Goal: Task Accomplishment & Management: Manage account settings

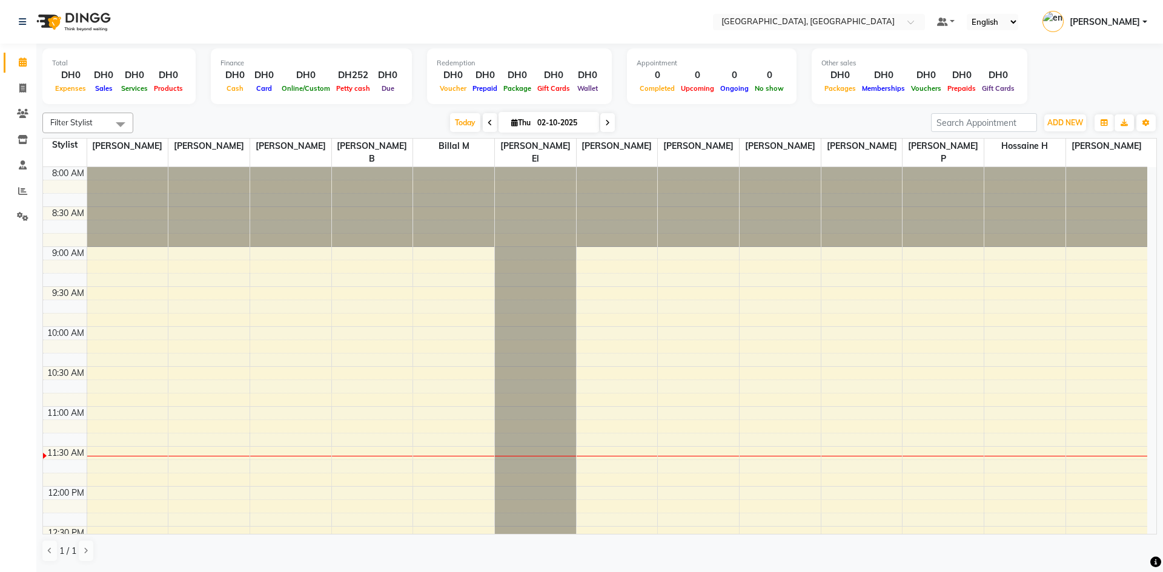
scroll to position [121, 0]
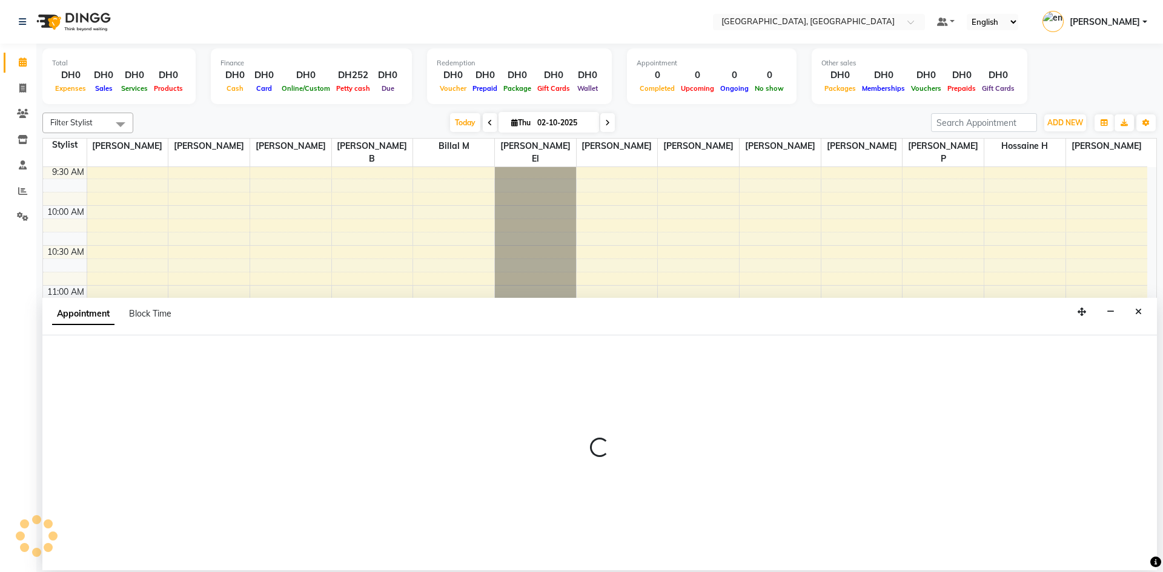
select select "54492"
select select "705"
select select "tentative"
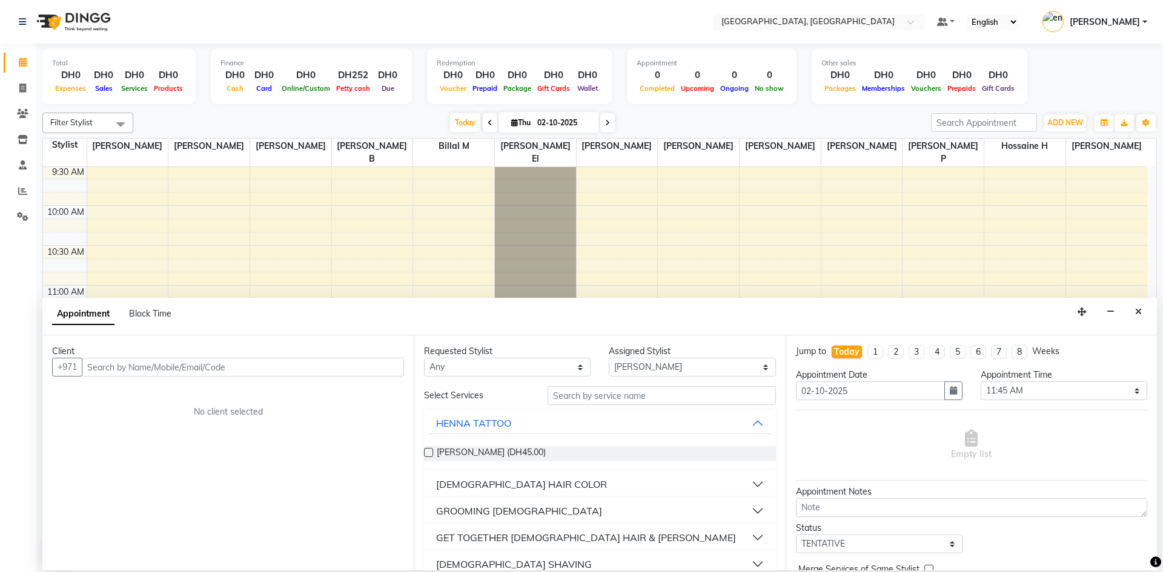
click at [295, 368] on input "text" at bounding box center [243, 367] width 322 height 19
type input "0"
click at [149, 368] on input "text" at bounding box center [243, 367] width 322 height 19
type input "m"
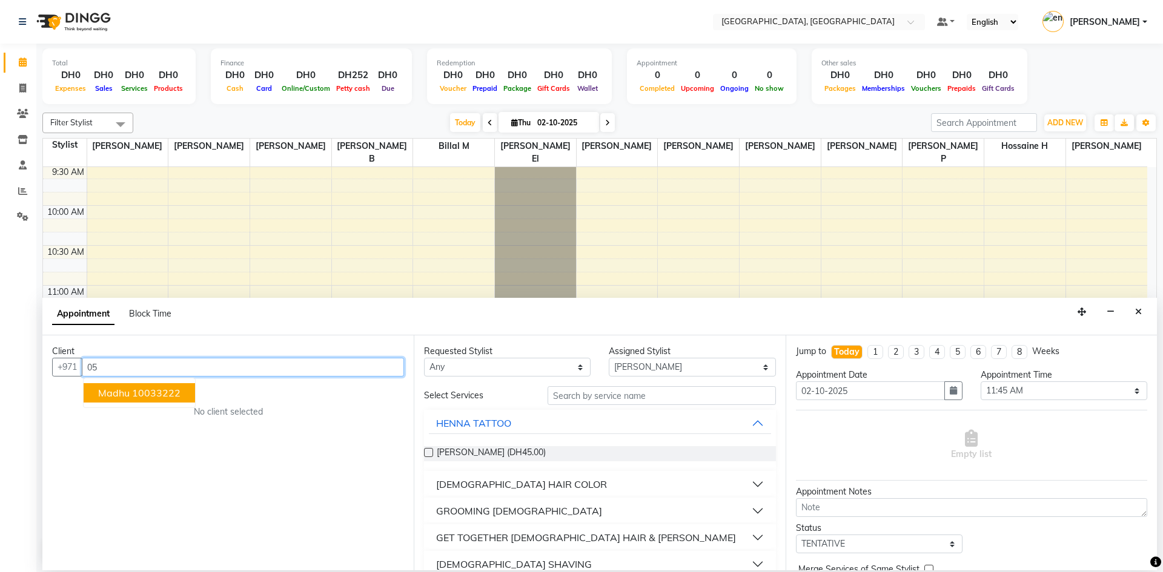
type input "0"
type input "5"
type input "l"
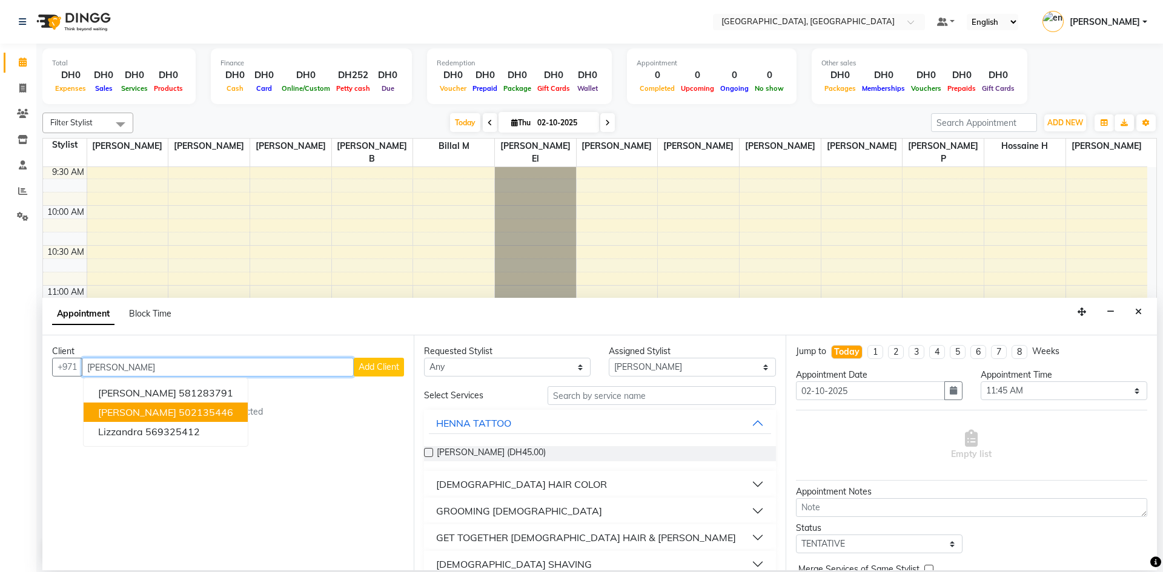
click at [184, 415] on button "Liza 502135446" at bounding box center [166, 412] width 164 height 19
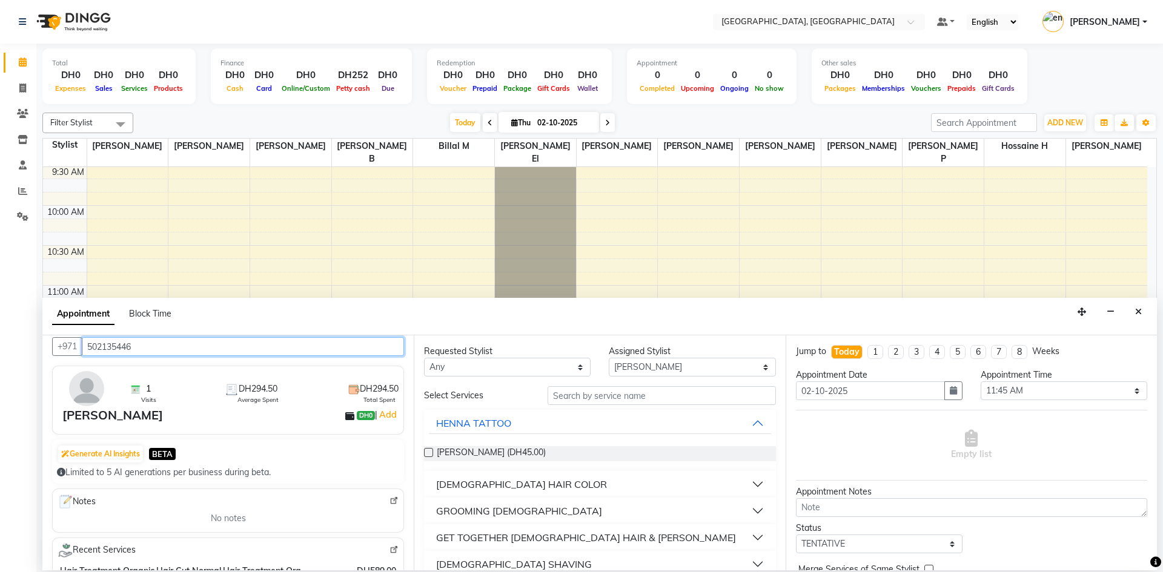
scroll to position [0, 0]
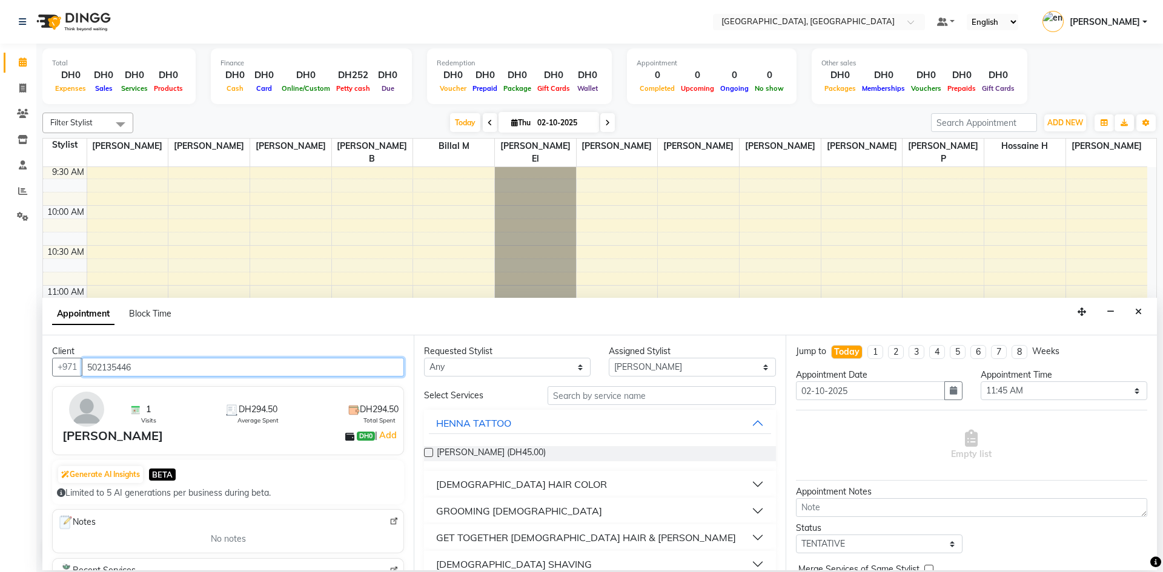
type input "502135446"
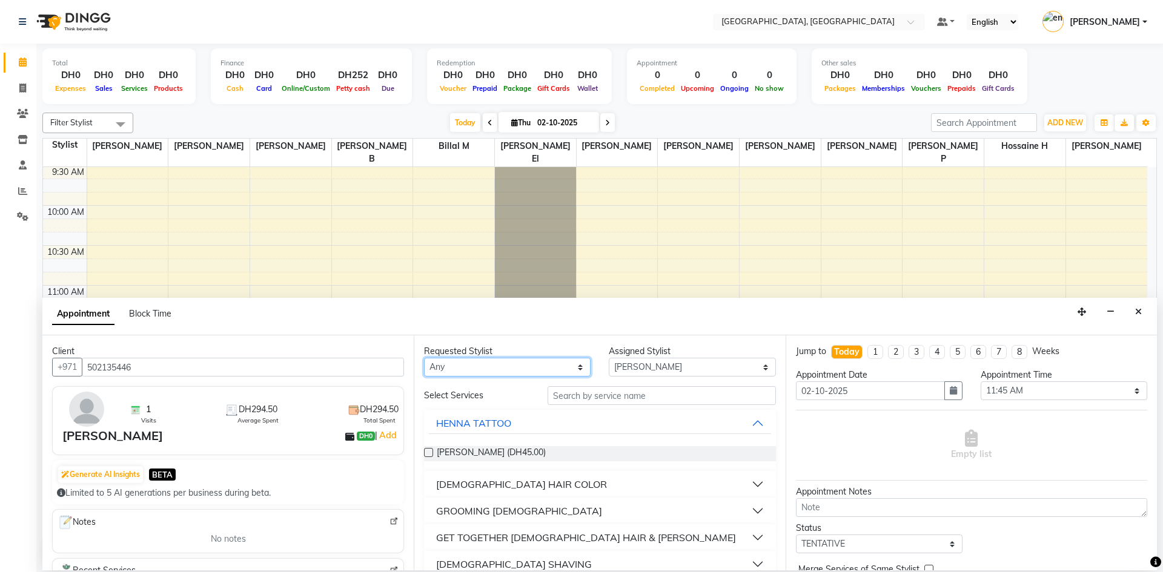
click at [565, 363] on select "Any [PERSON_NAME] El [PERSON_NAME] H [PERSON_NAME] G [PERSON_NAME] L [PERSON_NA…" at bounding box center [507, 367] width 167 height 19
select select "90815"
click at [424, 358] on select "Any [PERSON_NAME] El [PERSON_NAME] H [PERSON_NAME] G [PERSON_NAME] L [PERSON_NA…" at bounding box center [507, 367] width 167 height 19
select select "90815"
click at [590, 395] on input "text" at bounding box center [661, 395] width 228 height 19
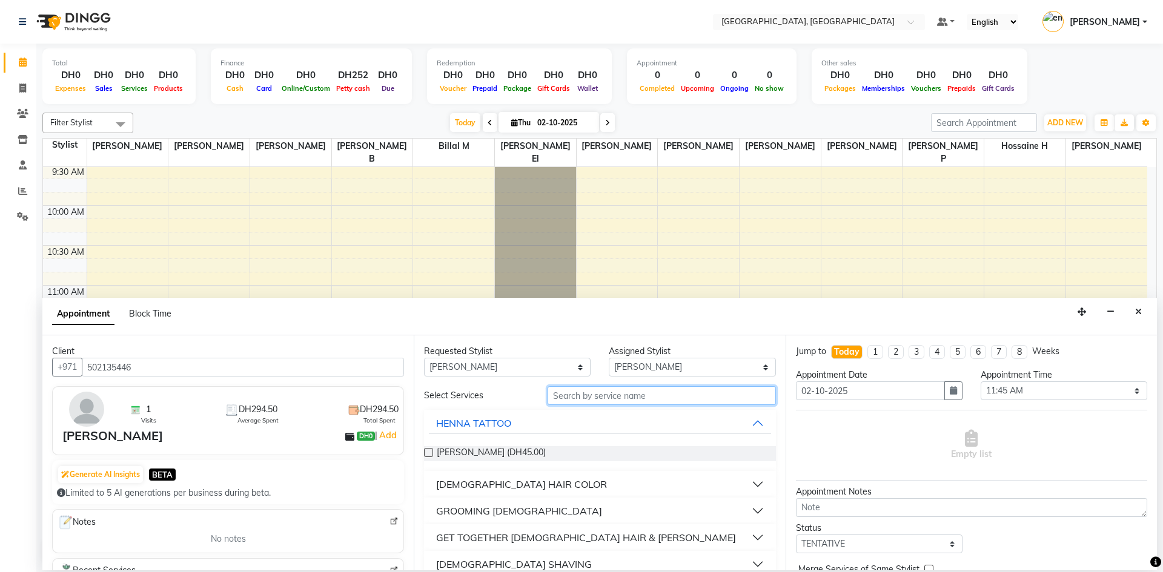
click at [581, 397] on input "text" at bounding box center [661, 395] width 228 height 19
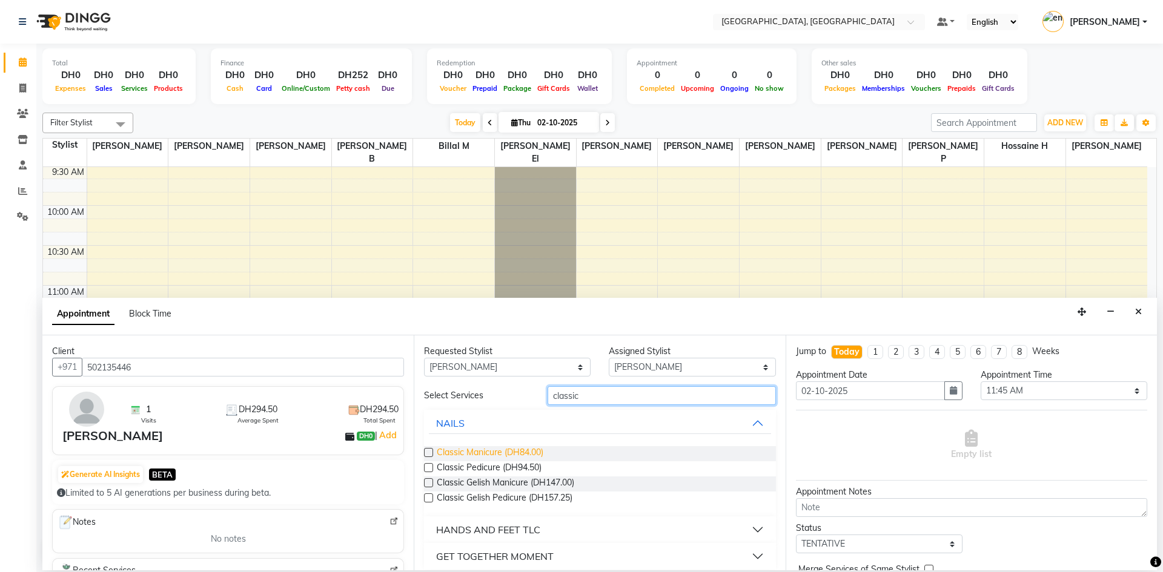
type input "classic"
click at [518, 455] on span "Classic Manicure (DH84.00)" at bounding box center [490, 453] width 107 height 15
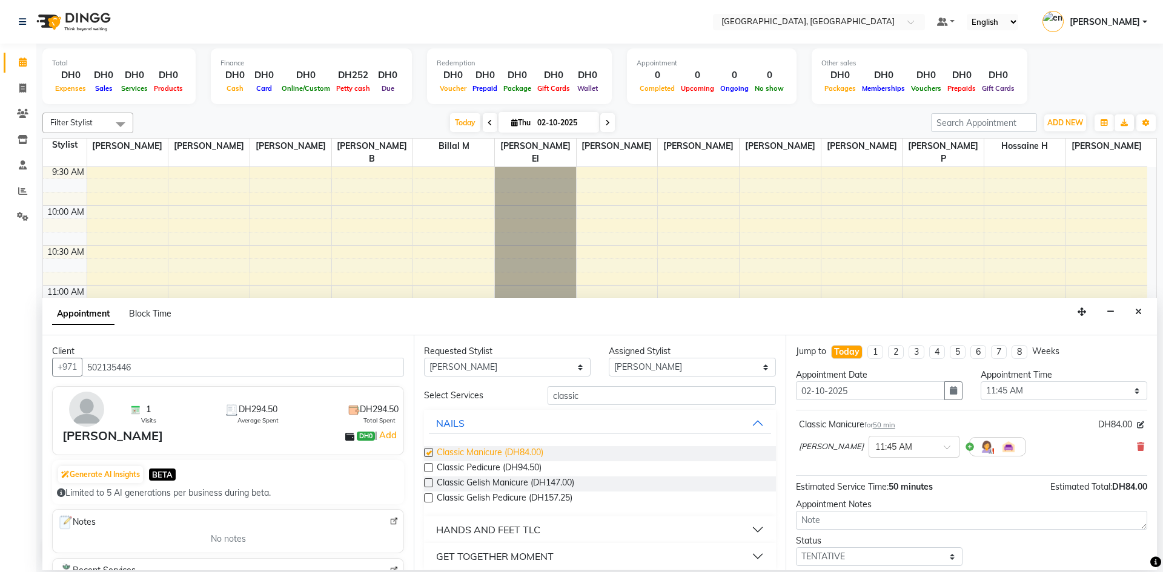
checkbox input "false"
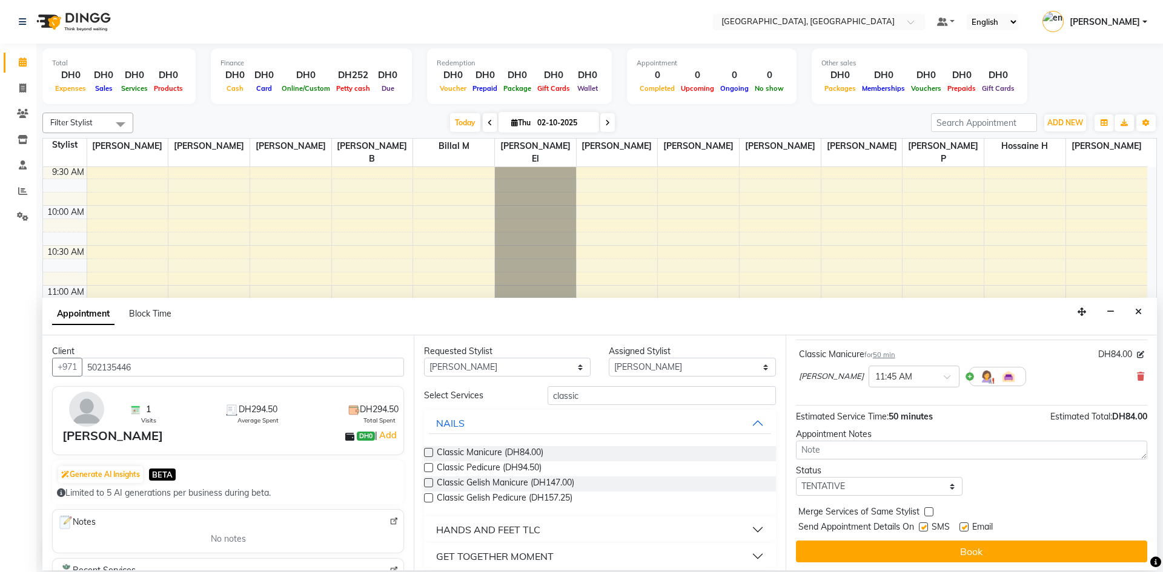
scroll to position [72, 0]
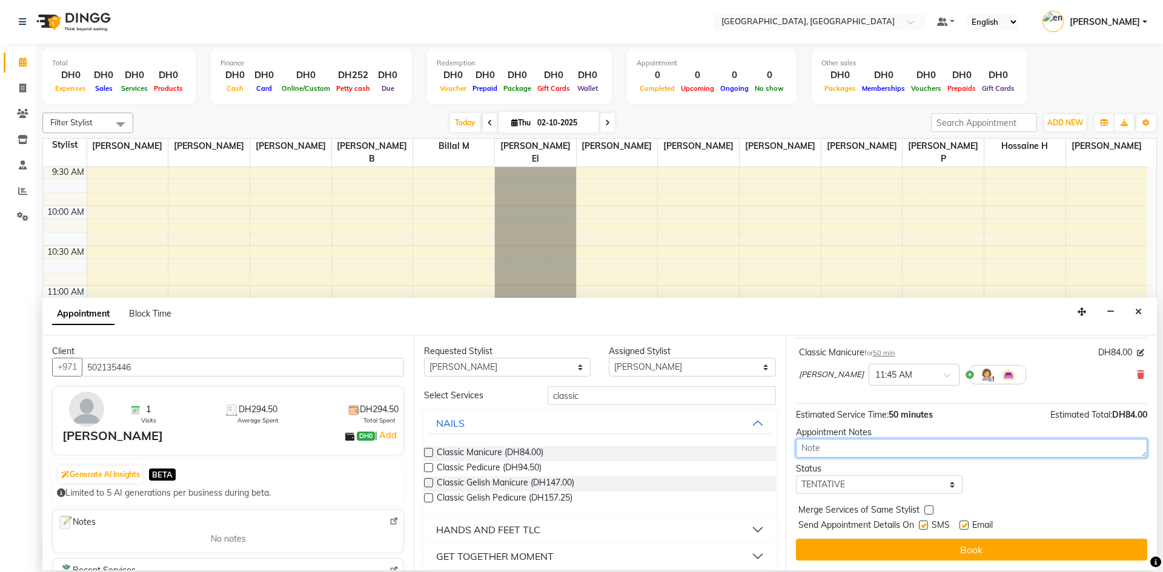
click at [880, 455] on textarea at bounding box center [971, 448] width 351 height 19
type textarea "she want very fast"
click at [934, 485] on select "Select TENTATIVE CONFIRM CHECK-IN UPCOMING" at bounding box center [879, 484] width 167 height 19
click at [1014, 458] on div "Jump to [DATE] 1 2 3 4 5 6 7 8 Weeks Appointment Date [DATE] Appointment Time S…" at bounding box center [970, 452] width 371 height 235
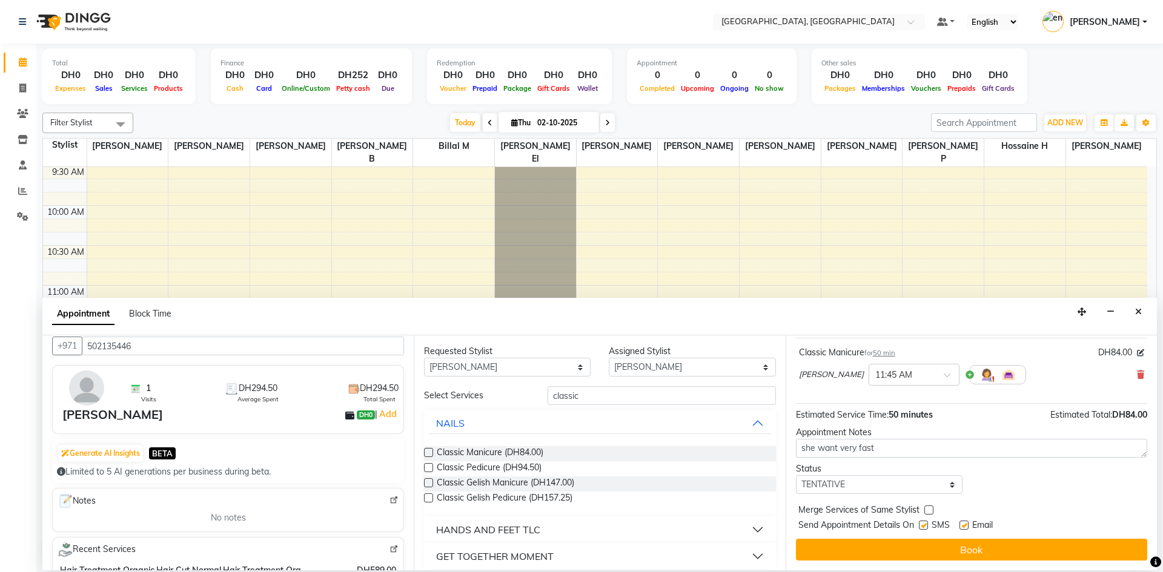
scroll to position [0, 0]
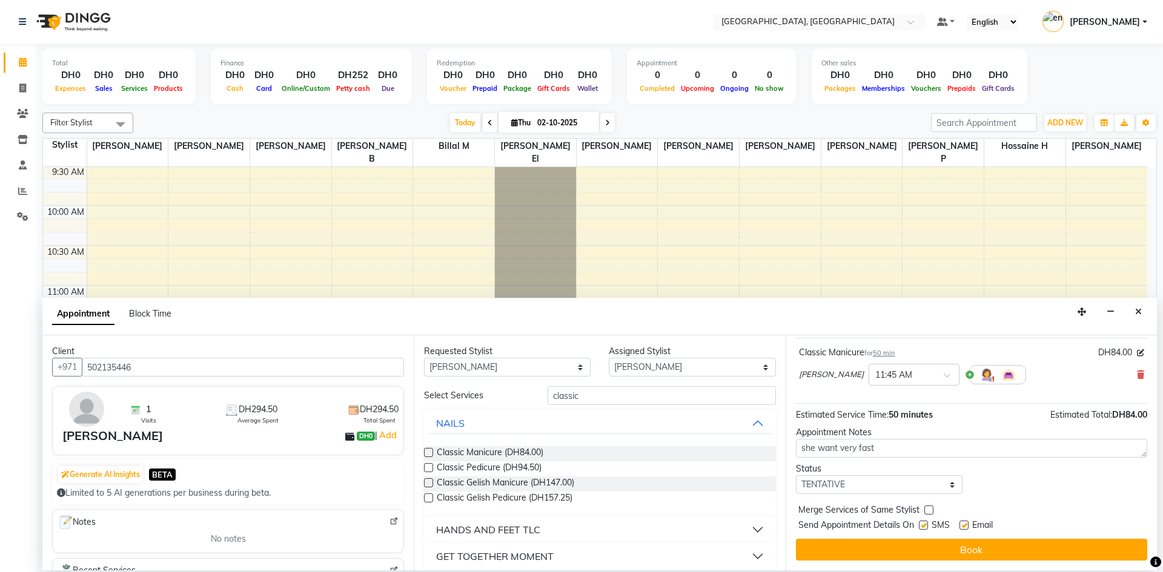
drag, startPoint x: 1157, startPoint y: 434, endPoint x: 1154, endPoint y: 405, distance: 28.6
click at [1157, 400] on div "Total DH0 Expenses DH0 Sales DH0 Services DH0 Products Finance DH0 Cash DH0 Car…" at bounding box center [599, 307] width 1126 height 527
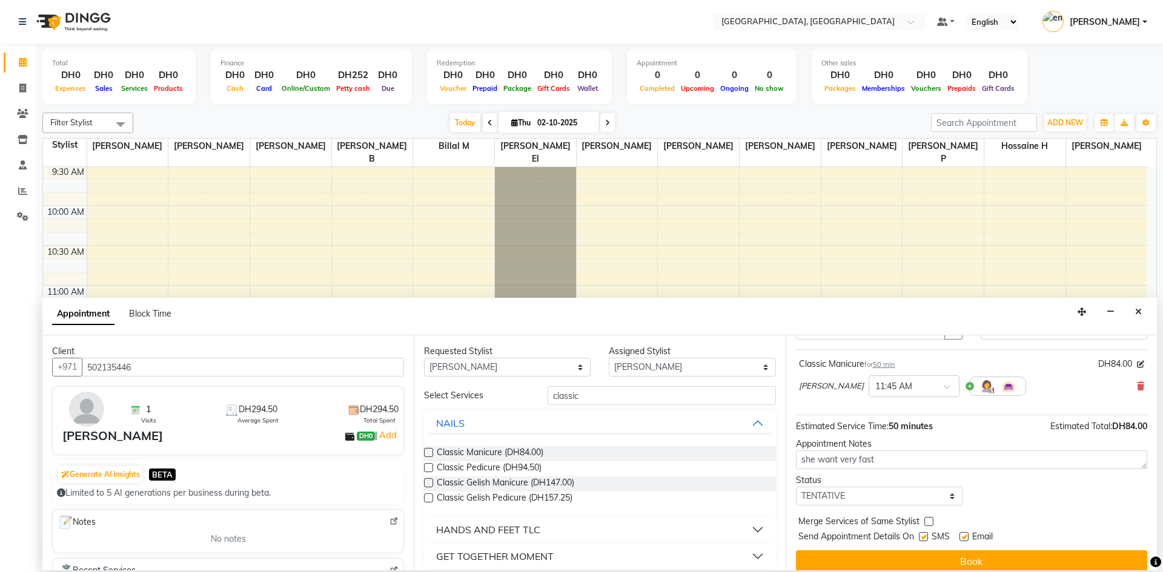
scroll to position [72, 0]
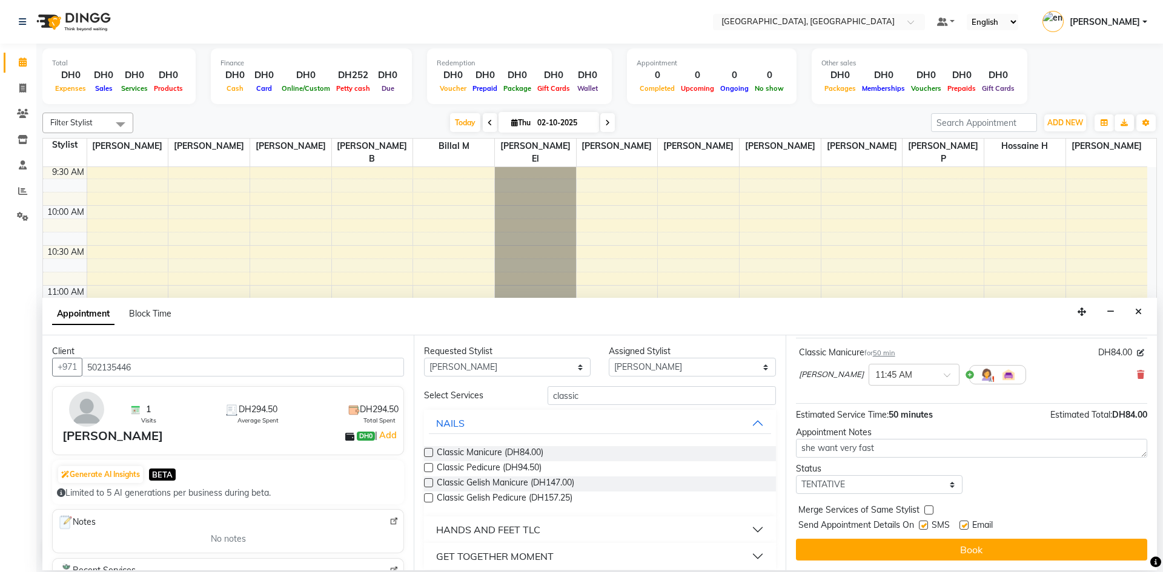
click at [924, 527] on label at bounding box center [923, 525] width 9 height 9
click at [924, 527] on input "checkbox" at bounding box center [923, 527] width 8 height 8
checkbox input "false"
click at [963, 525] on label at bounding box center [963, 525] width 9 height 9
click at [963, 525] on input "checkbox" at bounding box center [963, 527] width 8 height 8
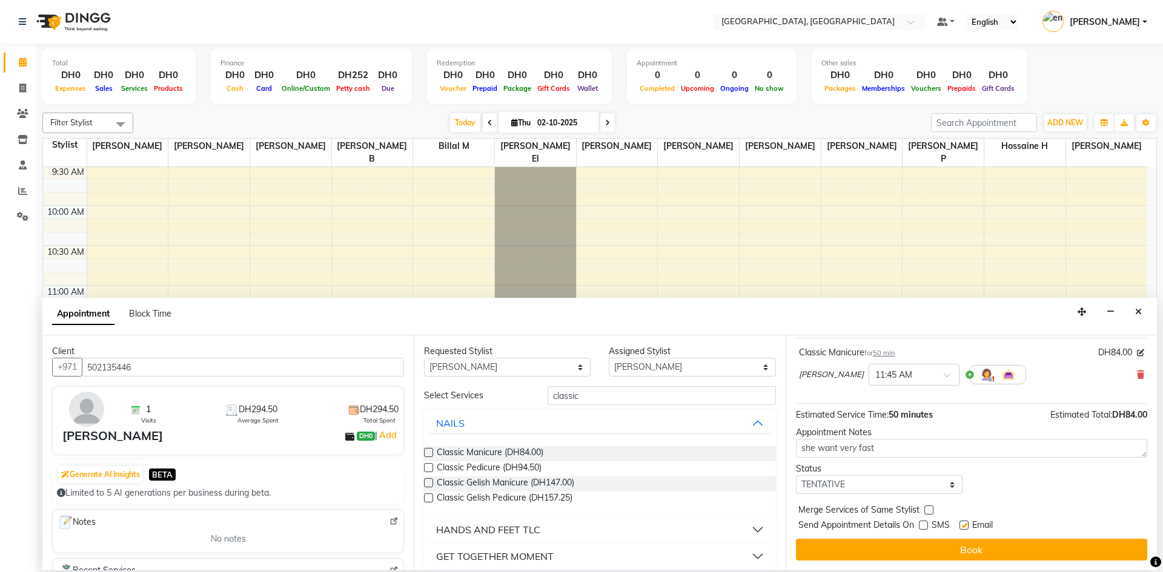
checkbox input "false"
click at [943, 379] on span at bounding box center [950, 378] width 15 height 13
click at [869, 442] on div "01:00 PM" at bounding box center [914, 448] width 90 height 22
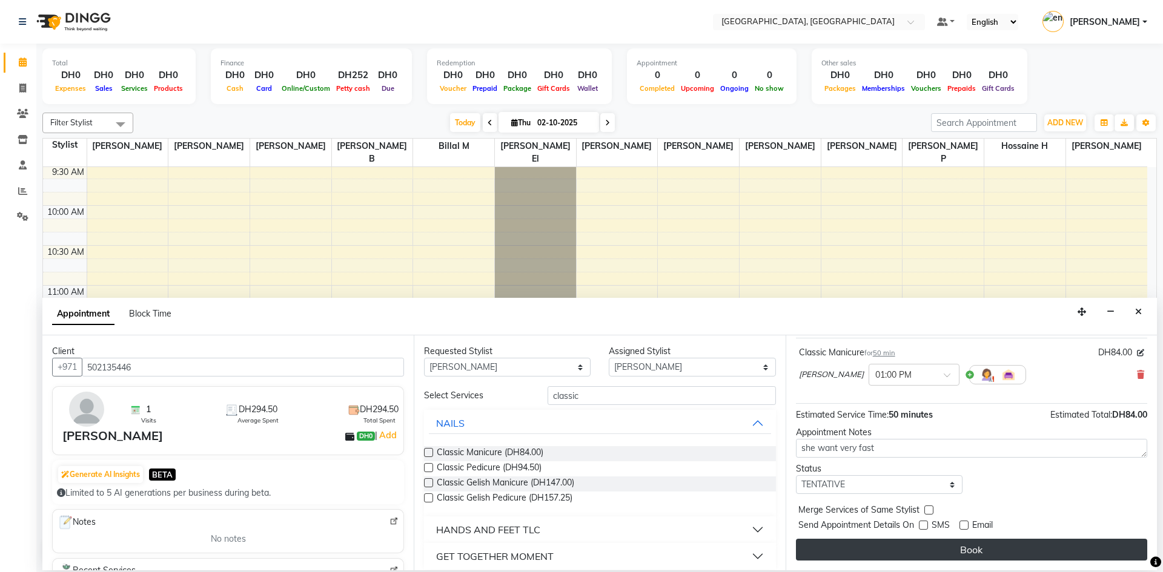
click at [1006, 550] on button "Book" at bounding box center [971, 550] width 351 height 22
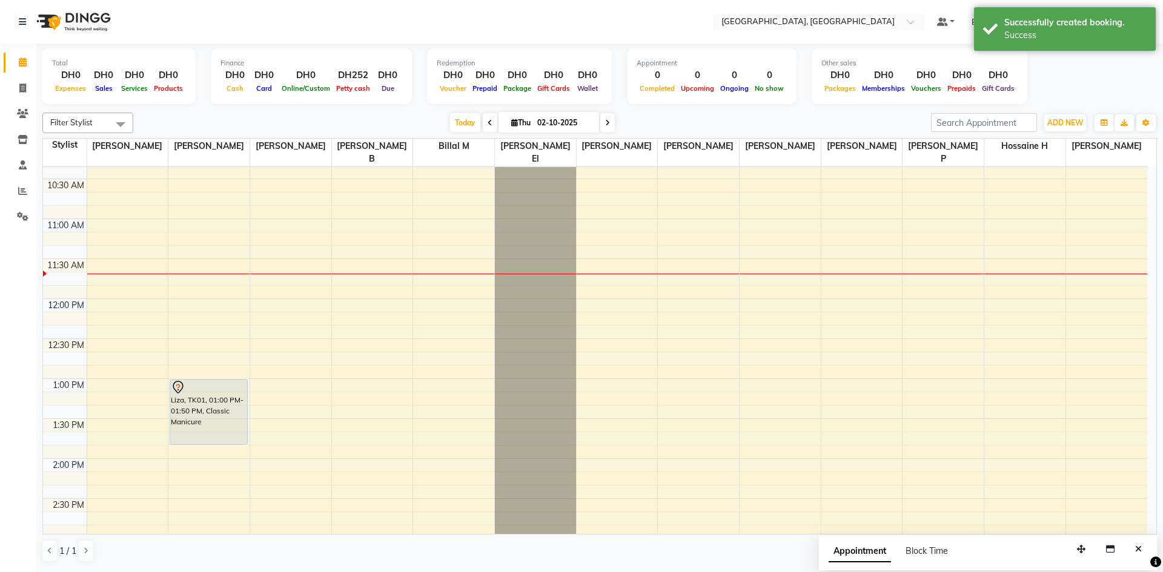
scroll to position [167, 0]
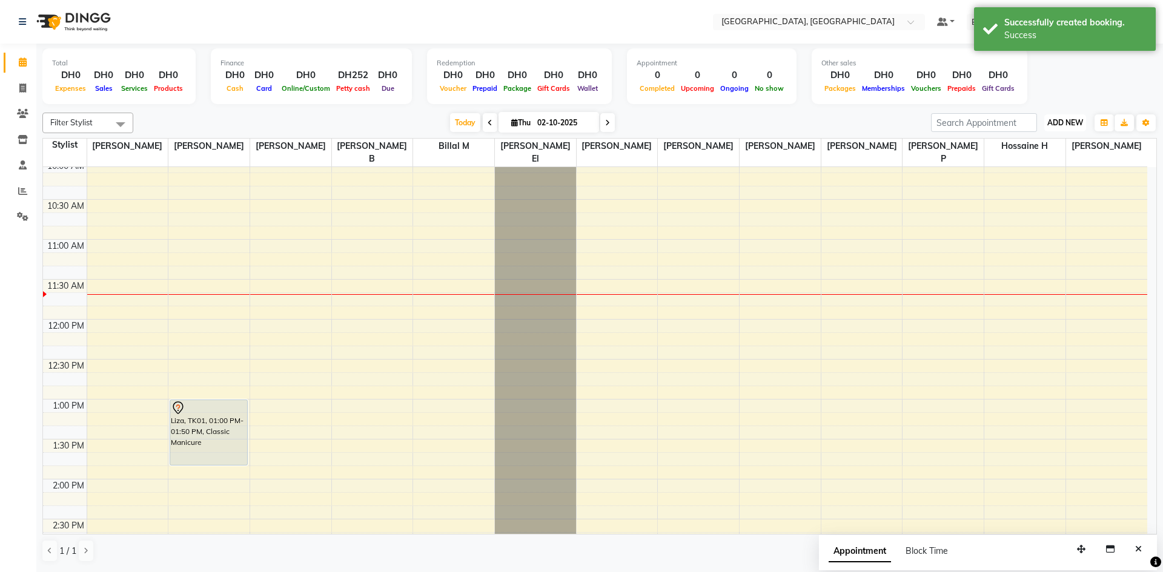
click at [1051, 127] on button "ADD NEW Toggle Dropdown" at bounding box center [1065, 122] width 42 height 17
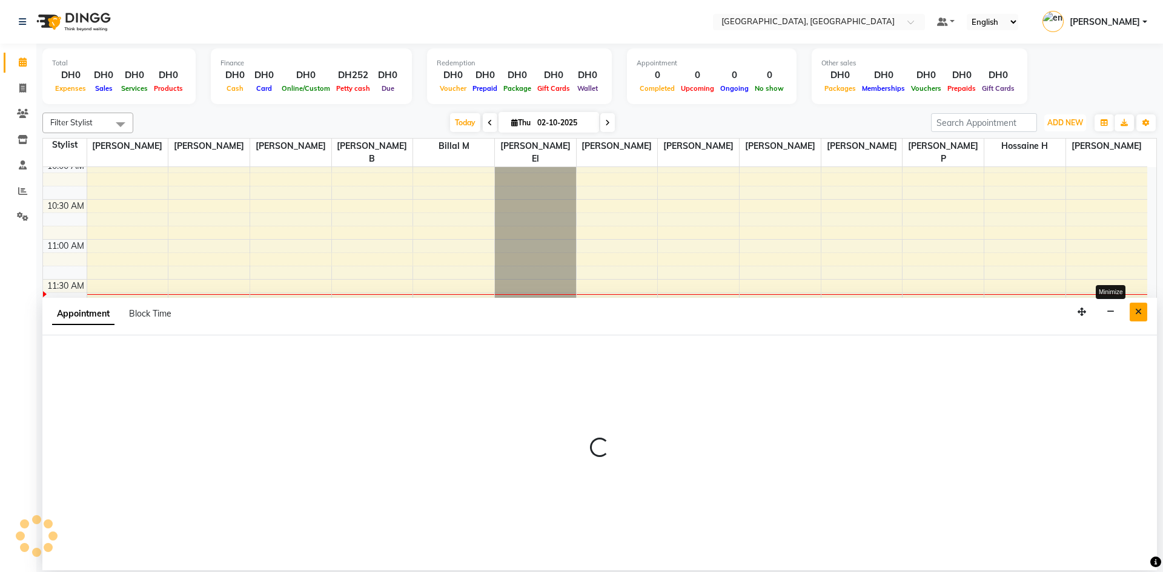
select select "90826"
select select "tentative"
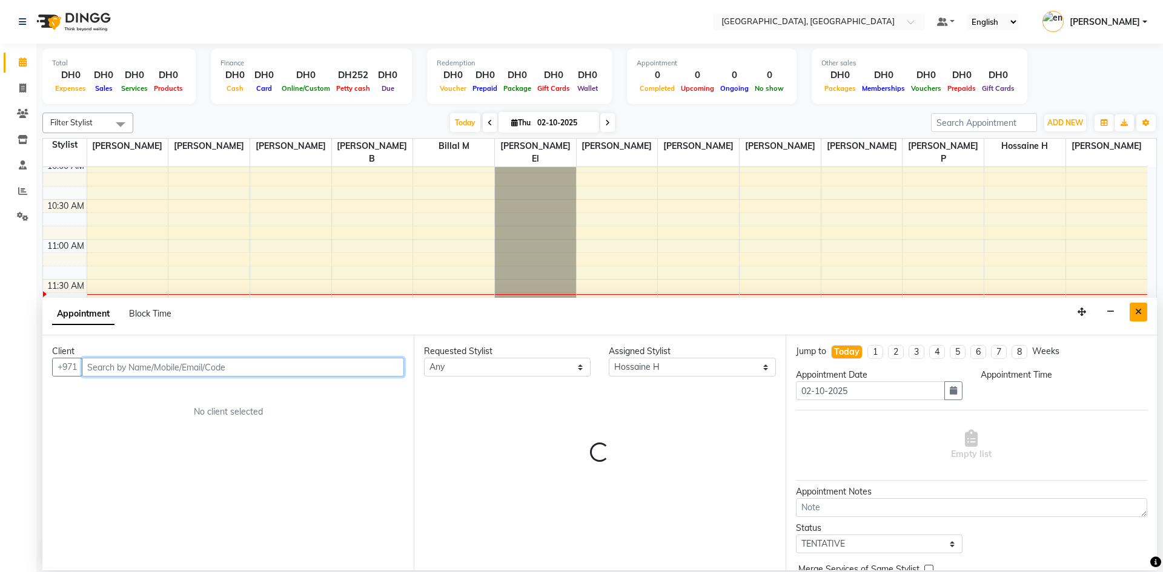
select select "750"
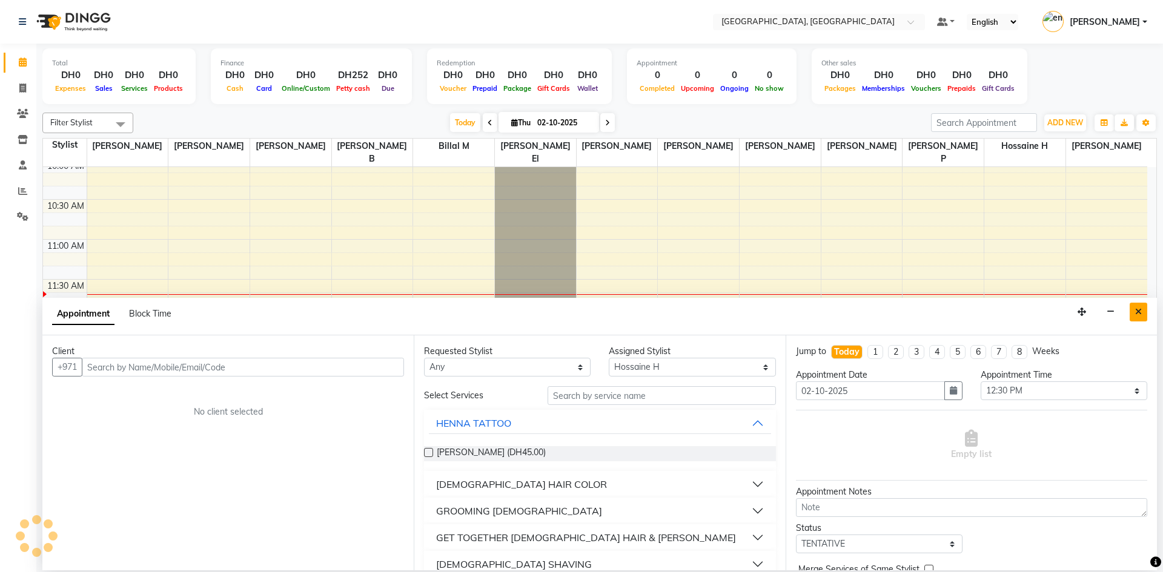
click at [1141, 309] on icon "Close" at bounding box center [1138, 312] width 7 height 8
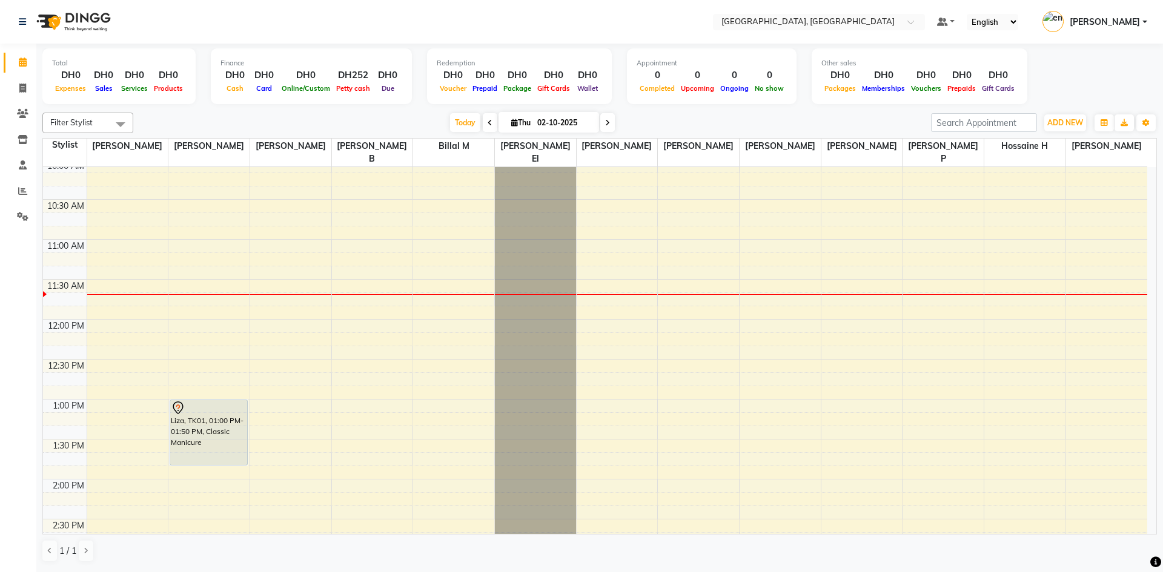
click at [605, 124] on icon at bounding box center [607, 122] width 5 height 7
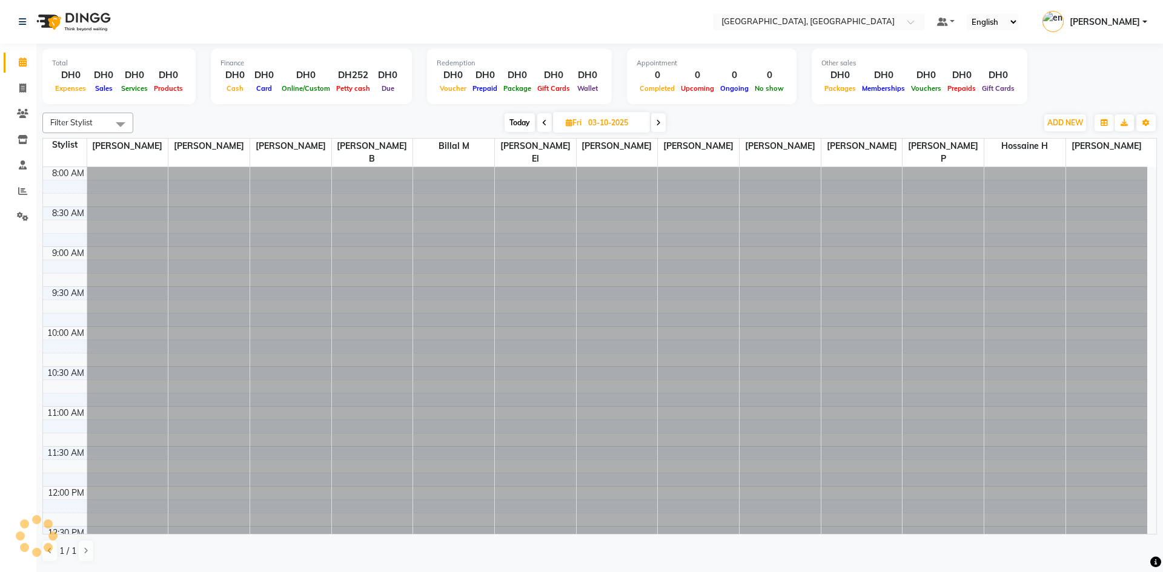
scroll to position [240, 0]
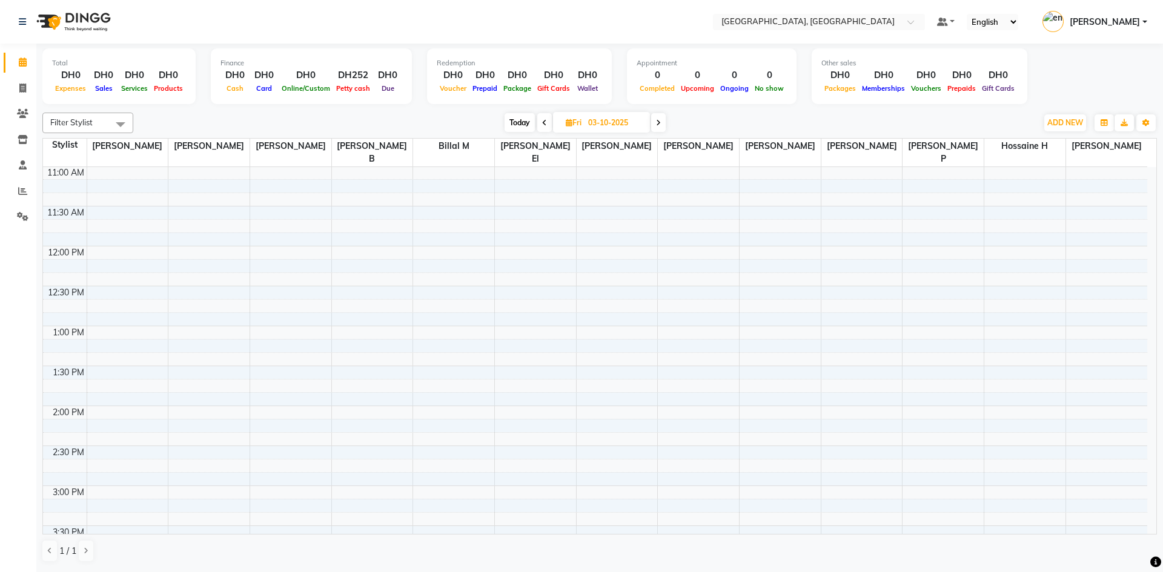
click at [546, 120] on icon at bounding box center [544, 122] width 5 height 7
type input "02-10-2025"
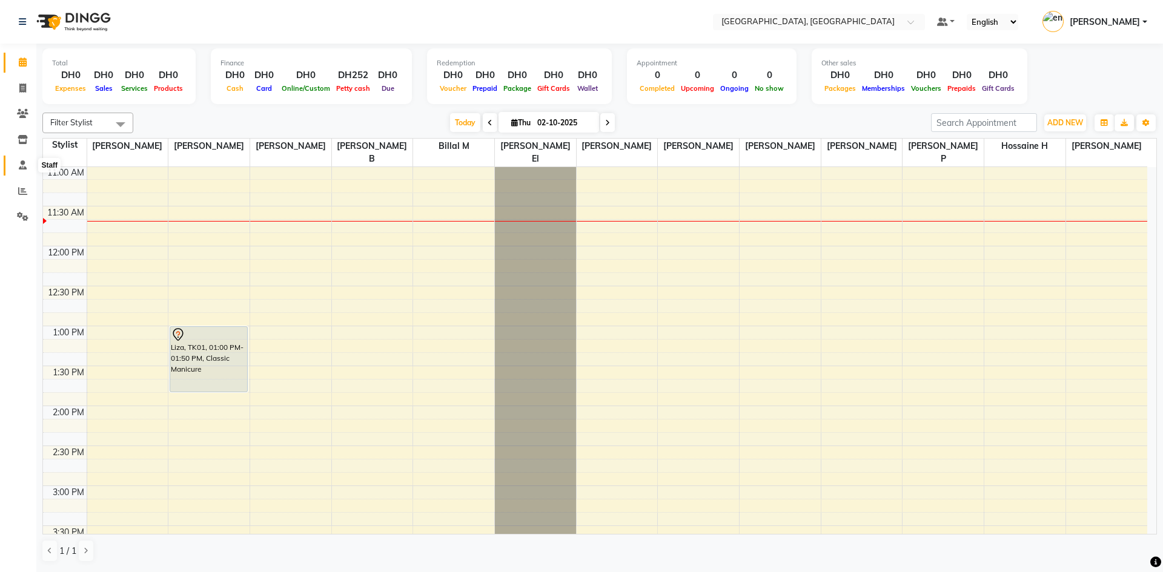
click at [17, 165] on span at bounding box center [22, 166] width 21 height 14
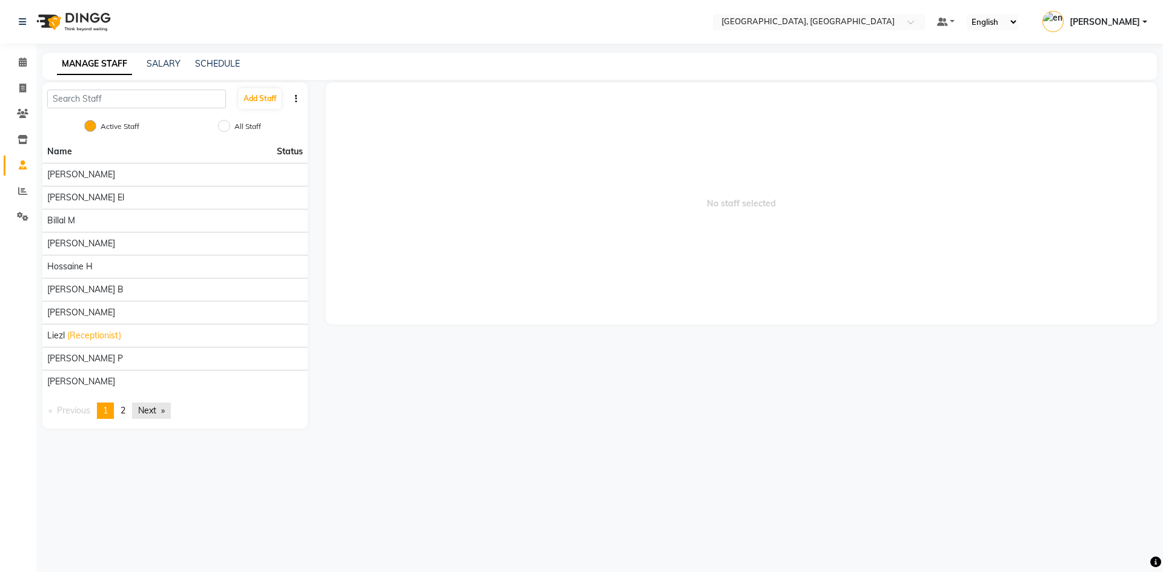
click at [156, 412] on link "Next page" at bounding box center [151, 411] width 39 height 16
click at [163, 56] on div "MANAGE STAFF SALARY SCHEDULE" at bounding box center [599, 66] width 1114 height 27
click at [165, 61] on link "SALARY" at bounding box center [164, 63] width 34 height 11
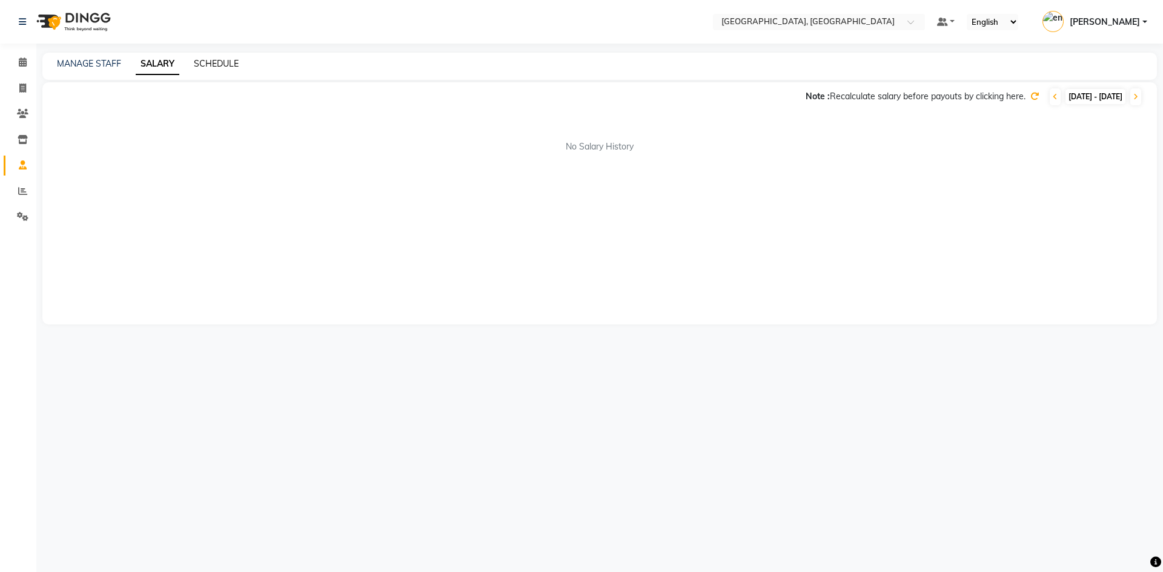
click at [219, 67] on link "SCHEDULE" at bounding box center [216, 63] width 45 height 11
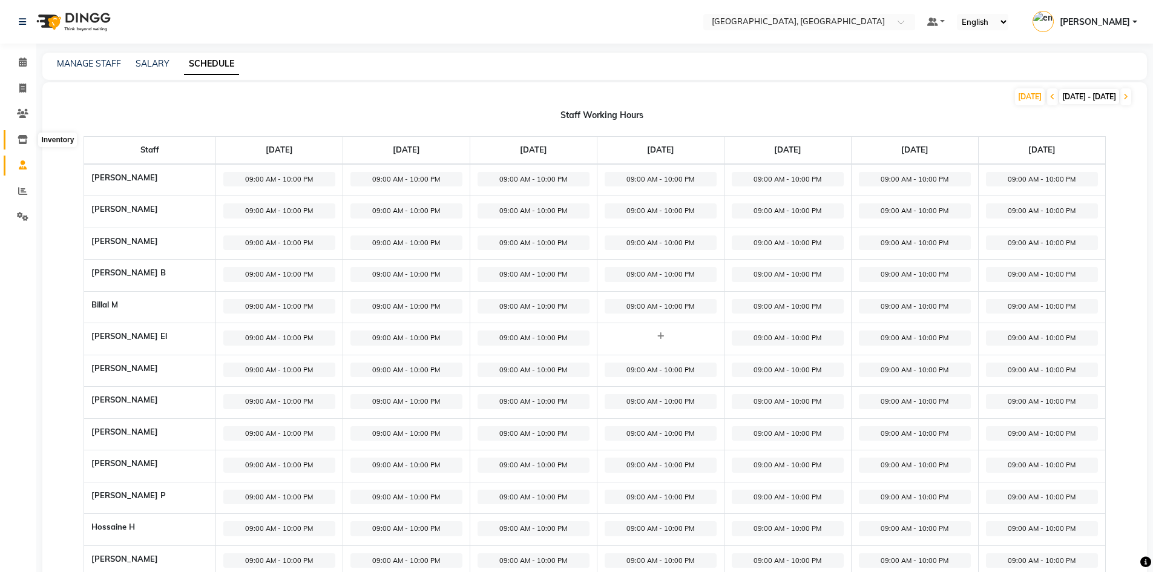
click at [25, 135] on icon at bounding box center [23, 139] width 10 height 9
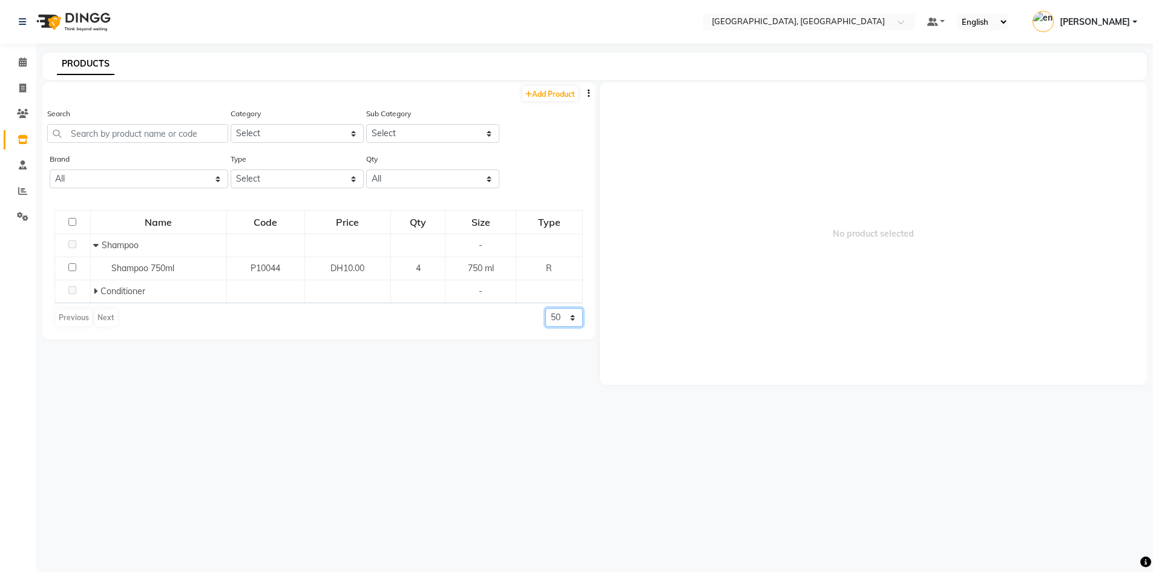
click at [573, 319] on select "50 100 500" at bounding box center [565, 317] width 38 height 19
select select "100"
click at [546, 308] on select "50 100 500" at bounding box center [565, 317] width 38 height 19
click at [17, 113] on icon at bounding box center [23, 113] width 12 height 9
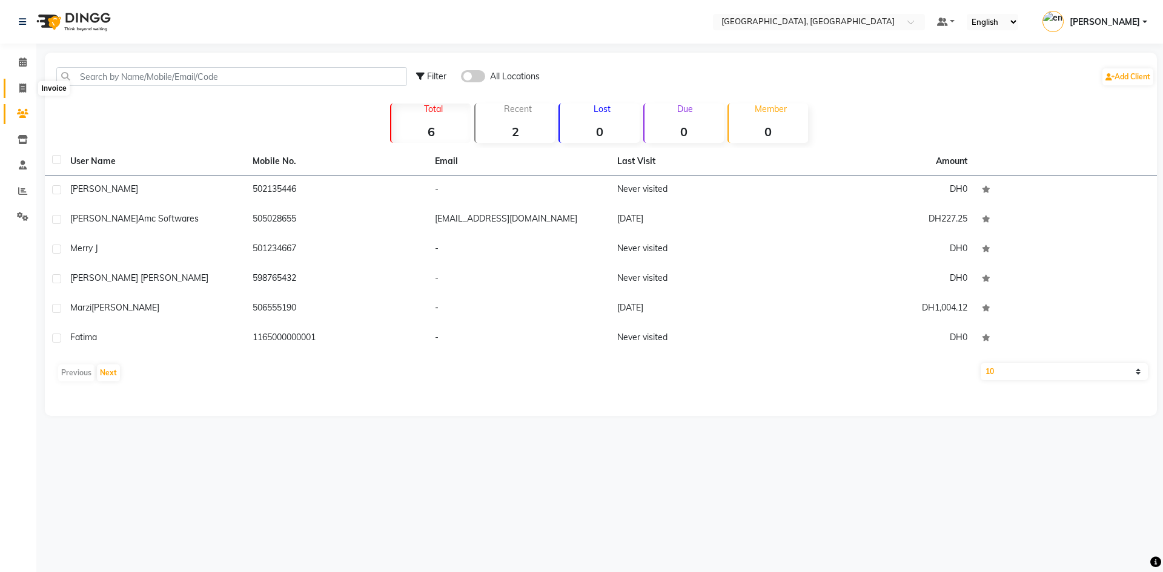
click at [23, 88] on icon at bounding box center [22, 88] width 7 height 9
select select "4019"
select select "service"
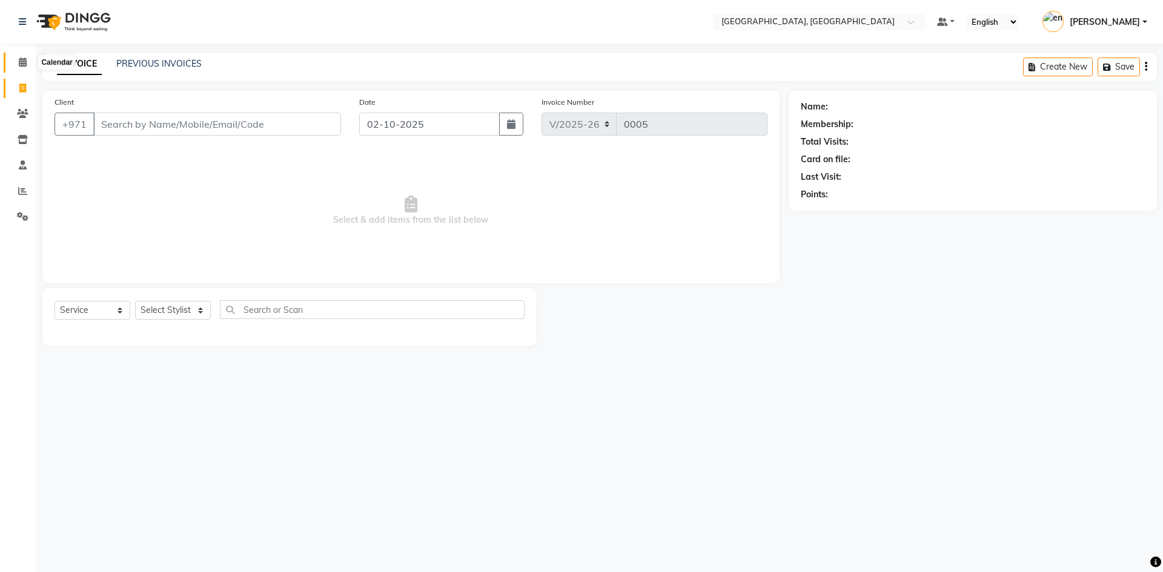
click at [24, 60] on icon at bounding box center [23, 62] width 8 height 9
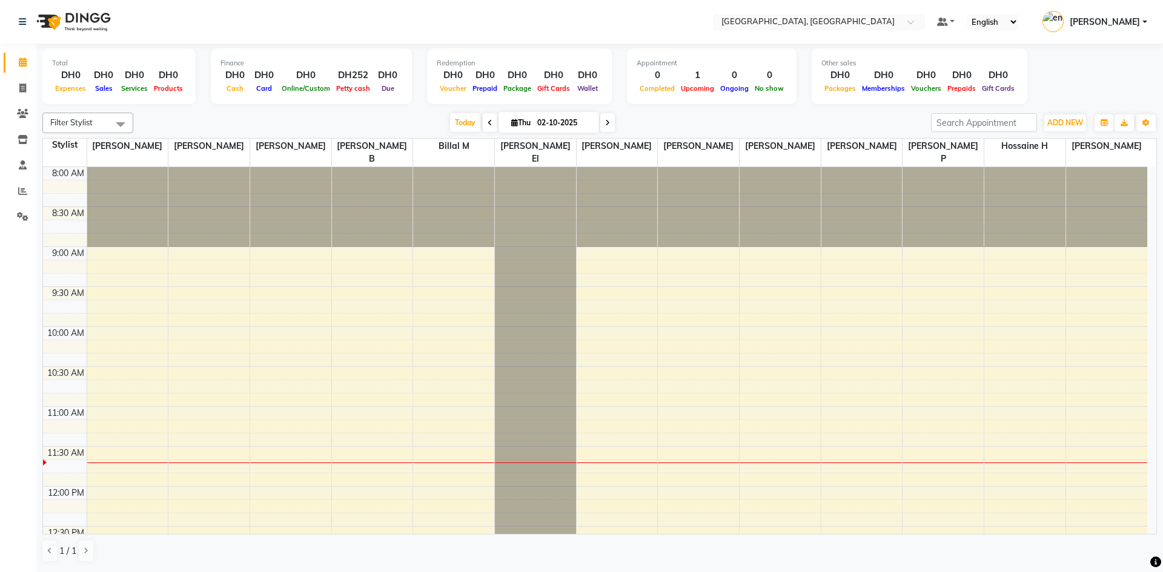
scroll to position [182, 0]
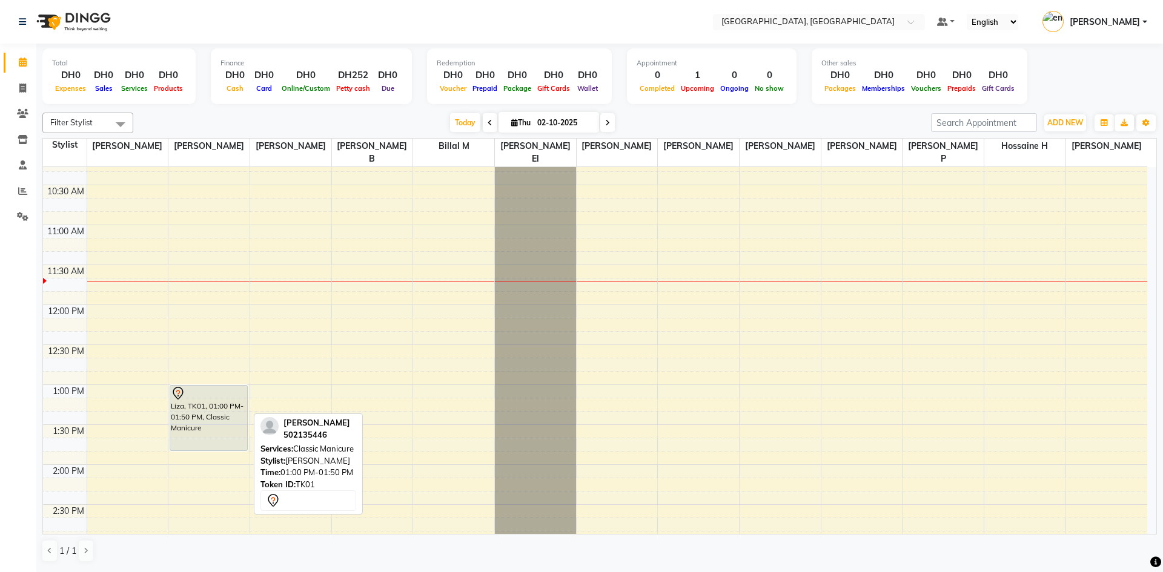
click at [213, 389] on div "Liza, TK01, 01:00 PM-01:50 PM, Classic Manicure" at bounding box center [208, 418] width 76 height 65
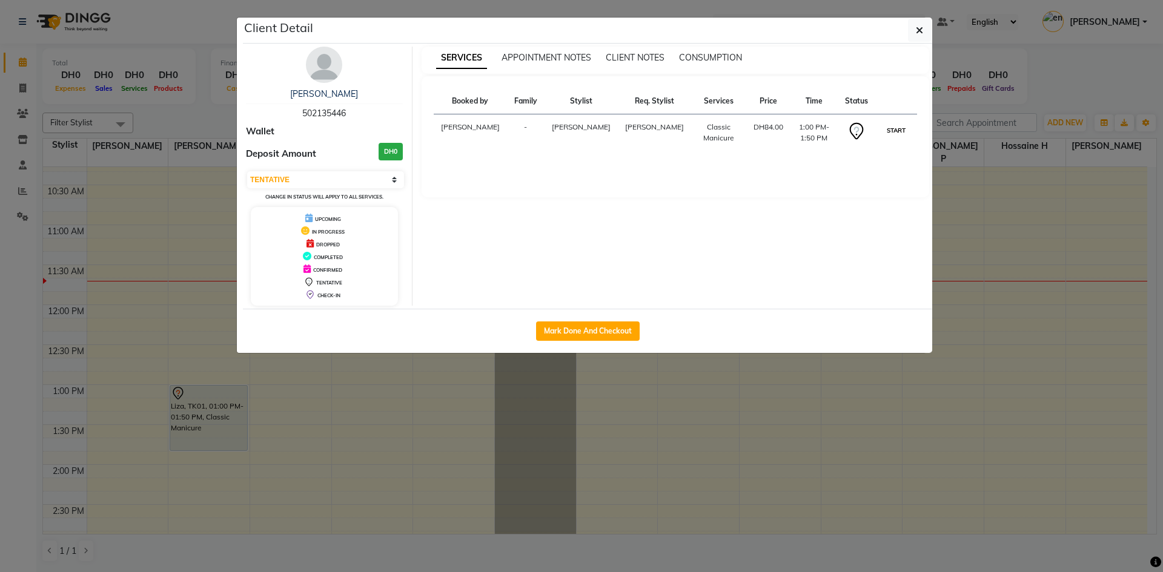
click at [897, 127] on button "START" at bounding box center [895, 130] width 25 height 15
select select "1"
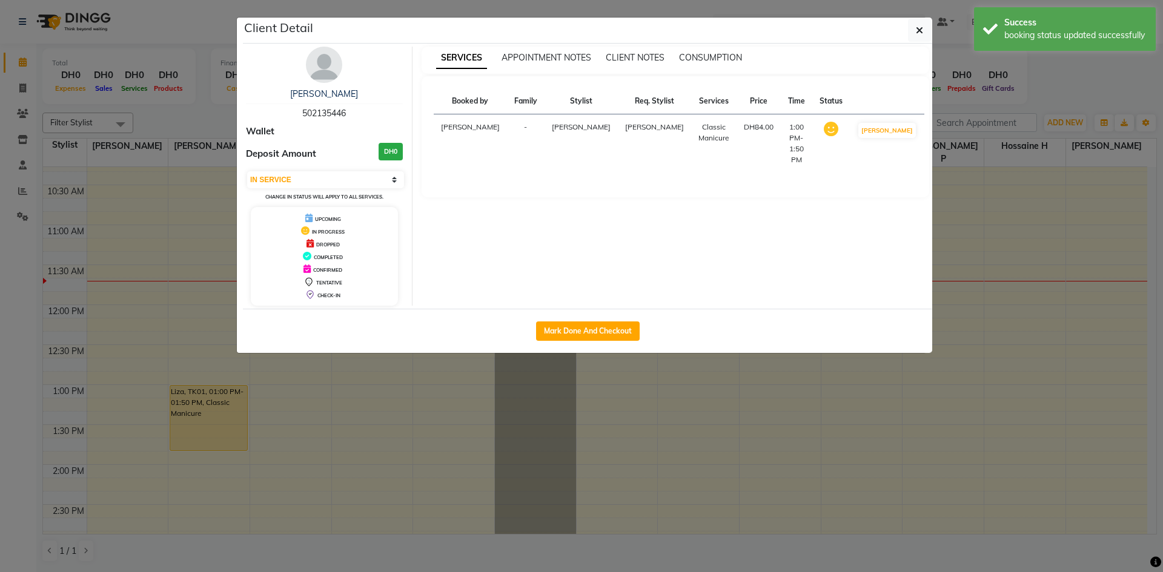
click at [995, 349] on ngb-modal-window "Client Detail Liza 502135446 Wallet Deposit Amount DH0 Select IN SERVICE CONFIR…" at bounding box center [581, 286] width 1163 height 572
click at [919, 32] on icon "button" at bounding box center [919, 30] width 7 height 10
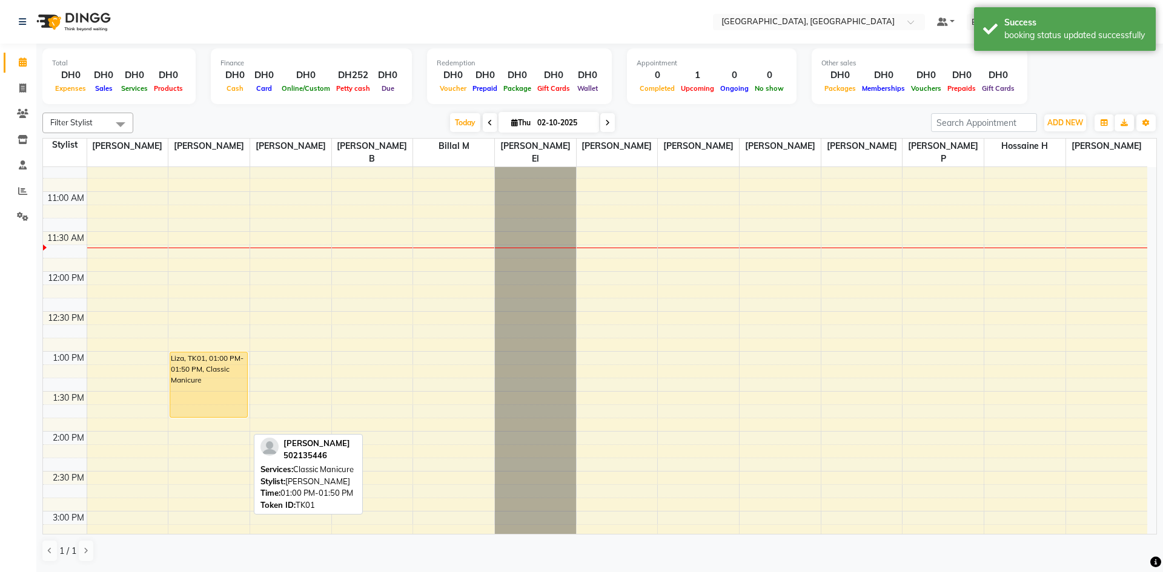
scroll to position [303, 0]
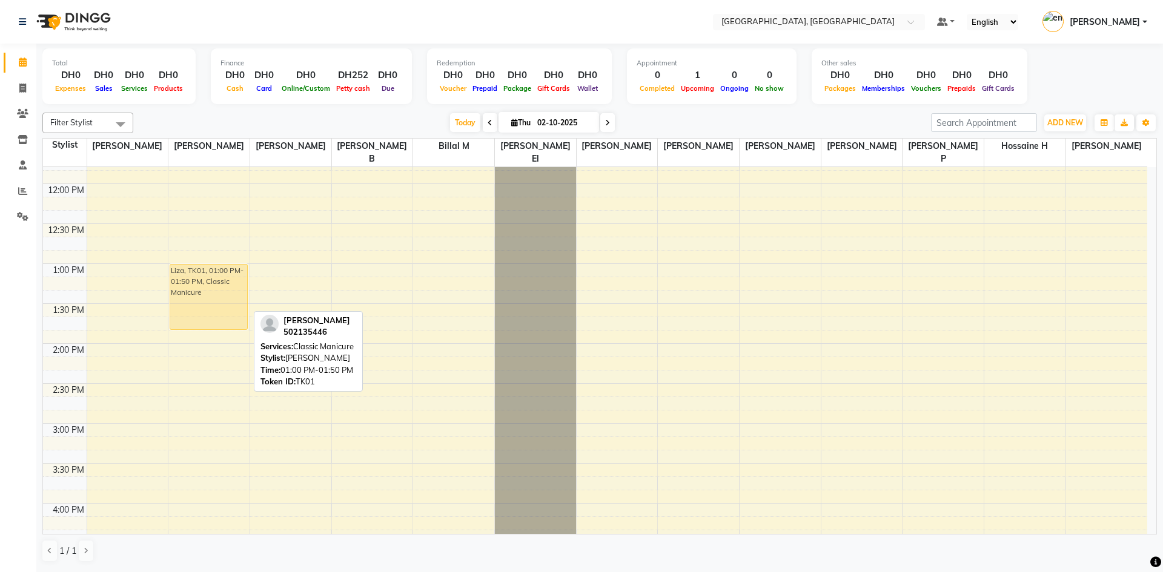
drag, startPoint x: 206, startPoint y: 313, endPoint x: 228, endPoint y: 310, distance: 21.4
click at [228, 310] on div "Liza, TK01, 01:00 PM-01:50 PM, Classic Manicure Liza, TK01, 01:00 PM-01:50 PM, …" at bounding box center [208, 463] width 81 height 1198
drag, startPoint x: 198, startPoint y: 314, endPoint x: 229, endPoint y: 297, distance: 36.1
click at [229, 297] on div "Liza, TK01, 01:00 PM-01:50 PM, Classic Manicure Liza, TK01, 01:00 PM-01:50 PM, …" at bounding box center [208, 463] width 81 height 1198
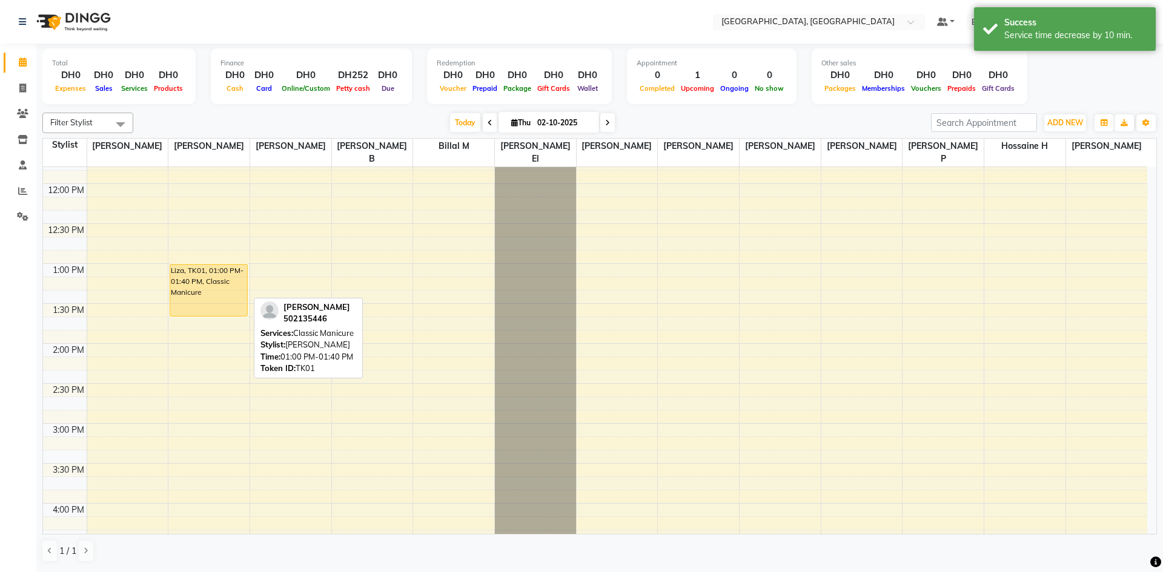
click at [223, 283] on div "Liza, TK01, 01:00 PM-01:40 PM, Classic Manicure" at bounding box center [208, 290] width 76 height 51
select select "1"
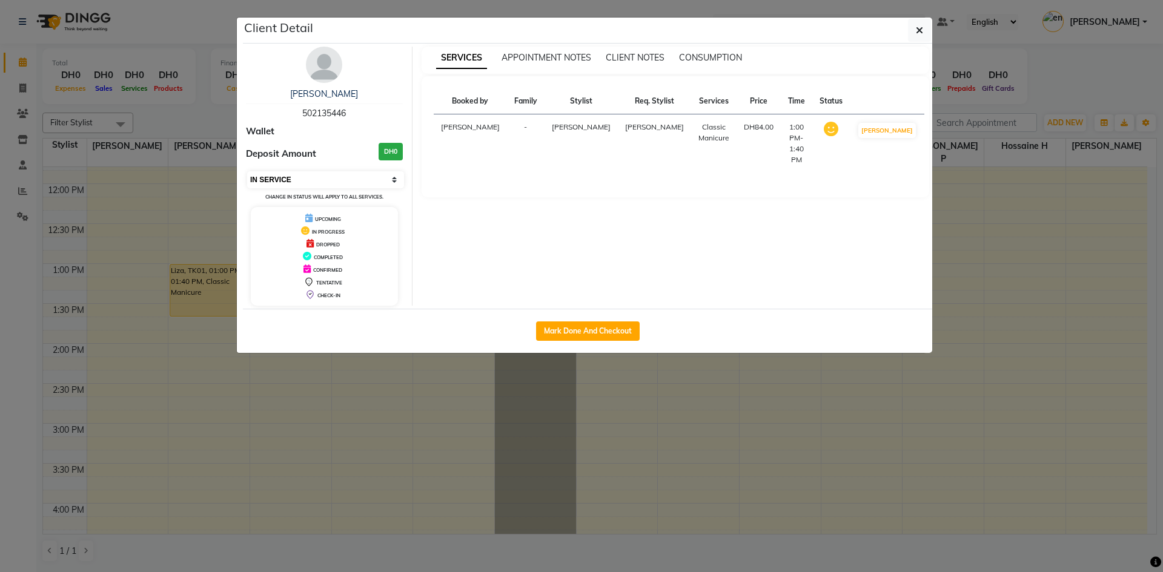
click at [366, 181] on select "Select IN SERVICE CONFIRMED TENTATIVE CHECK IN MARK DONE DROPPED UPCOMING" at bounding box center [325, 179] width 157 height 17
click at [495, 217] on div "SERVICES APPOINTMENT NOTES CLIENT NOTES CONSUMPTION Booked by Family Stylist Re…" at bounding box center [675, 176] width 526 height 259
click at [919, 28] on icon "button" at bounding box center [919, 30] width 7 height 10
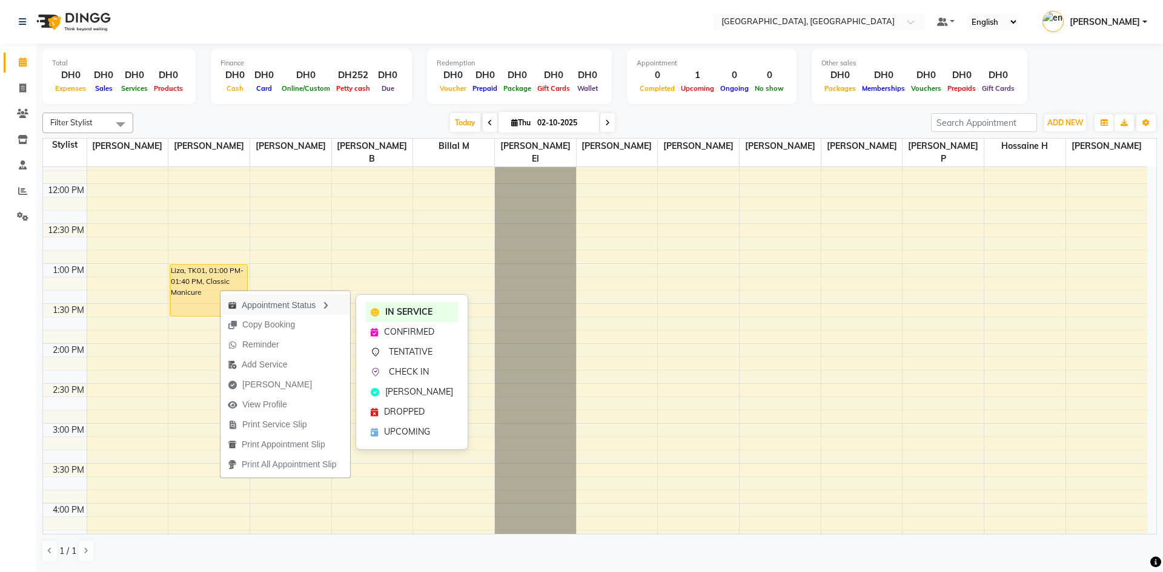
click at [309, 305] on div "Appointment Status" at bounding box center [285, 304] width 130 height 21
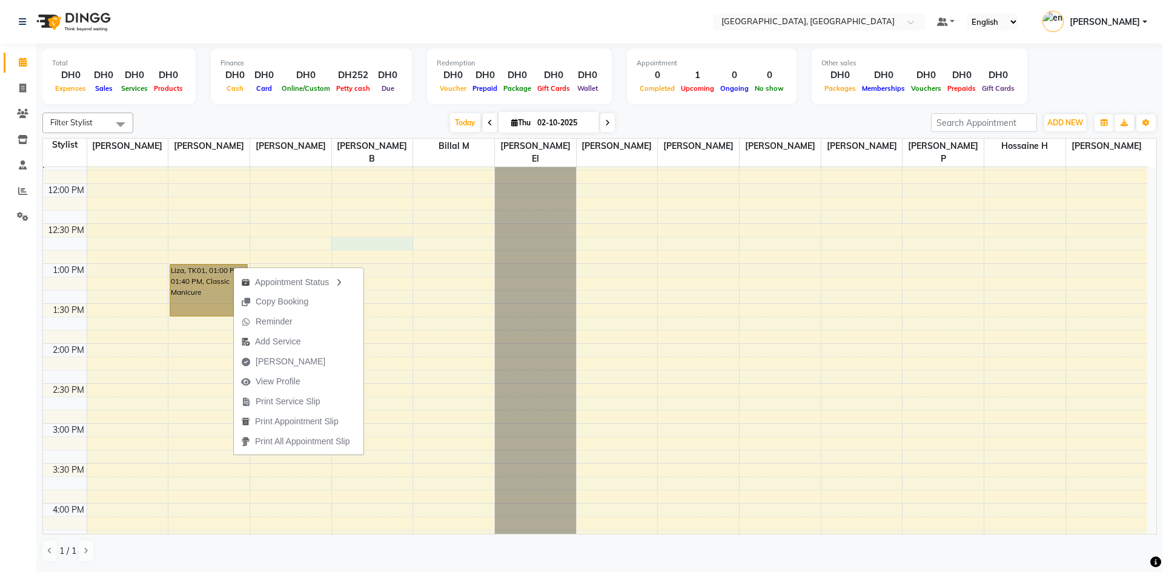
click at [371, 228] on div "8:00 AM 8:30 AM 9:00 AM 9:30 AM 10:00 AM 10:30 AM 11:00 AM 11:30 AM 12:00 PM 12…" at bounding box center [595, 463] width 1104 height 1198
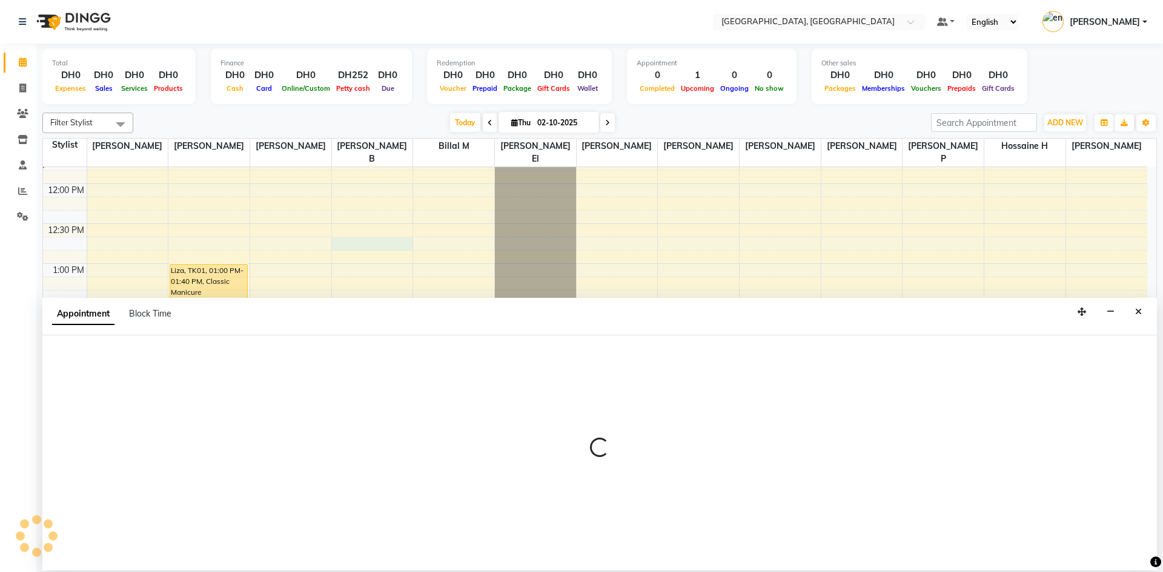
select select "90817"
select select "765"
select select "tentative"
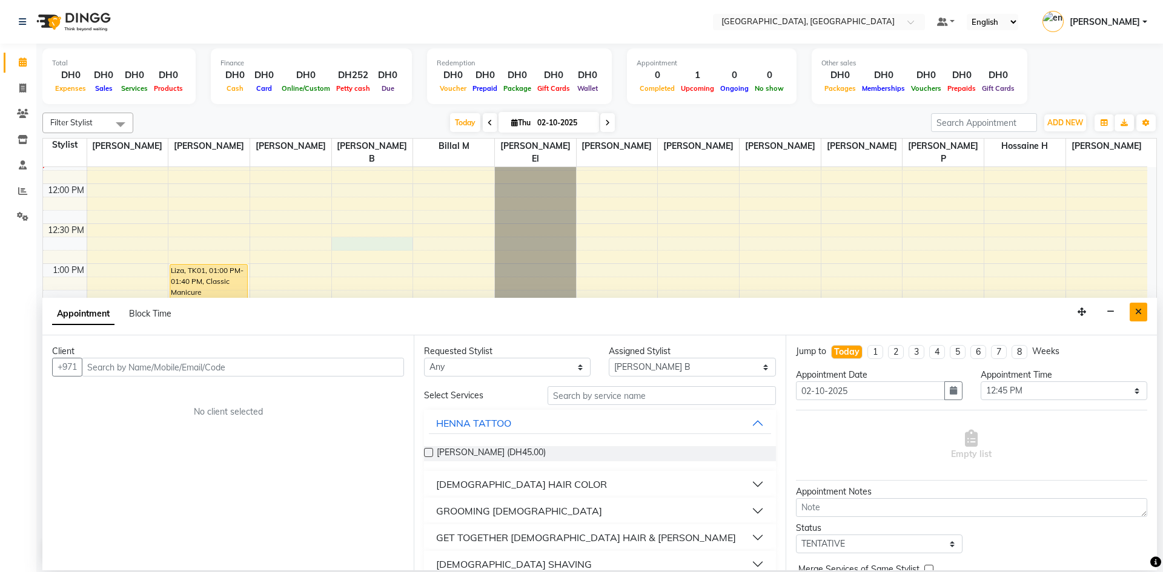
click at [1133, 307] on button "Close" at bounding box center [1138, 312] width 18 height 19
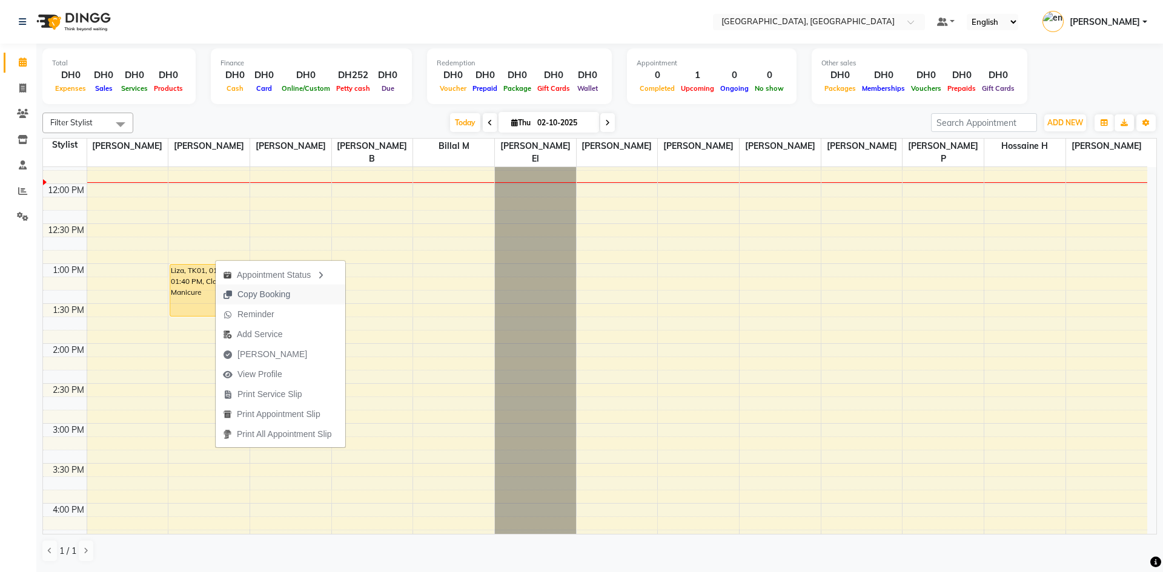
click at [281, 294] on span "Copy Booking" at bounding box center [263, 294] width 53 height 13
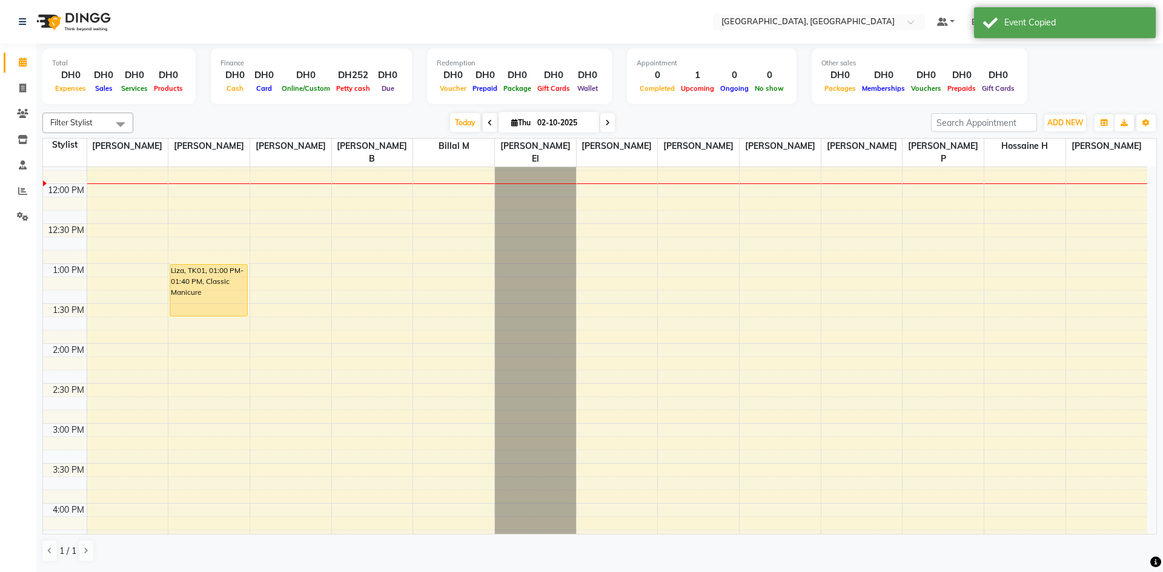
click at [605, 123] on icon at bounding box center [607, 122] width 5 height 7
type input "03-10-2025"
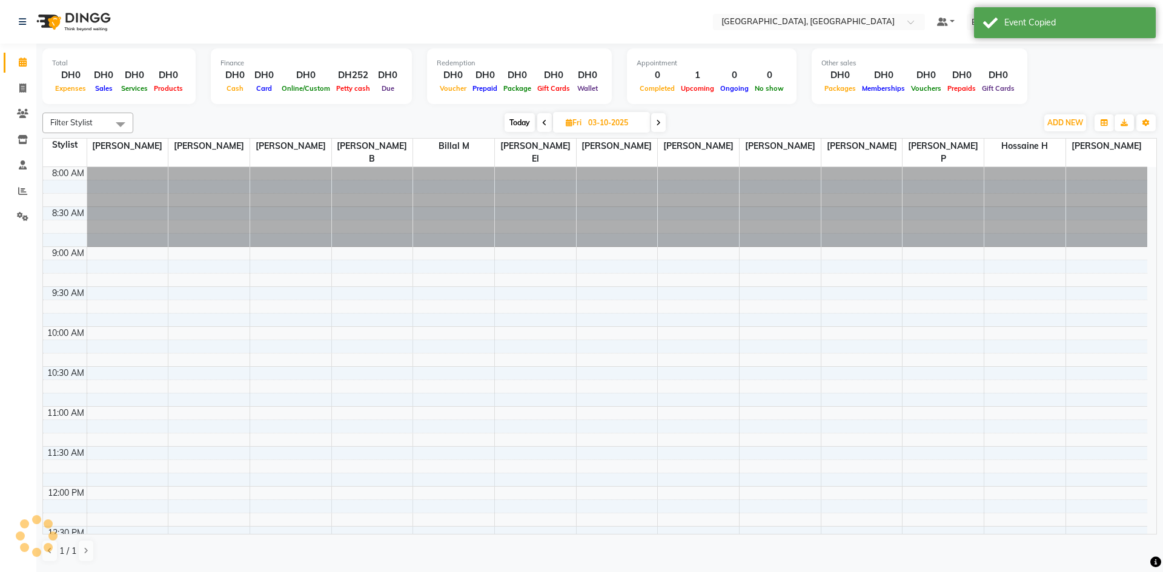
scroll to position [320, 0]
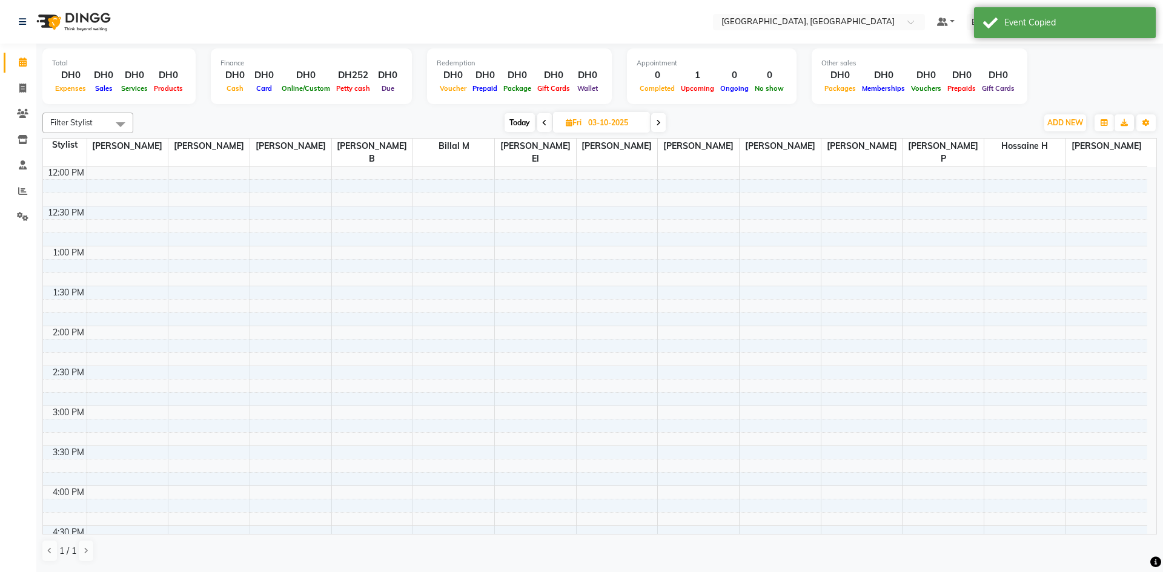
click at [190, 317] on div "8:00 AM 8:30 AM 9:00 AM 9:30 AM 10:00 AM 10:30 AM 11:00 AM 11:30 AM 12:00 PM 12…" at bounding box center [595, 446] width 1104 height 1198
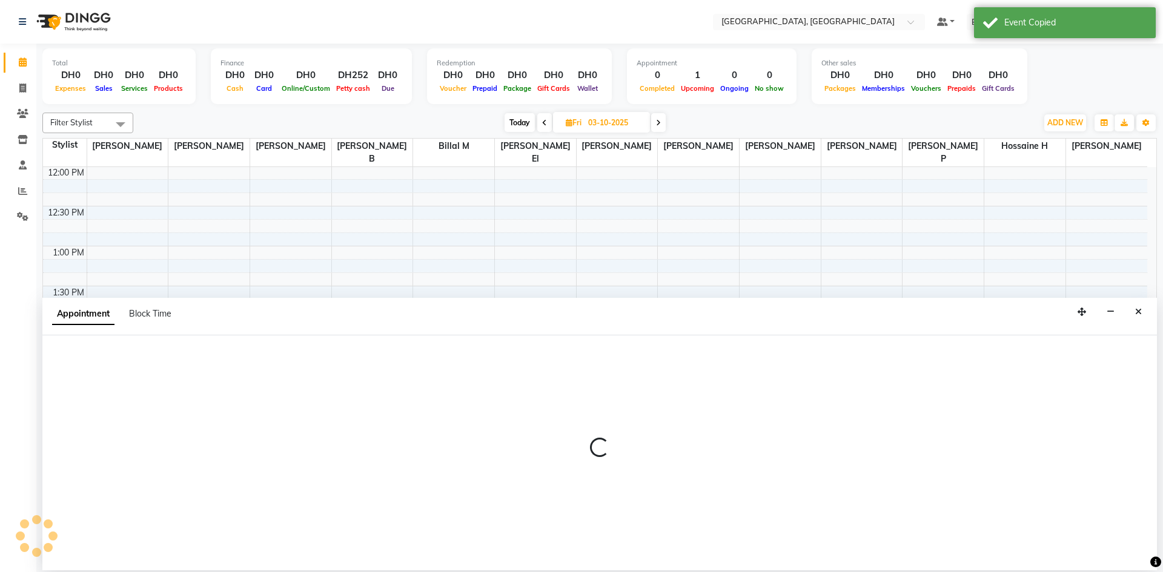
select select "90815"
select select "840"
select select "tentative"
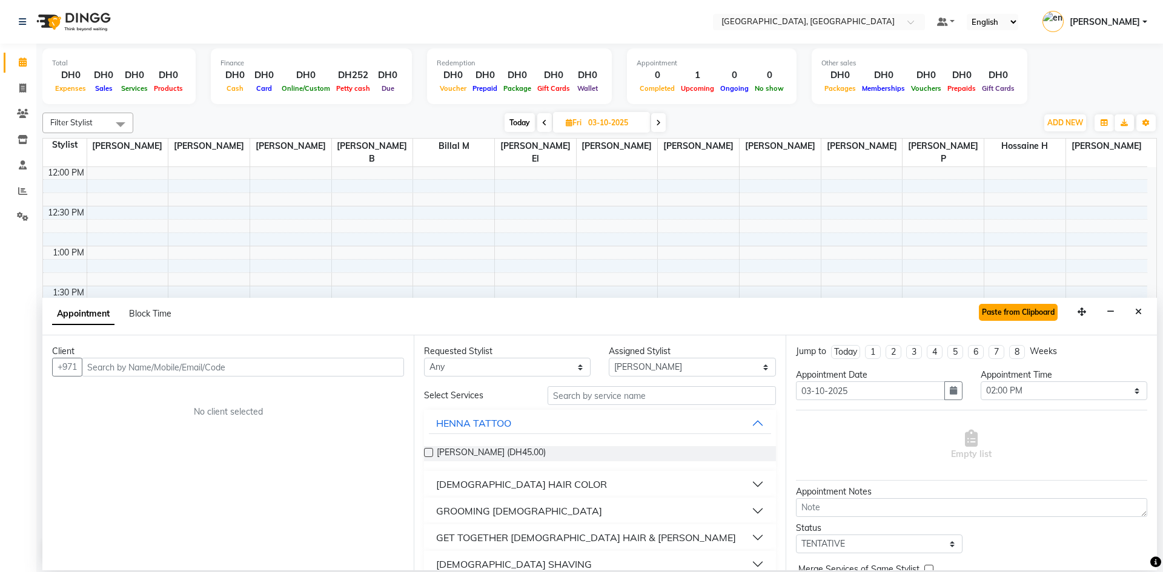
click at [1025, 312] on button "Paste from Clipboard" at bounding box center [1017, 312] width 79 height 17
type textarea "she want very fast"
select select
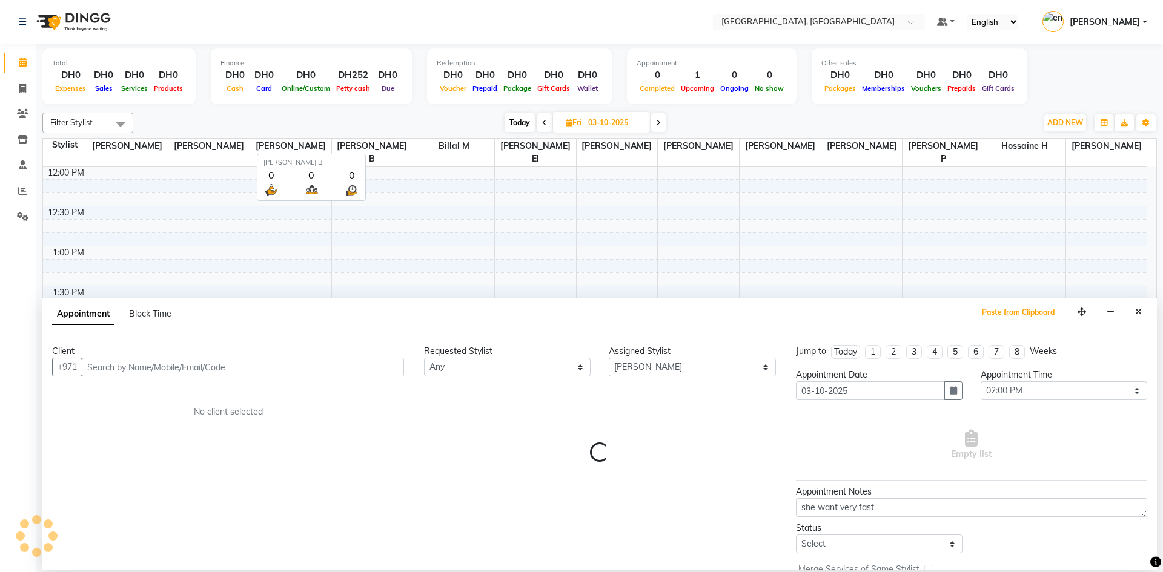
select select "1655"
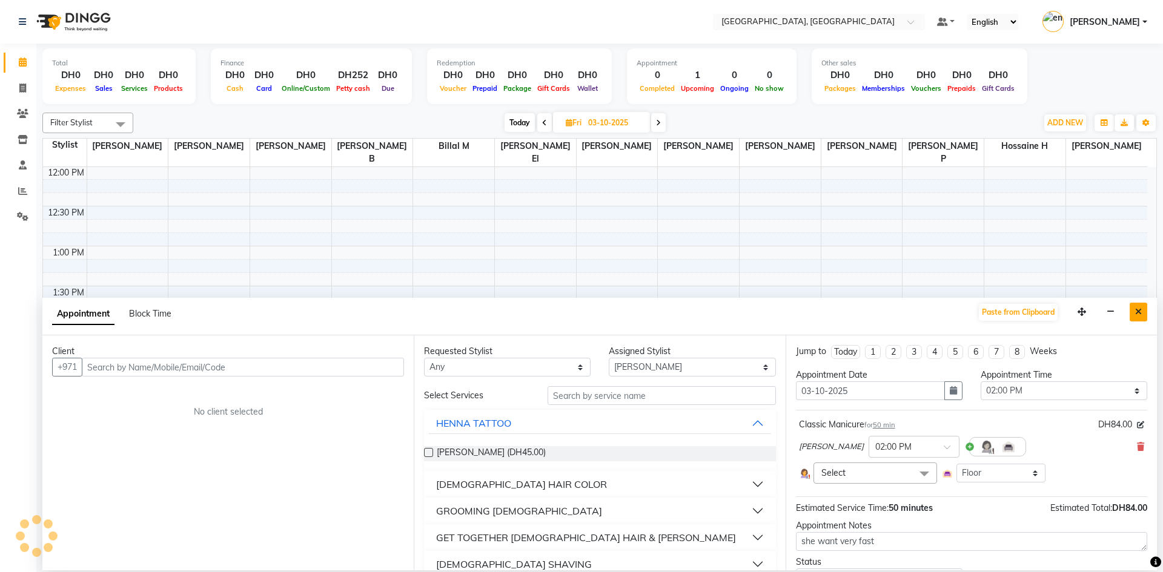
click at [1146, 311] on button "Close" at bounding box center [1138, 312] width 18 height 19
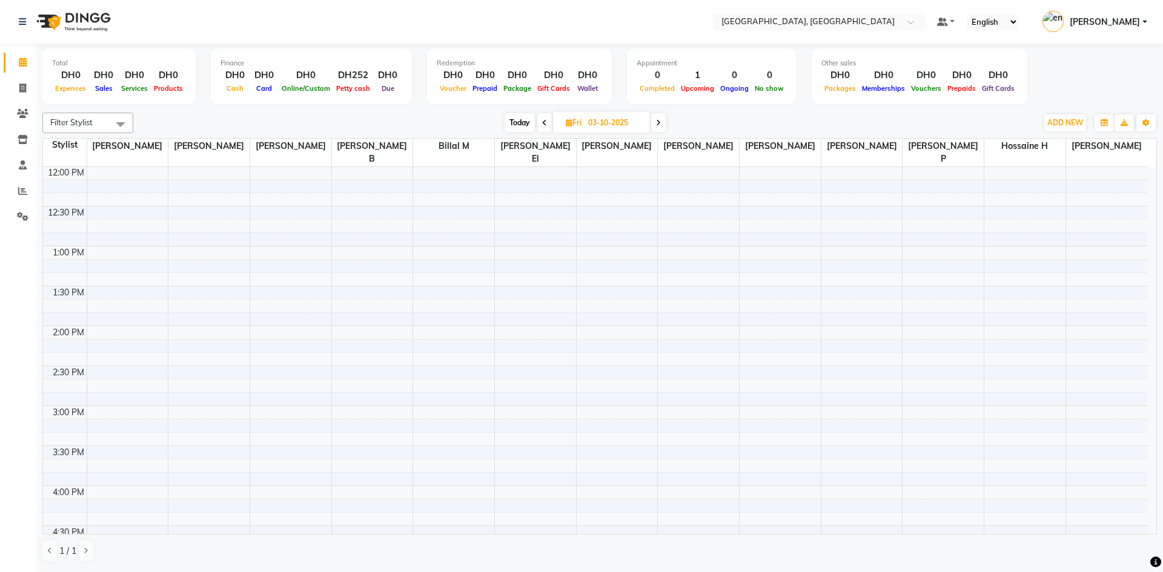
click at [523, 120] on span "Today" at bounding box center [519, 122] width 30 height 19
type input "02-10-2025"
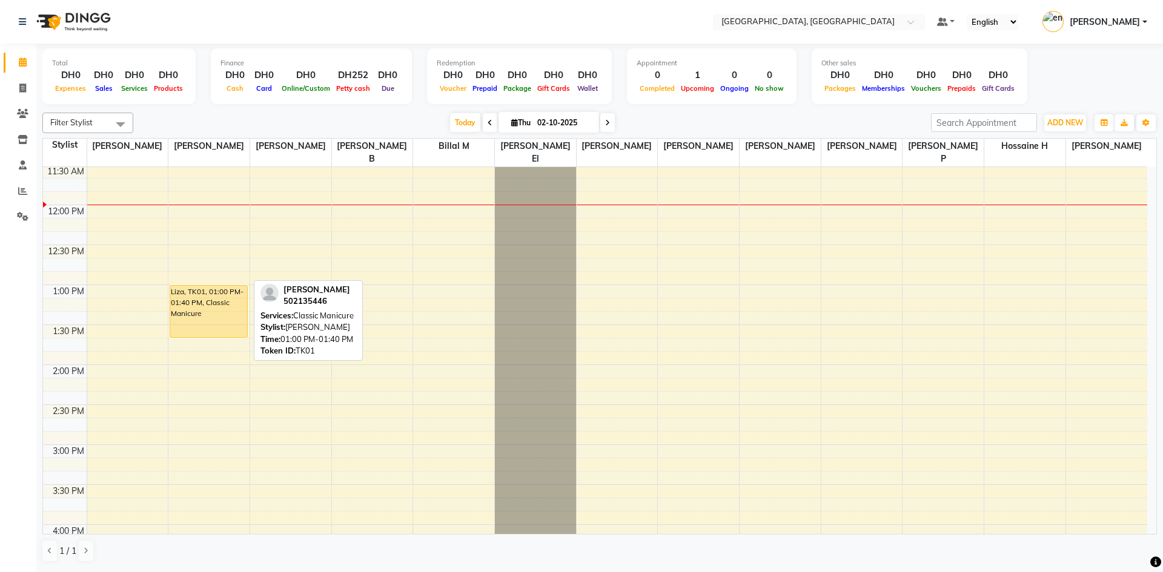
scroll to position [260, 0]
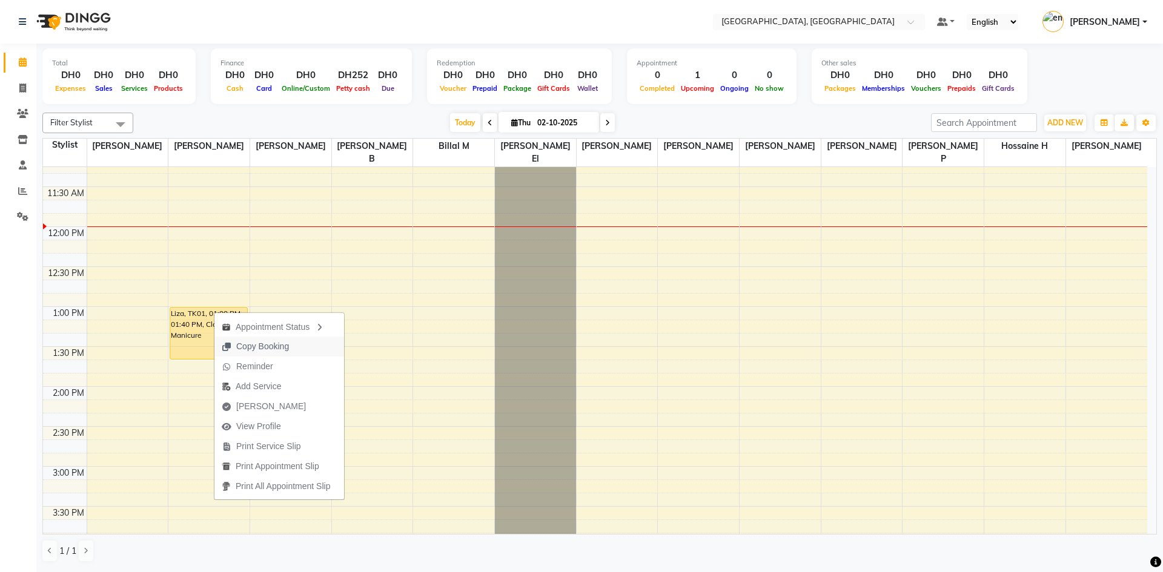
click at [270, 340] on span "Copy Booking" at bounding box center [262, 346] width 53 height 13
type textarea "JTdCJTIydXNlciUyMiUzQSU3QiUyMmlkJTIyJTNBMzM2MjgxMCUyQyUyMmZuYW1lJTIyJTNBJTIyTGl…"
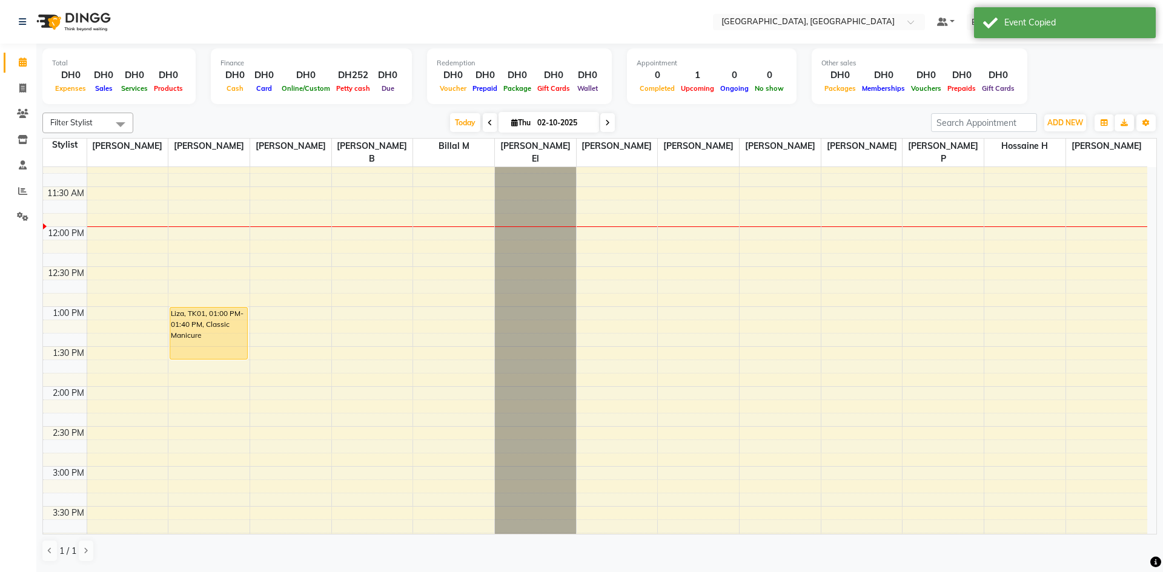
click at [606, 124] on icon at bounding box center [607, 122] width 5 height 7
type input "03-10-2025"
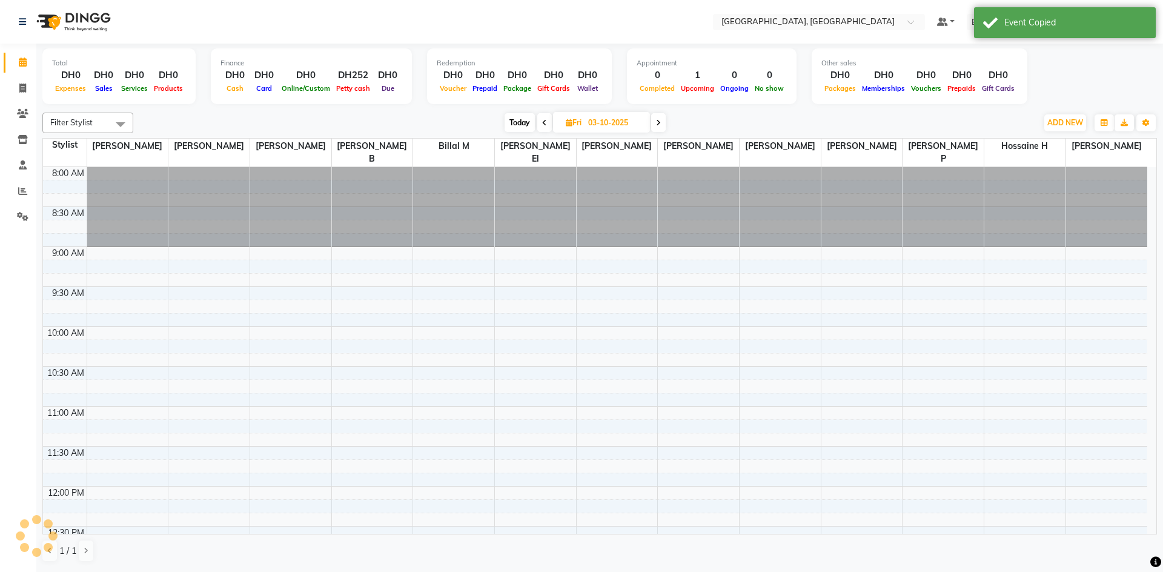
scroll to position [320, 0]
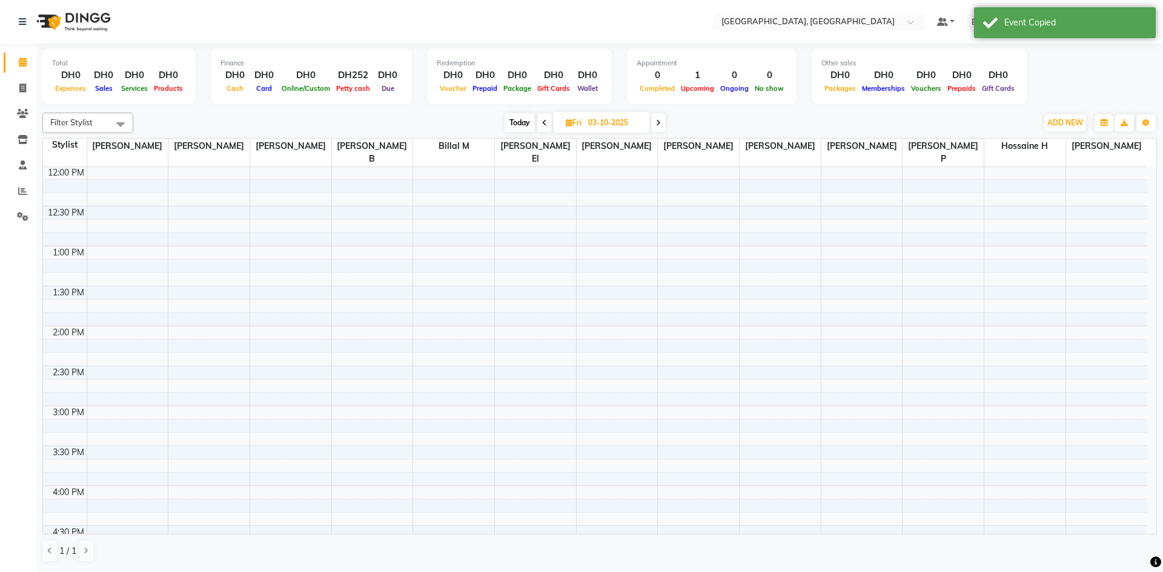
click at [199, 279] on div "8:00 AM 8:30 AM 9:00 AM 9:30 AM 10:00 AM 10:30 AM 11:00 AM 11:30 AM 12:00 PM 12…" at bounding box center [595, 446] width 1104 height 1198
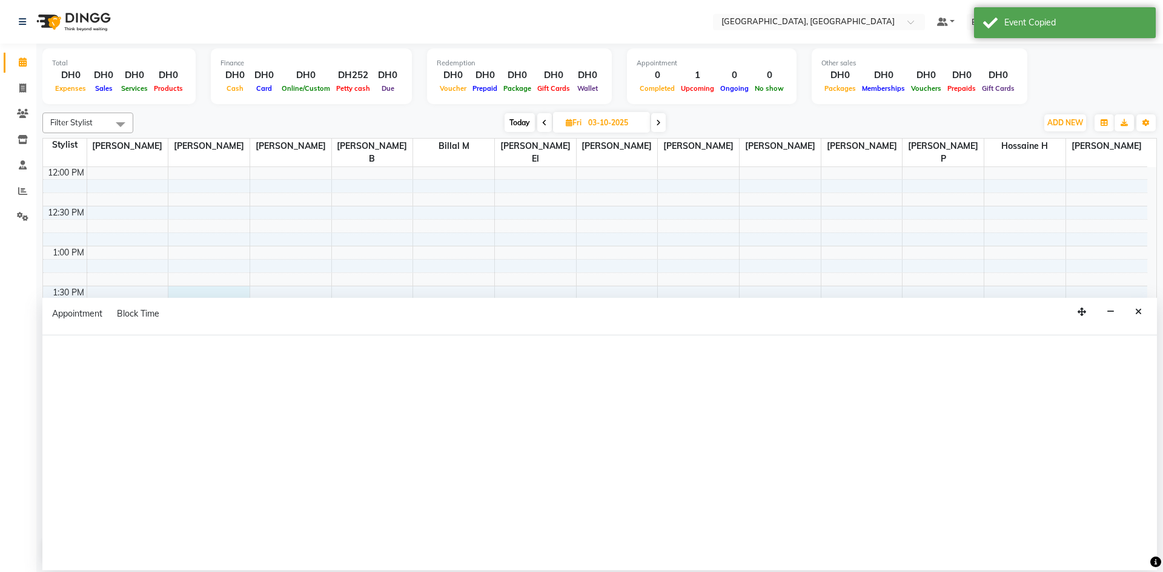
select select "90815"
select select "810"
select select "tentative"
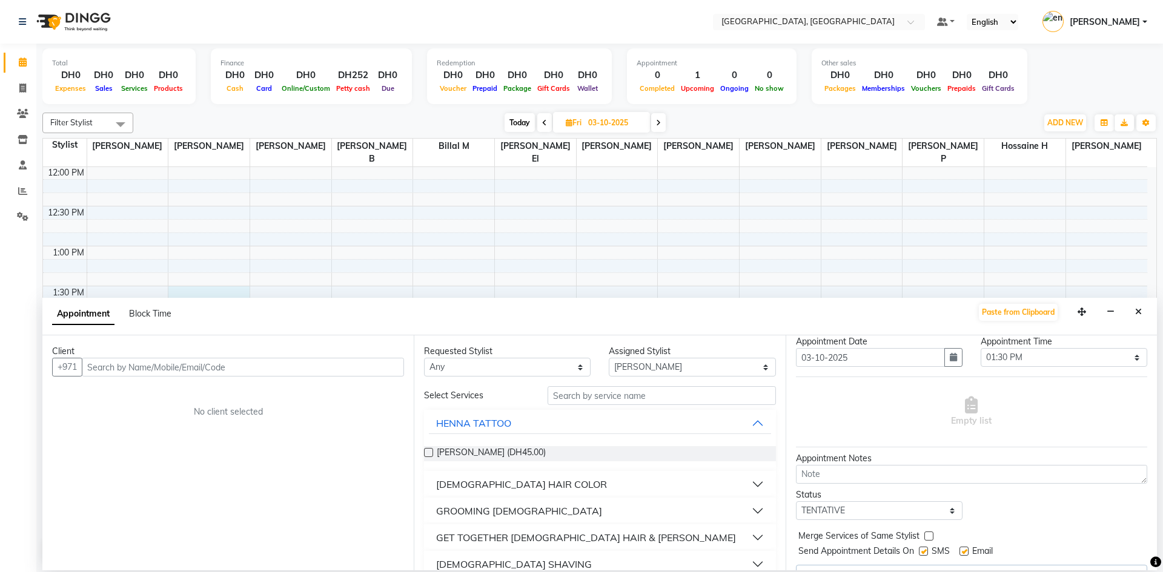
scroll to position [61, 0]
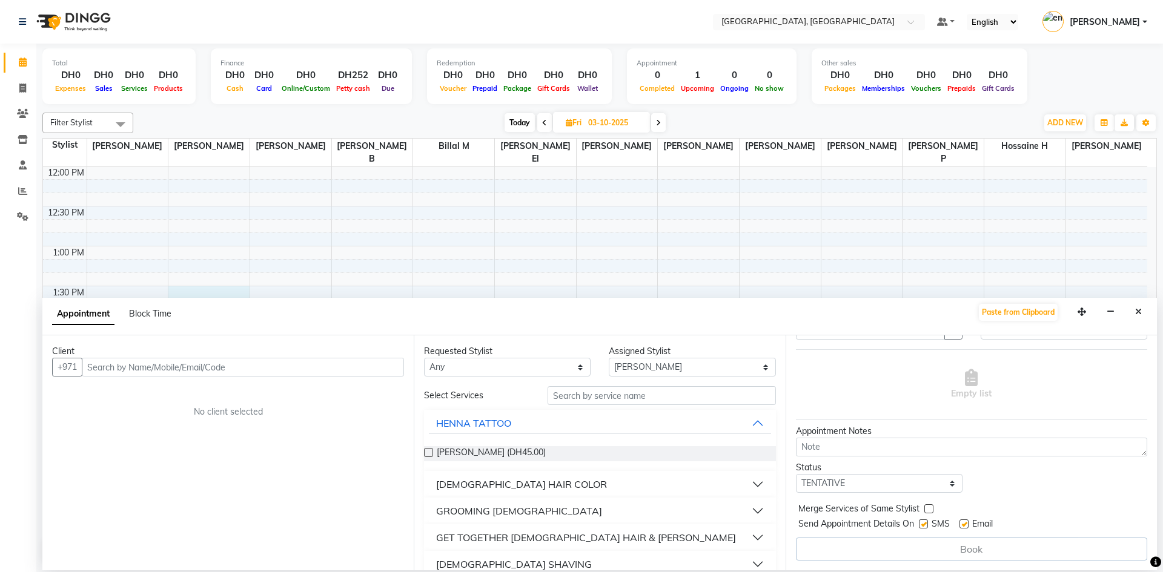
click at [926, 527] on label at bounding box center [923, 524] width 9 height 9
click at [926, 527] on input "checkbox" at bounding box center [923, 525] width 8 height 8
checkbox input "false"
click at [962, 526] on label at bounding box center [963, 524] width 9 height 9
click at [962, 526] on input "checkbox" at bounding box center [963, 525] width 8 height 8
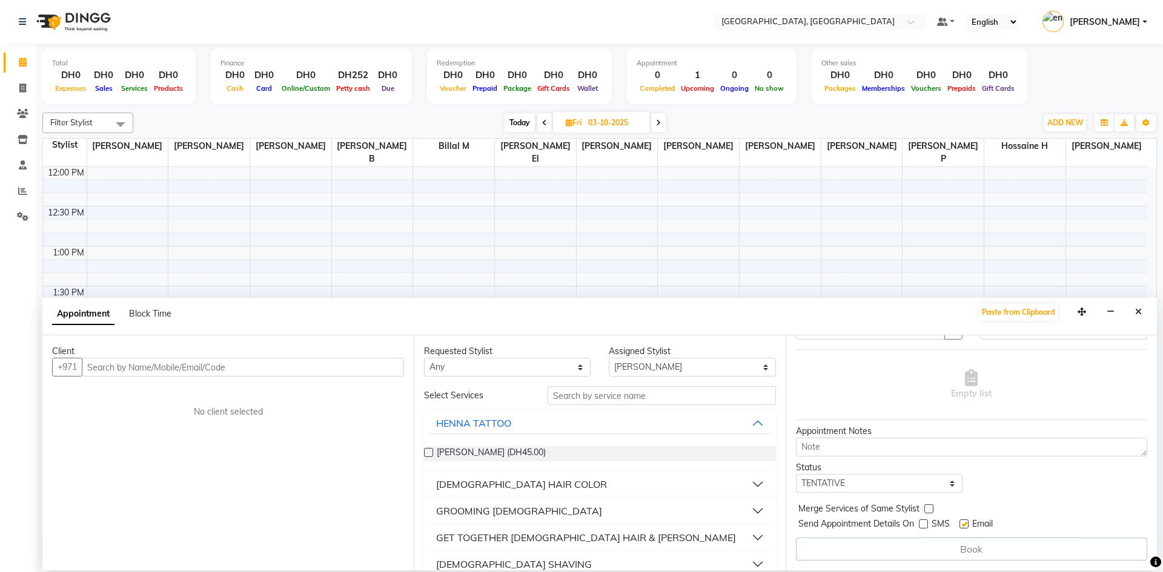
checkbox input "false"
click at [589, 389] on input "text" at bounding box center [661, 395] width 228 height 19
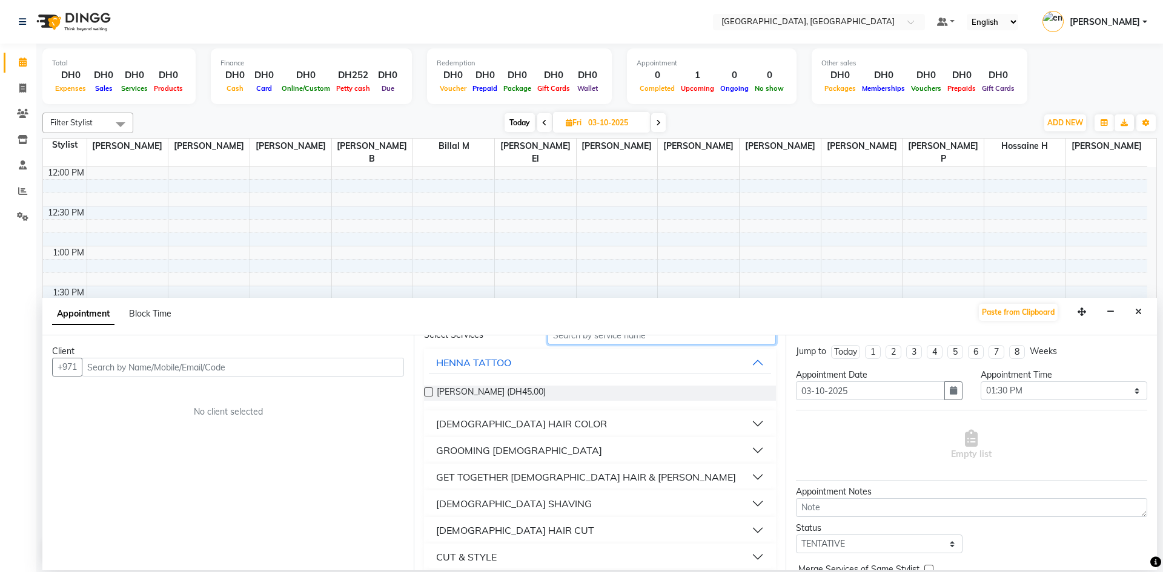
scroll to position [0, 0]
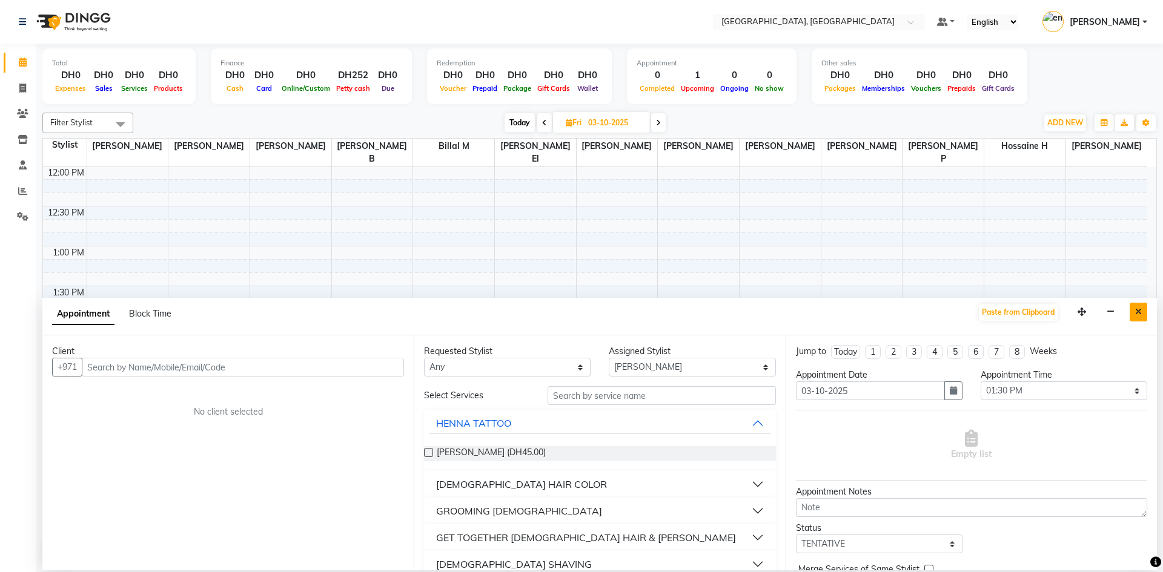
click at [1137, 315] on icon "Close" at bounding box center [1138, 312] width 7 height 8
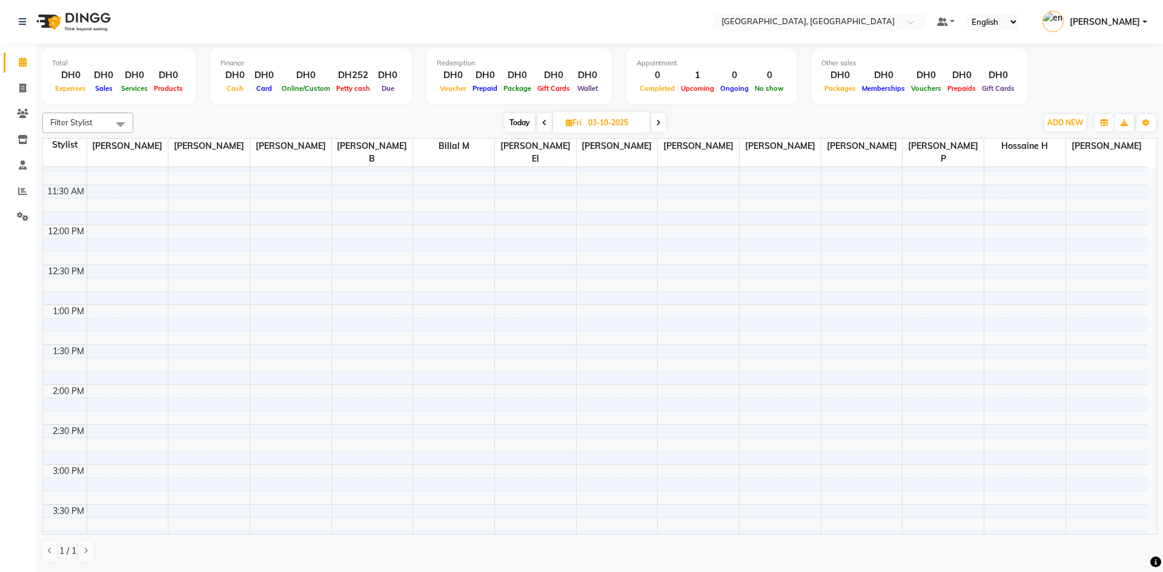
scroll to position [260, 0]
click at [522, 117] on span "Today" at bounding box center [519, 122] width 30 height 19
type input "02-10-2025"
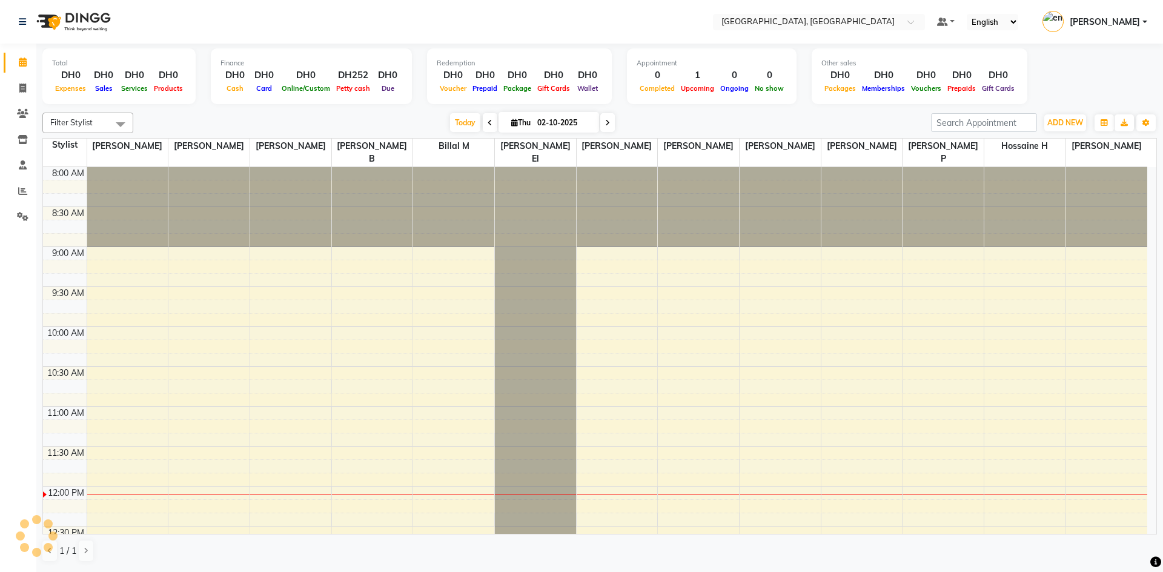
scroll to position [320, 0]
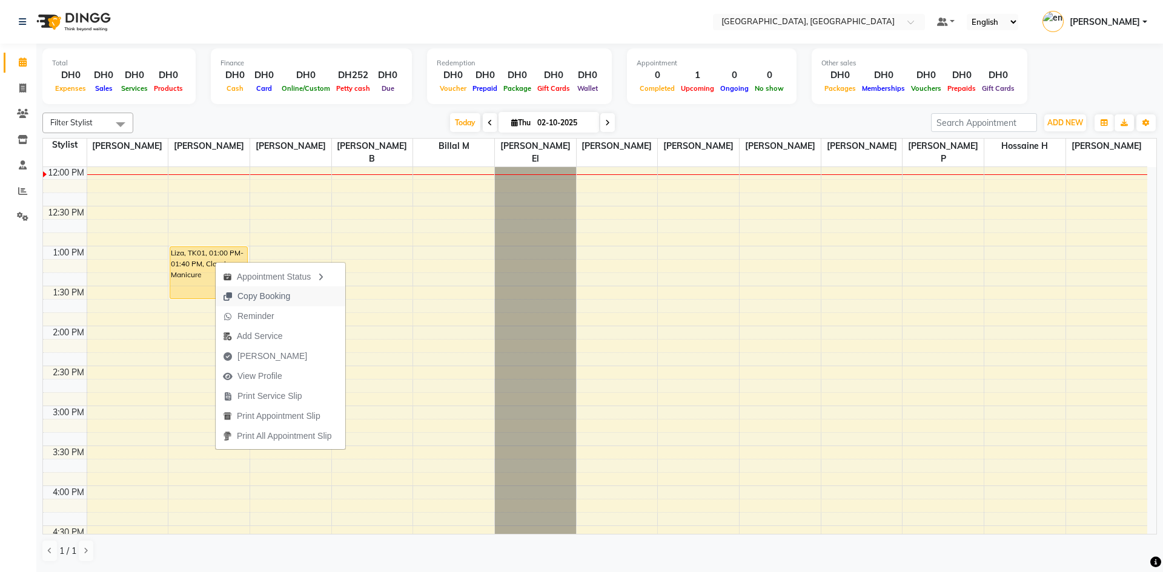
click at [282, 296] on span "Copy Booking" at bounding box center [263, 296] width 53 height 13
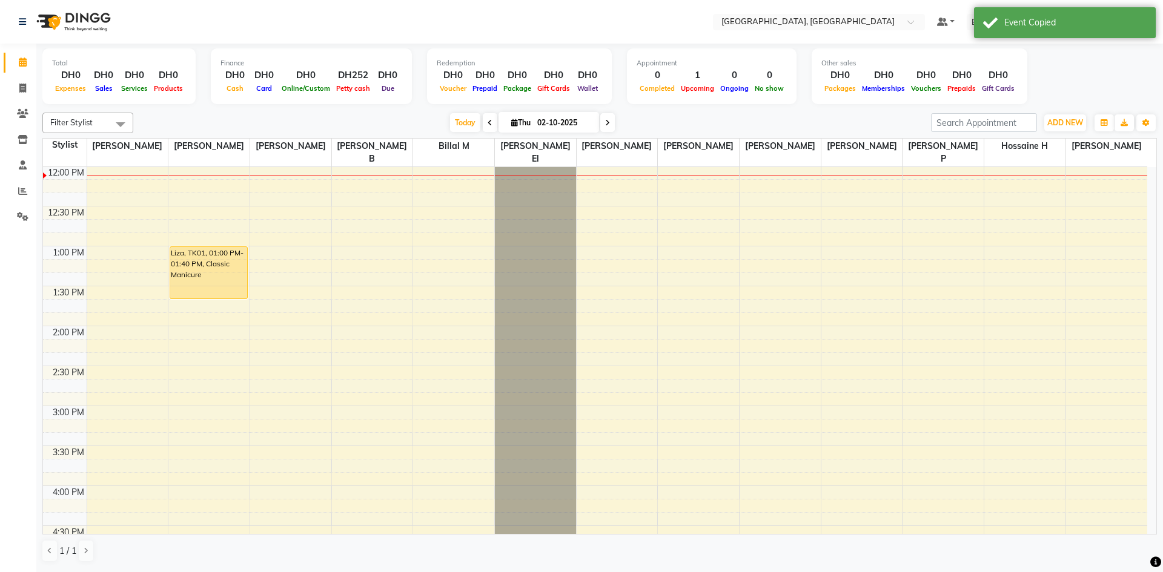
click at [528, 122] on span "Thu" at bounding box center [520, 122] width 25 height 9
select select "10"
select select "2025"
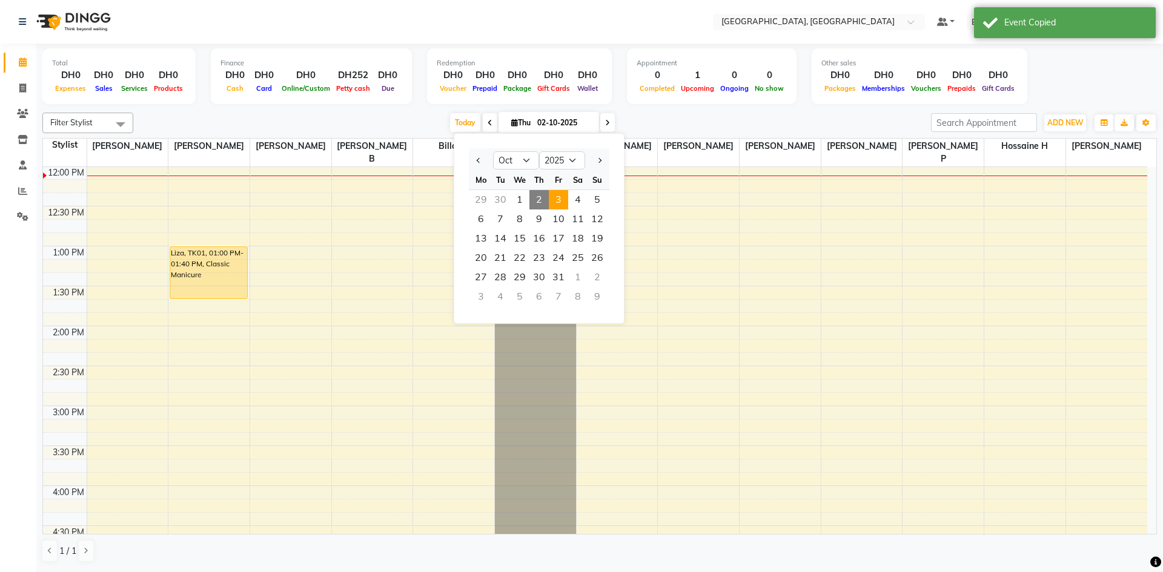
click at [558, 199] on span "3" at bounding box center [558, 199] width 19 height 19
type input "03-10-2025"
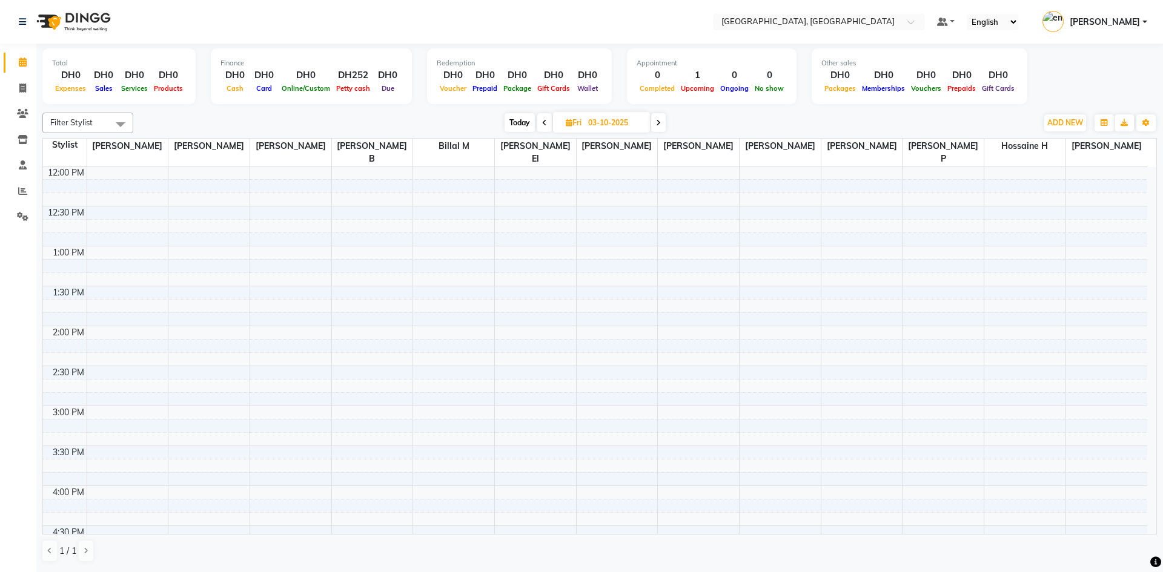
click at [366, 398] on div "8:00 AM 8:30 AM 9:00 AM 9:30 AM 10:00 AM 10:30 AM 11:00 AM 11:30 AM 12:00 PM 12…" at bounding box center [595, 446] width 1104 height 1198
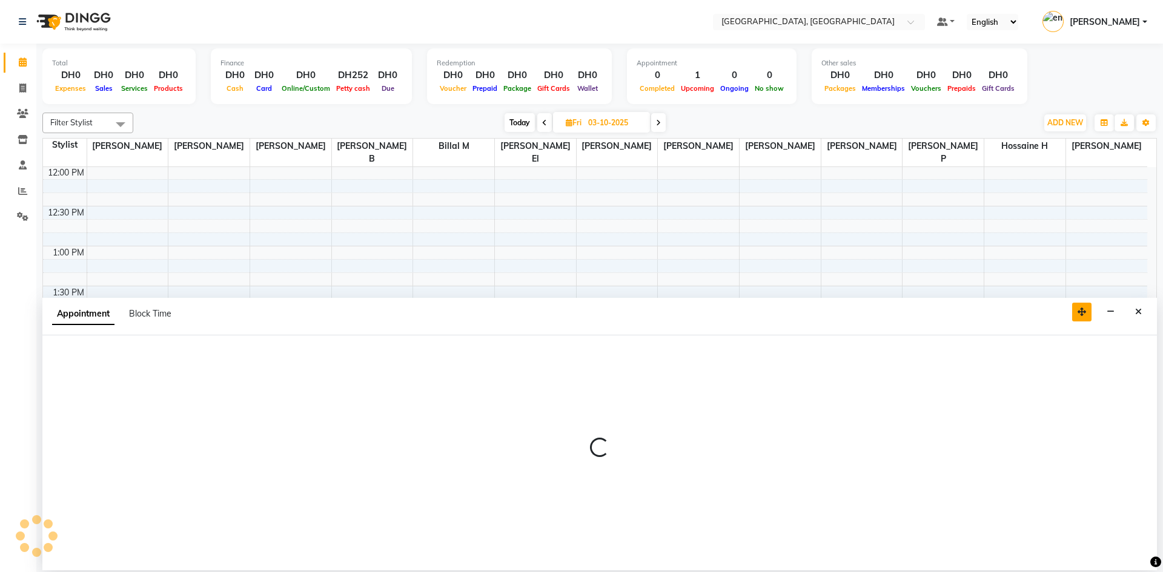
select select "90817"
select select "900"
select select "tentative"
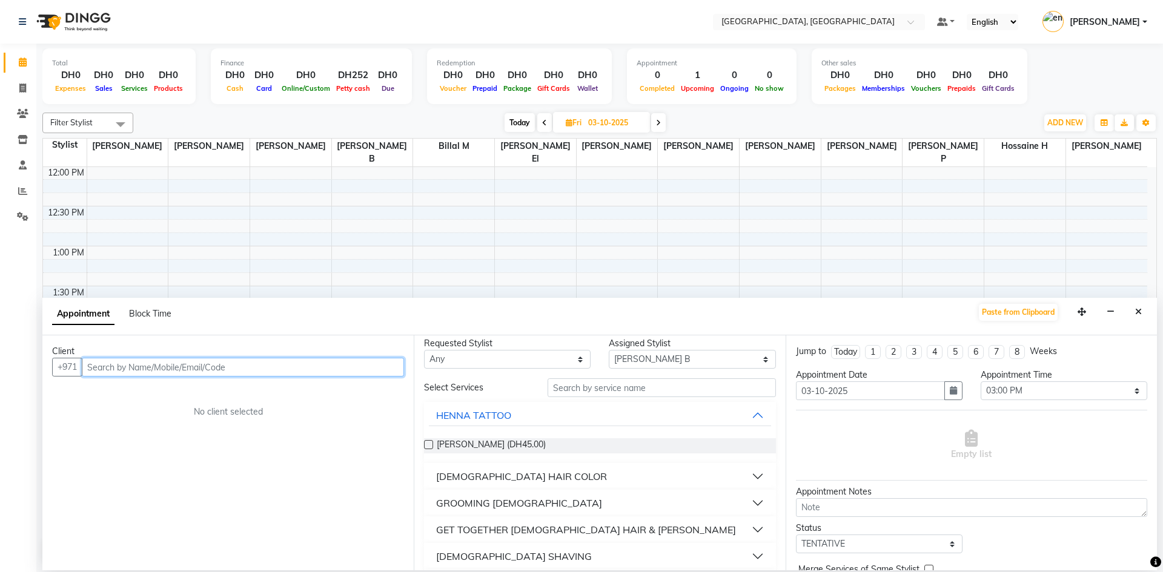
scroll to position [0, 0]
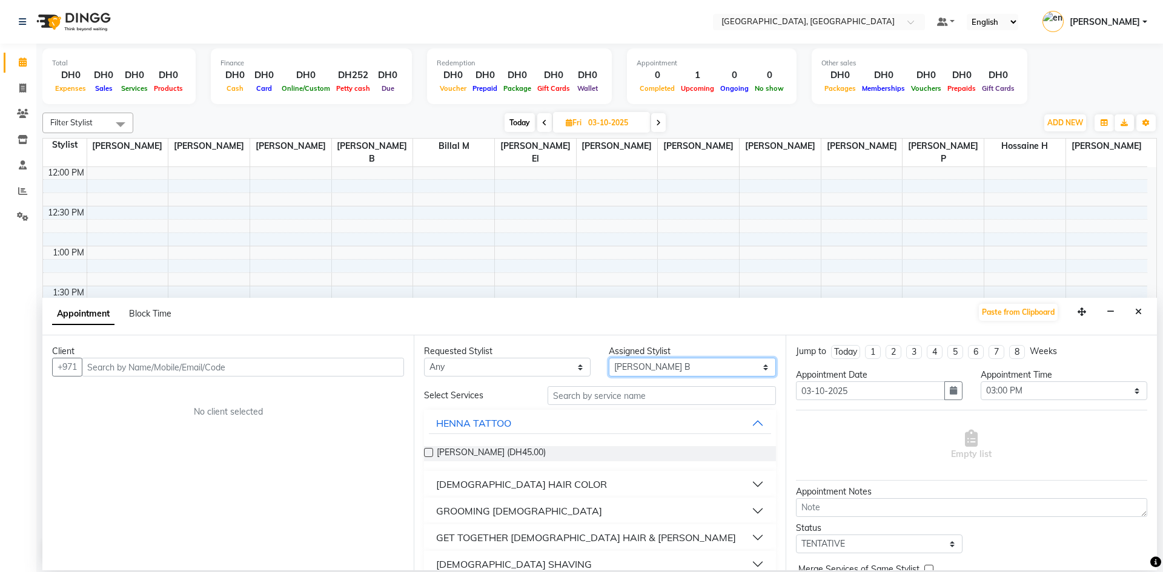
click at [681, 369] on select "Select [PERSON_NAME] El [PERSON_NAME] H [PERSON_NAME] G [PERSON_NAME] L [PERSON…" at bounding box center [692, 367] width 167 height 19
select select "90815"
click at [609, 358] on select "Select [PERSON_NAME] El [PERSON_NAME] H [PERSON_NAME] G [PERSON_NAME] L [PERSON…" at bounding box center [692, 367] width 167 height 19
click at [1028, 311] on button "Paste from Clipboard" at bounding box center [1017, 312] width 79 height 17
type textarea "she want very fast"
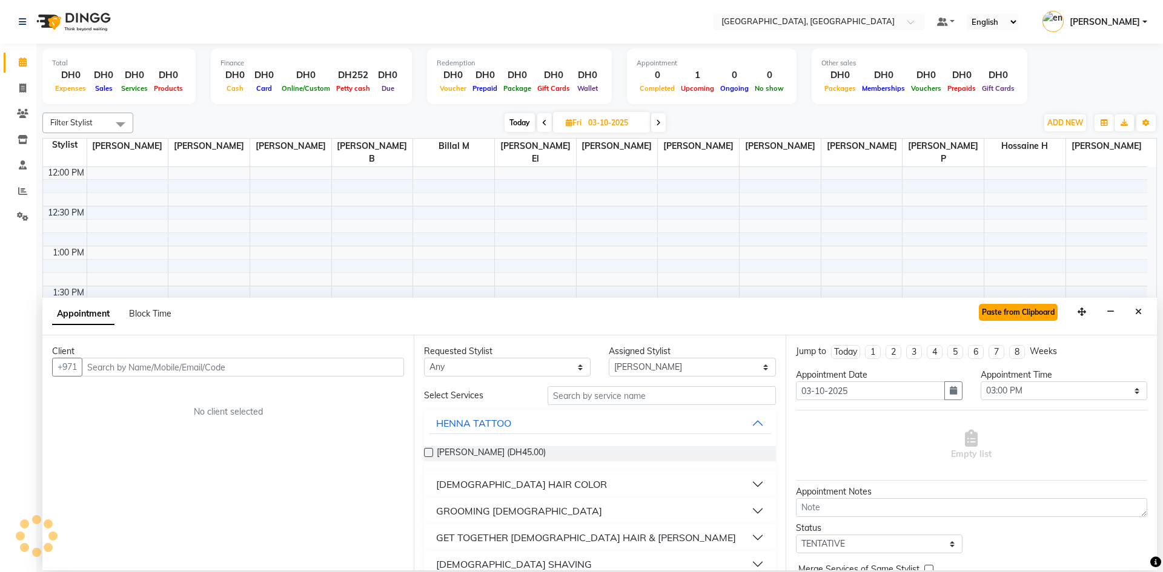
select select
select select "1655"
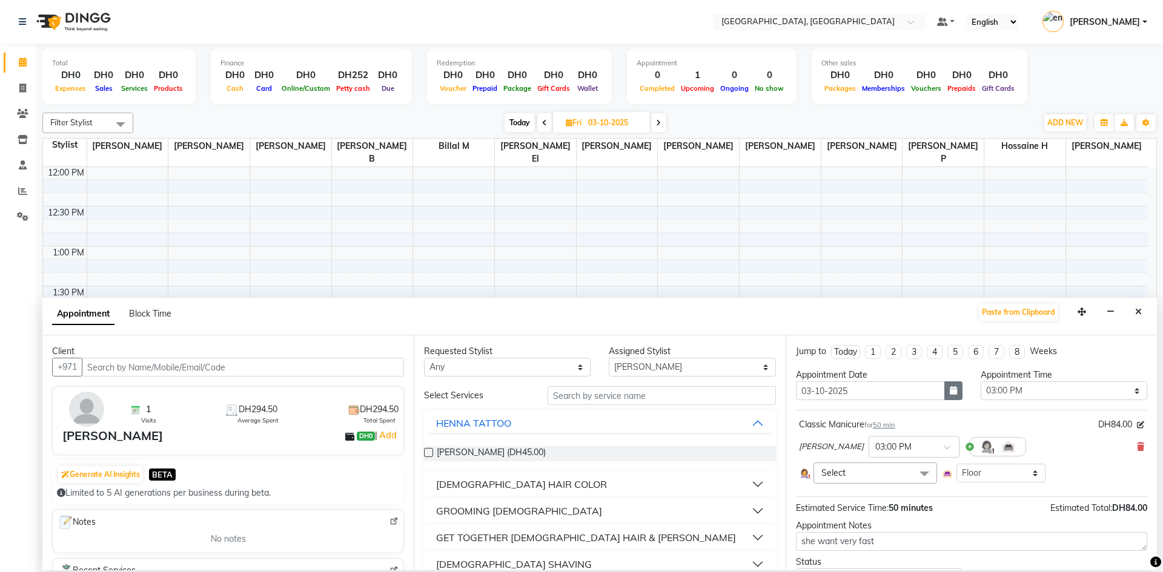
click at [946, 396] on button "button" at bounding box center [953, 390] width 18 height 19
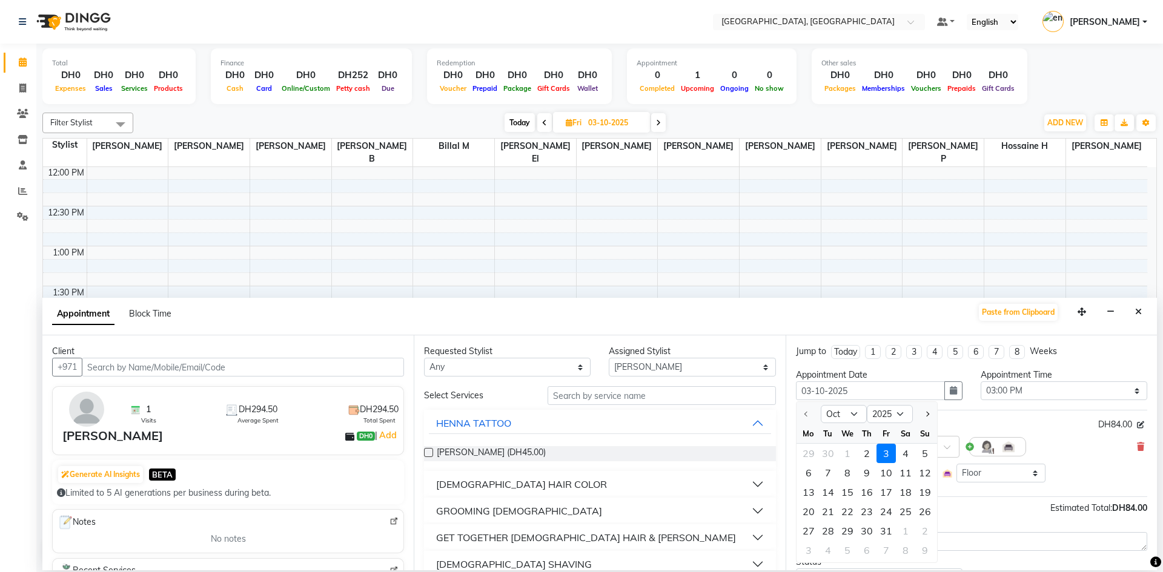
click at [889, 454] on div "3" at bounding box center [885, 453] width 19 height 19
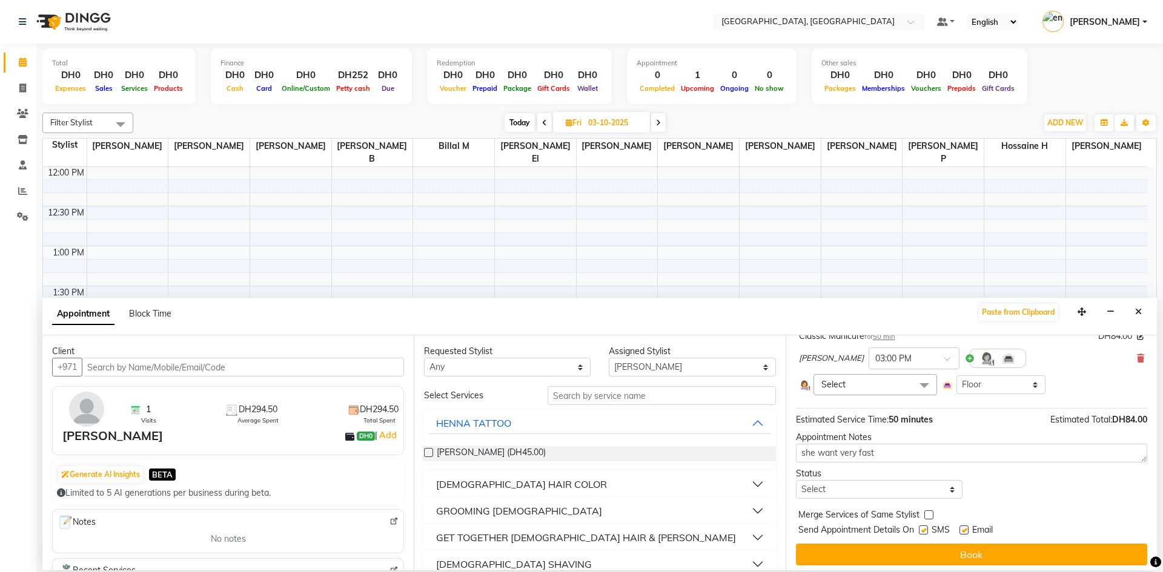
scroll to position [93, 0]
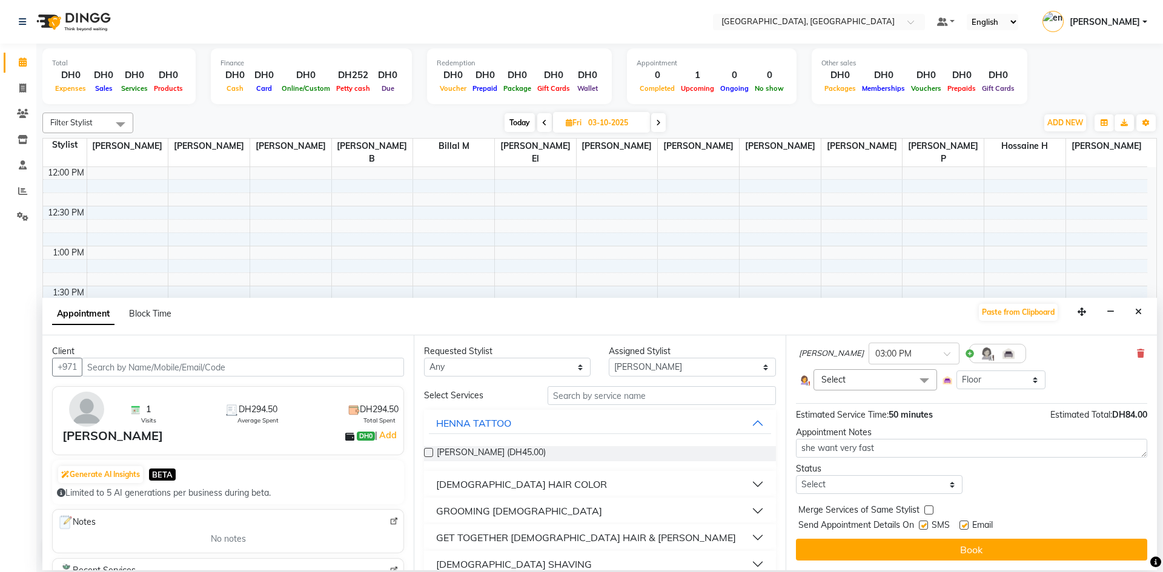
click at [920, 530] on div at bounding box center [923, 527] width 8 height 13
click at [962, 527] on label at bounding box center [963, 525] width 9 height 9
click at [962, 527] on input "checkbox" at bounding box center [963, 527] width 8 height 8
checkbox input "false"
click at [926, 526] on label at bounding box center [923, 525] width 9 height 9
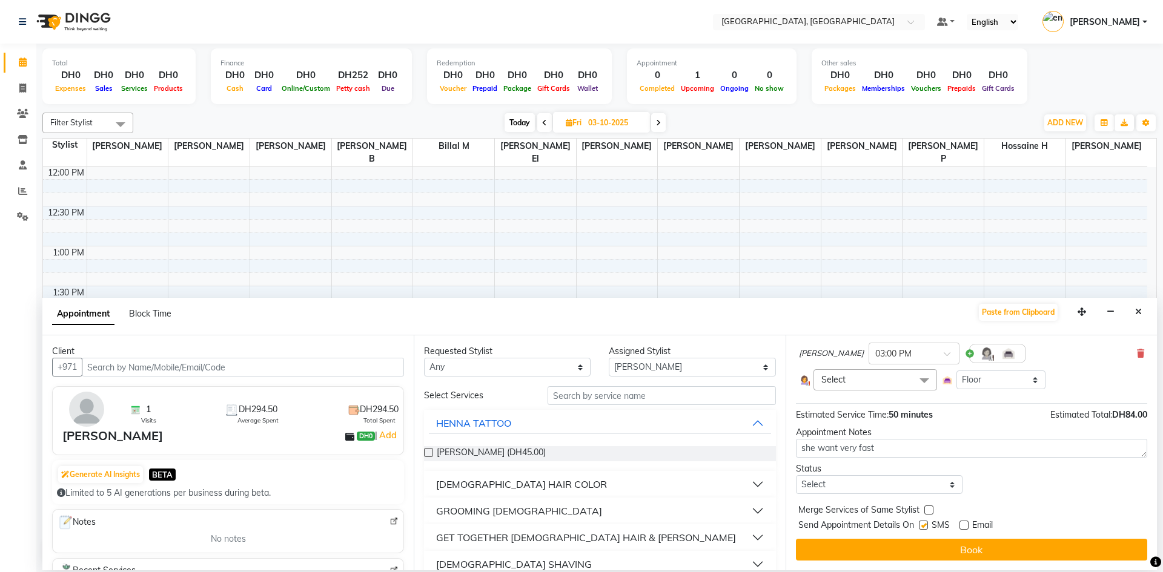
click at [926, 526] on input "checkbox" at bounding box center [923, 527] width 8 height 8
checkbox input "false"
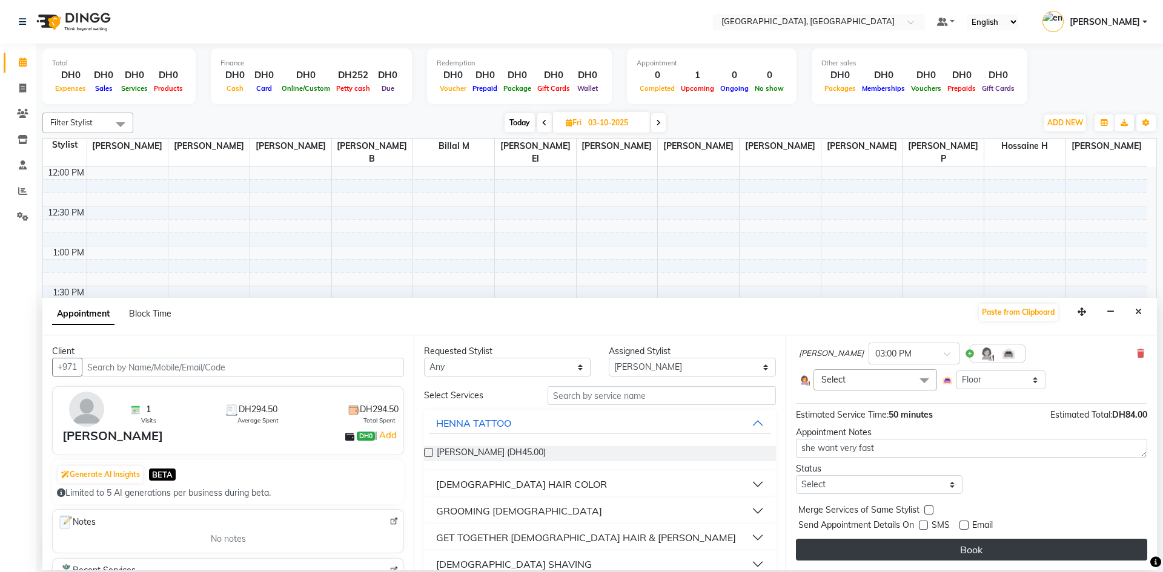
click at [938, 549] on button "Book" at bounding box center [971, 550] width 351 height 22
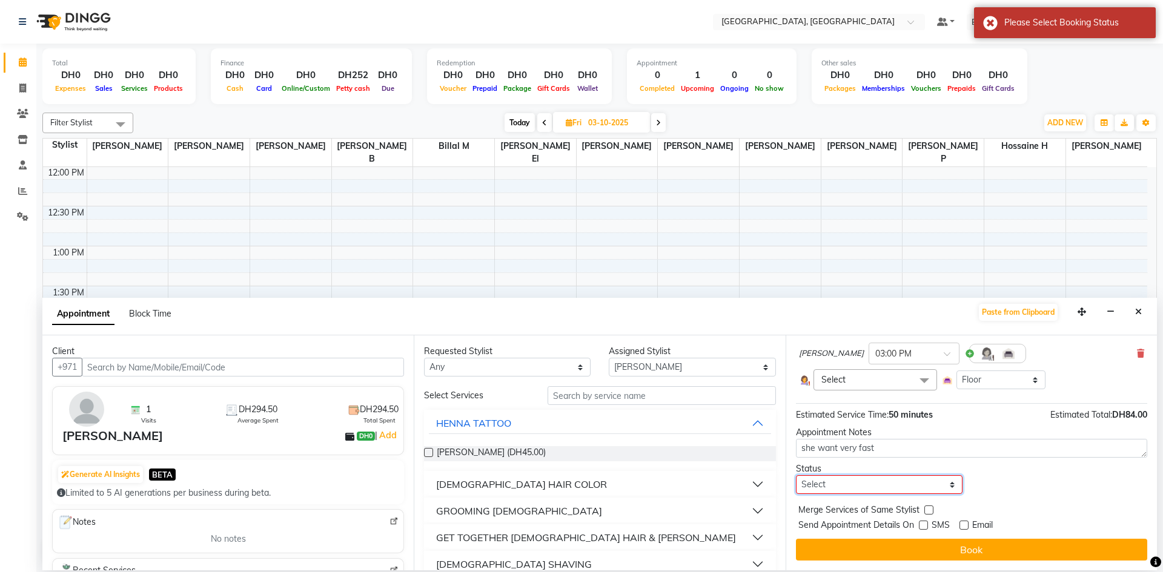
click at [943, 484] on select "Select TENTATIVE CONFIRM UPCOMING" at bounding box center [879, 484] width 167 height 19
select select "confirm booking"
click at [796, 475] on select "Select TENTATIVE CONFIRM UPCOMING" at bounding box center [879, 484] width 167 height 19
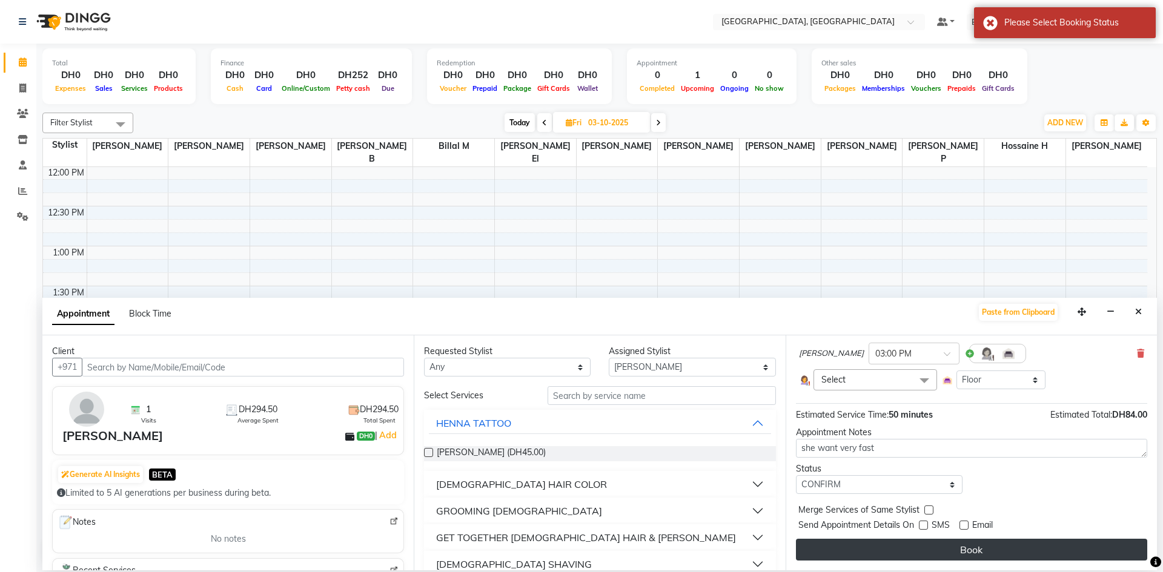
click at [980, 555] on button "Book" at bounding box center [971, 550] width 351 height 22
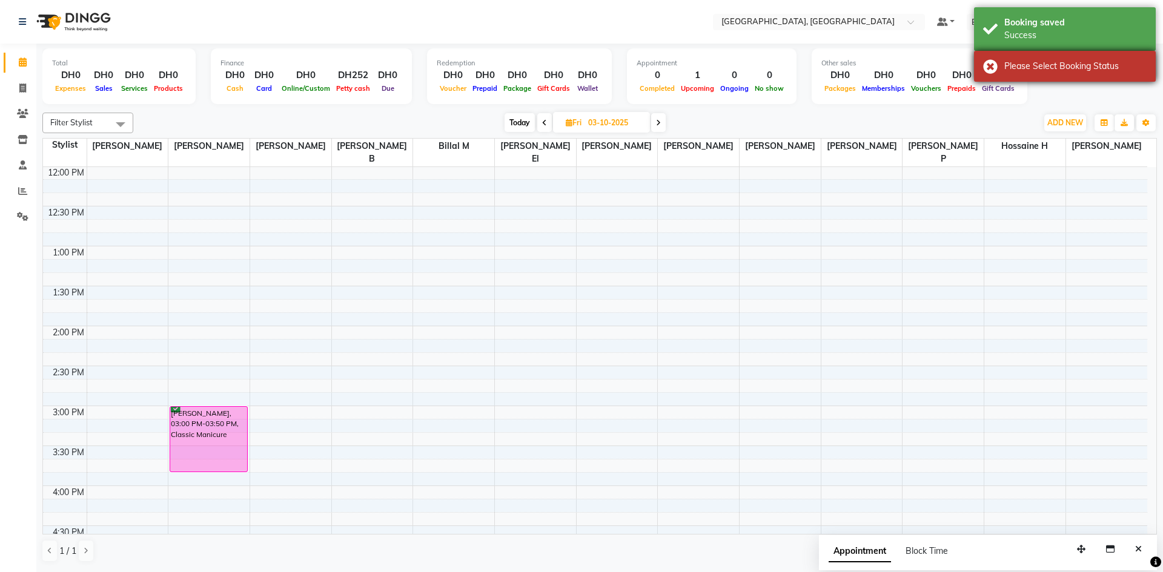
click at [990, 60] on div "Please Select Booking Status" at bounding box center [1065, 66] width 182 height 31
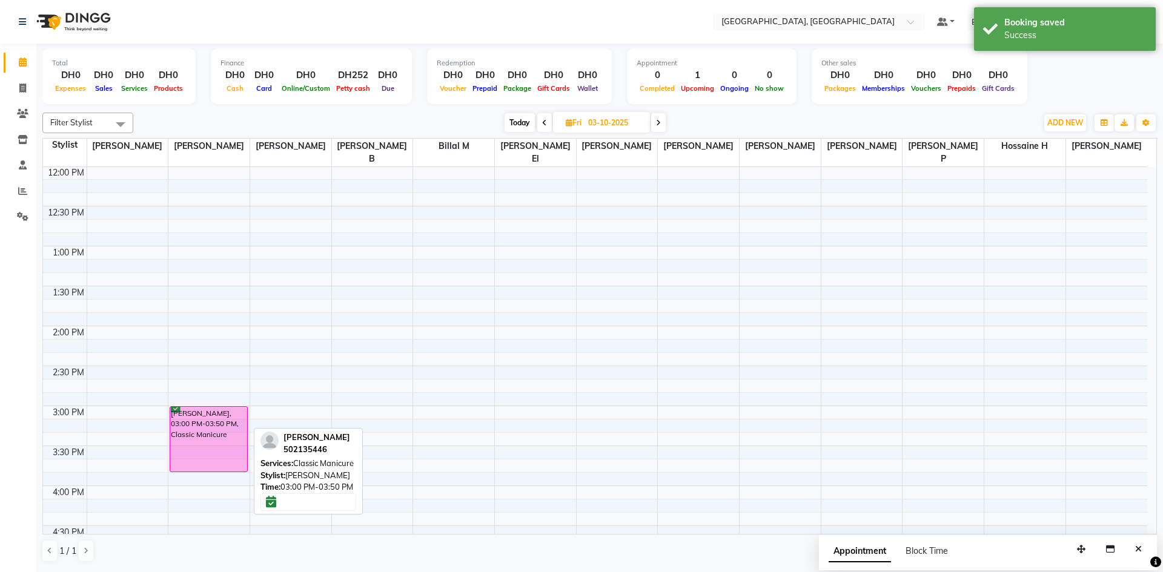
click at [206, 416] on div "[PERSON_NAME], 03:00 PM-03:50 PM, Classic Manicure" at bounding box center [208, 439] width 76 height 65
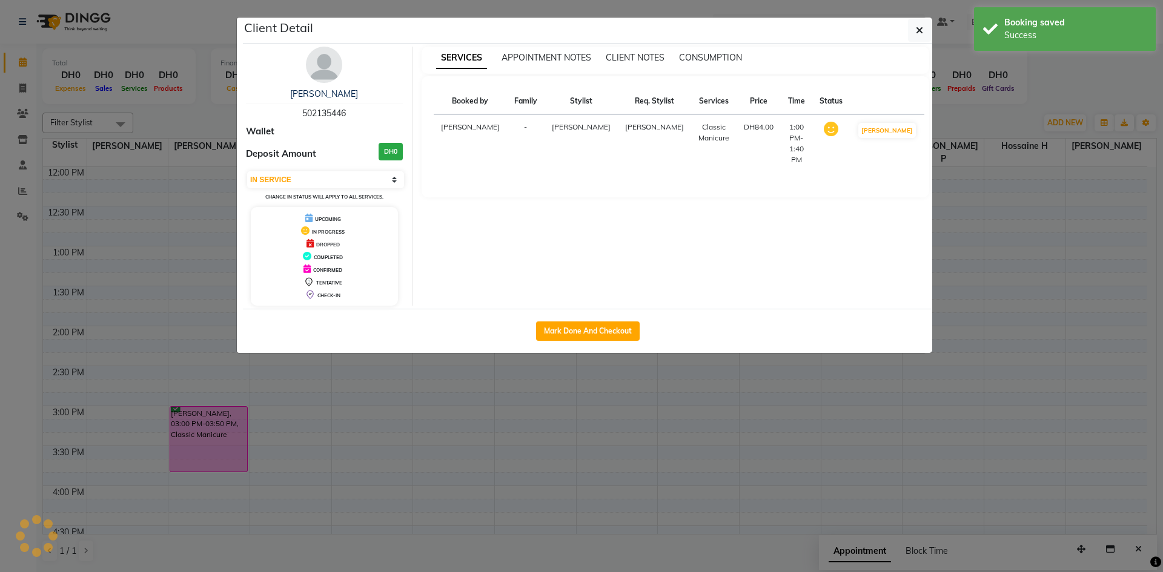
select select "6"
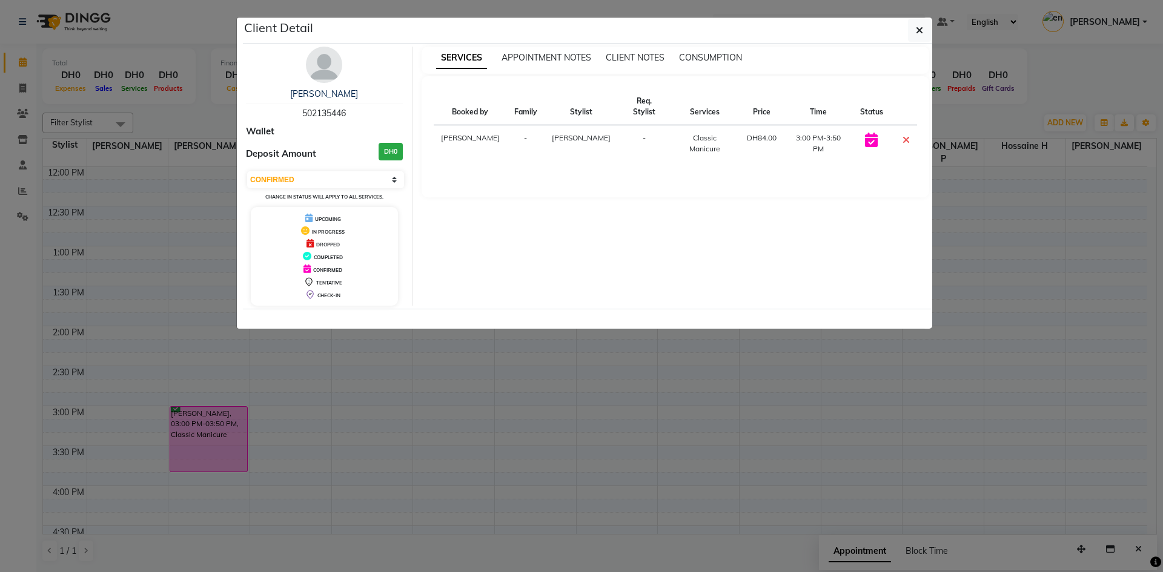
click at [366, 371] on ngb-modal-window "Client Detail Liza 502135446 Wallet Deposit Amount DH0 Select CONFIRMED TENTATI…" at bounding box center [581, 286] width 1163 height 572
click at [911, 30] on button "button" at bounding box center [919, 30] width 23 height 23
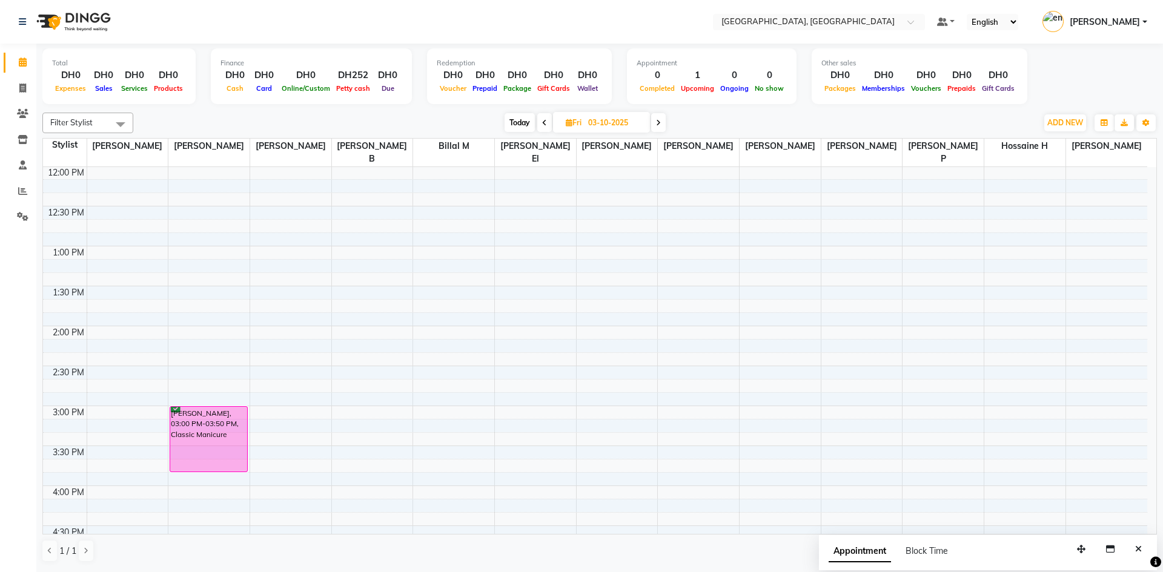
click at [521, 117] on span "Today" at bounding box center [519, 122] width 30 height 19
type input "02-10-2025"
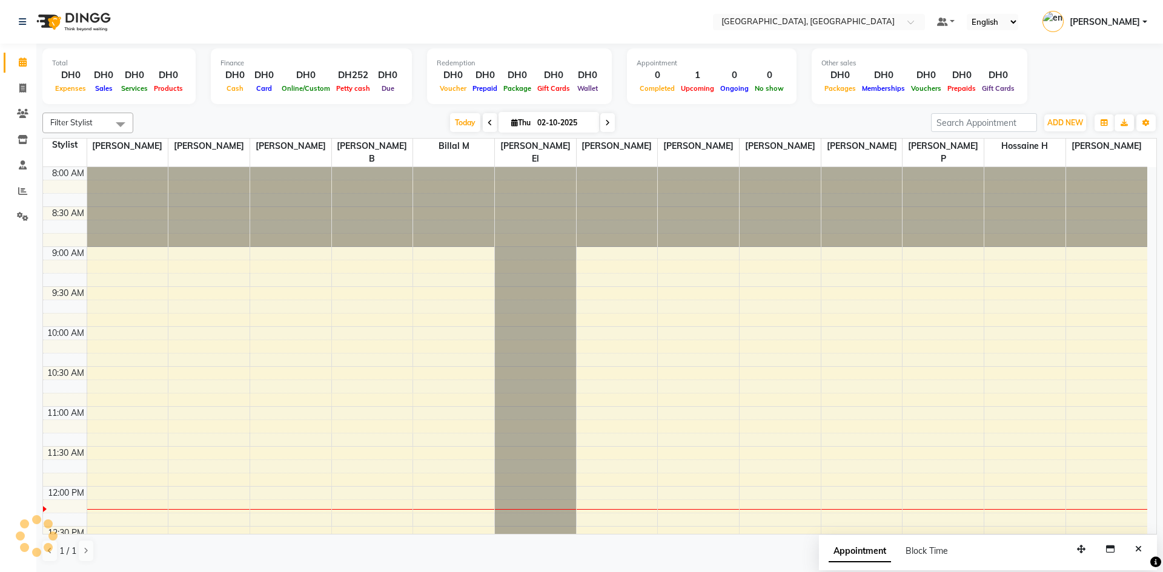
scroll to position [320, 0]
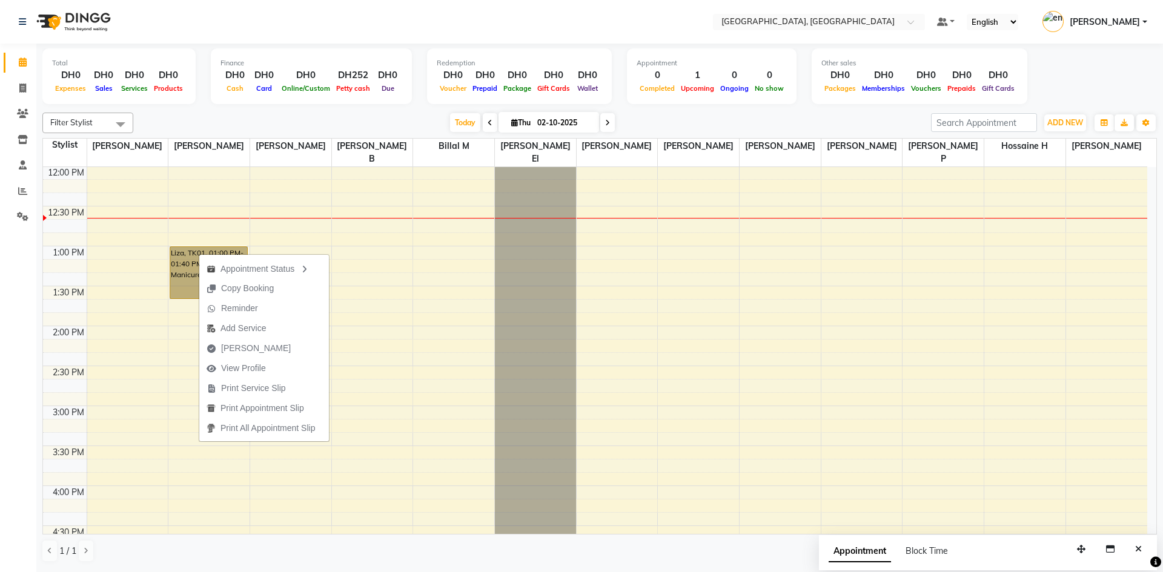
click at [349, 246] on div "8:00 AM 8:30 AM 9:00 AM 9:30 AM 10:00 AM 10:30 AM 11:00 AM 11:30 AM 12:00 PM 12…" at bounding box center [595, 446] width 1104 height 1198
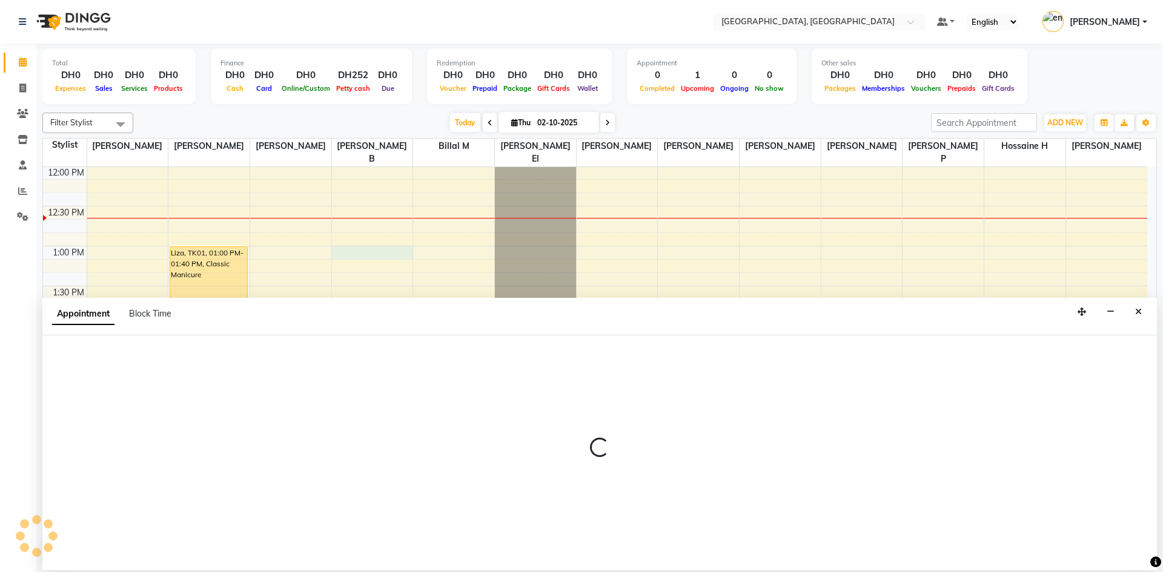
select select "90817"
select select "780"
select select "tentative"
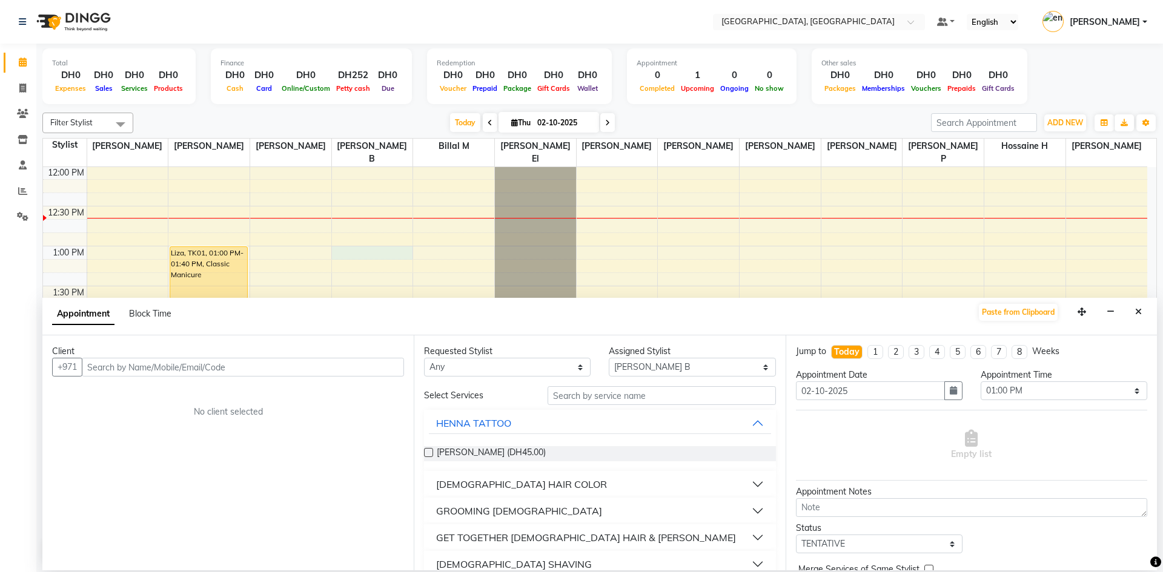
click at [285, 365] on input "text" at bounding box center [243, 367] width 322 height 19
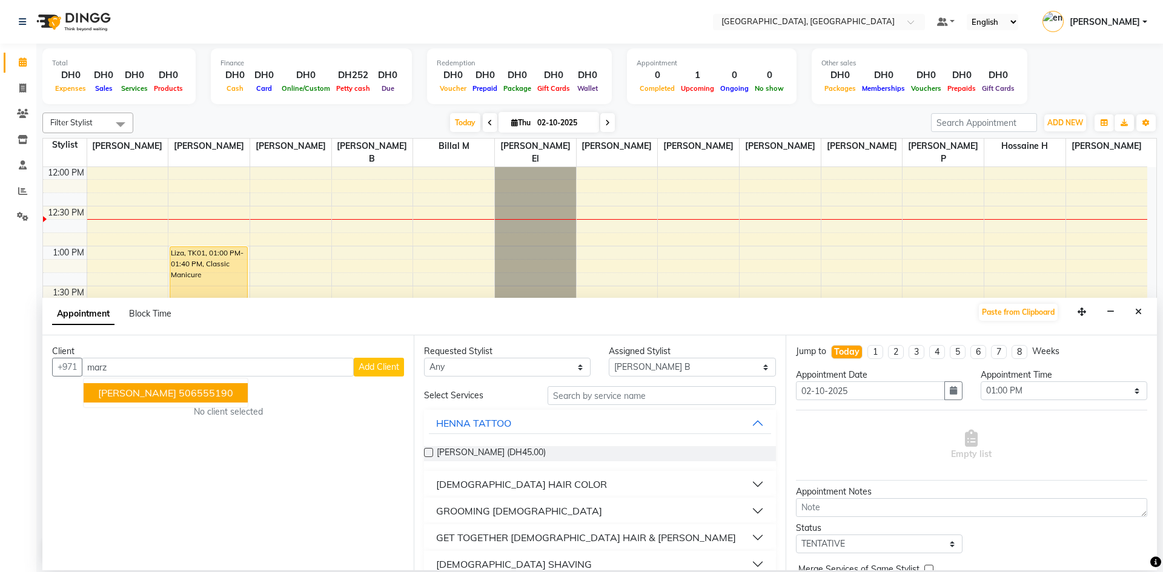
click at [180, 395] on ngb-highlight "506555190" at bounding box center [206, 393] width 54 height 12
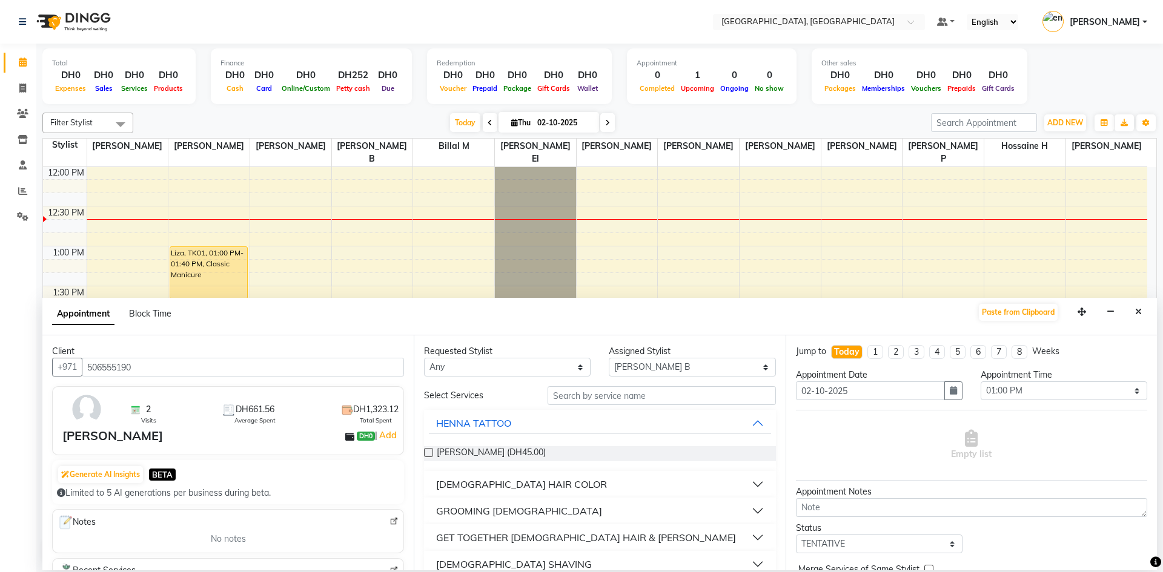
type input "506555190"
click at [510, 482] on div "[DEMOGRAPHIC_DATA] HAIR COLOR" at bounding box center [521, 484] width 171 height 15
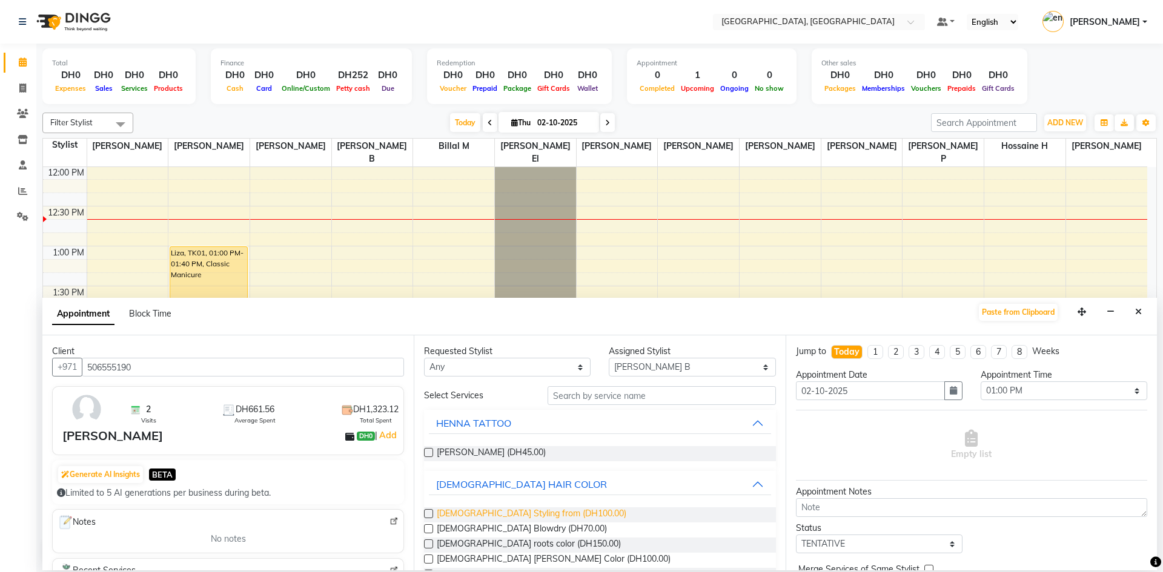
click at [536, 518] on span "[DEMOGRAPHIC_DATA] Styling from (DH100.00)" at bounding box center [532, 514] width 190 height 15
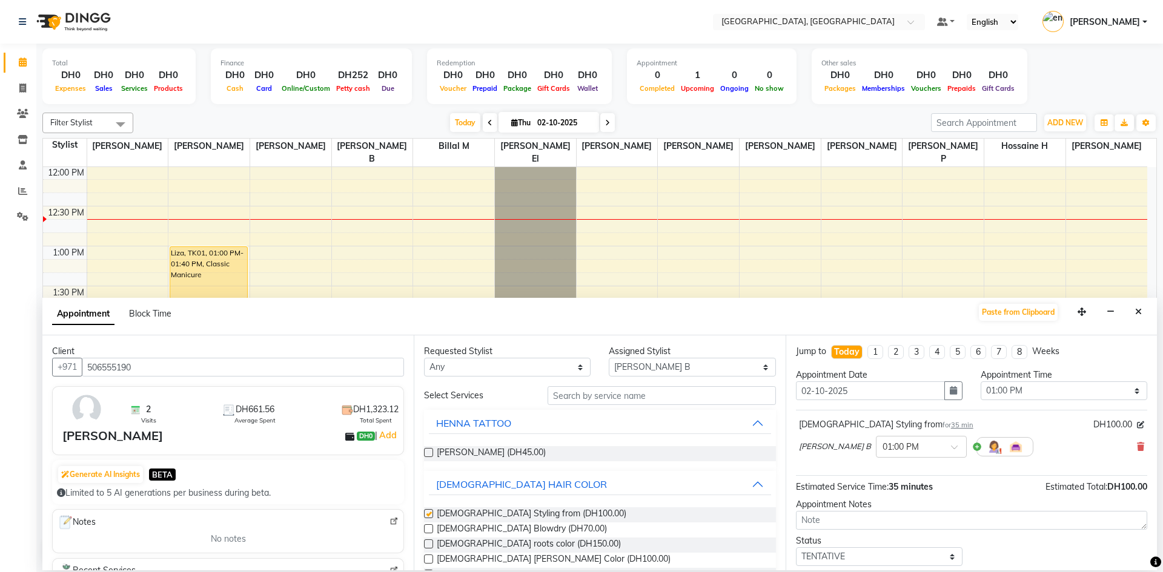
checkbox input "false"
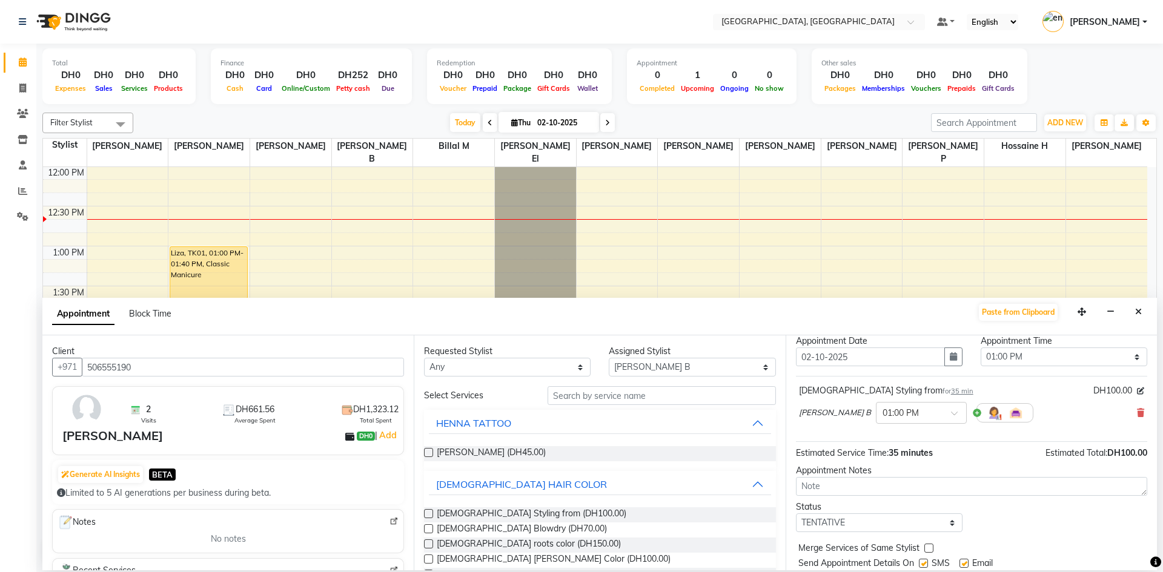
scroll to position [61, 0]
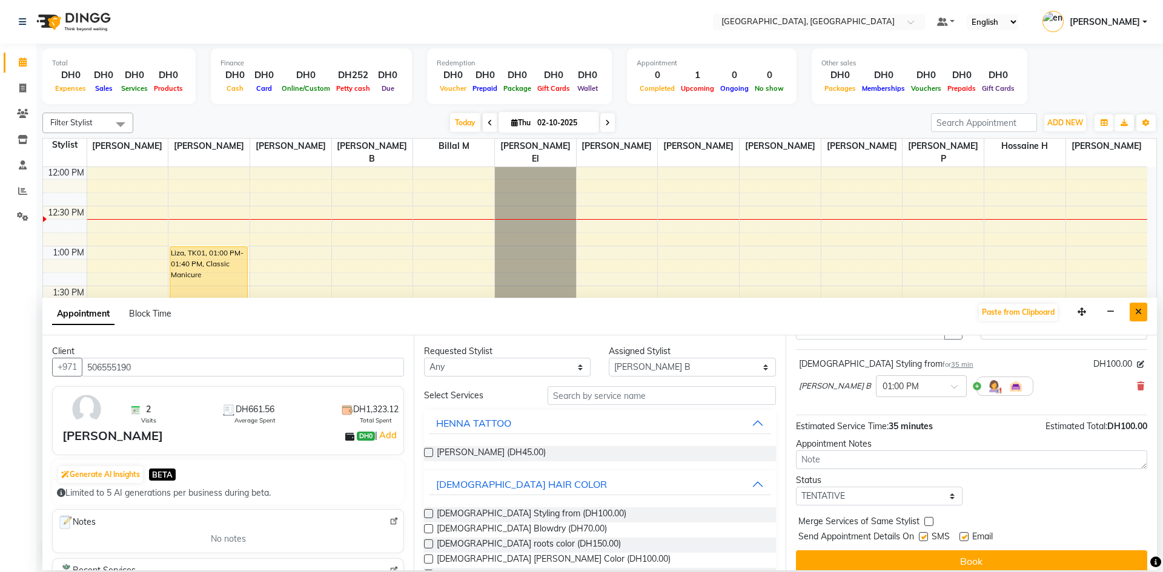
click at [1142, 312] on button "Close" at bounding box center [1138, 312] width 18 height 19
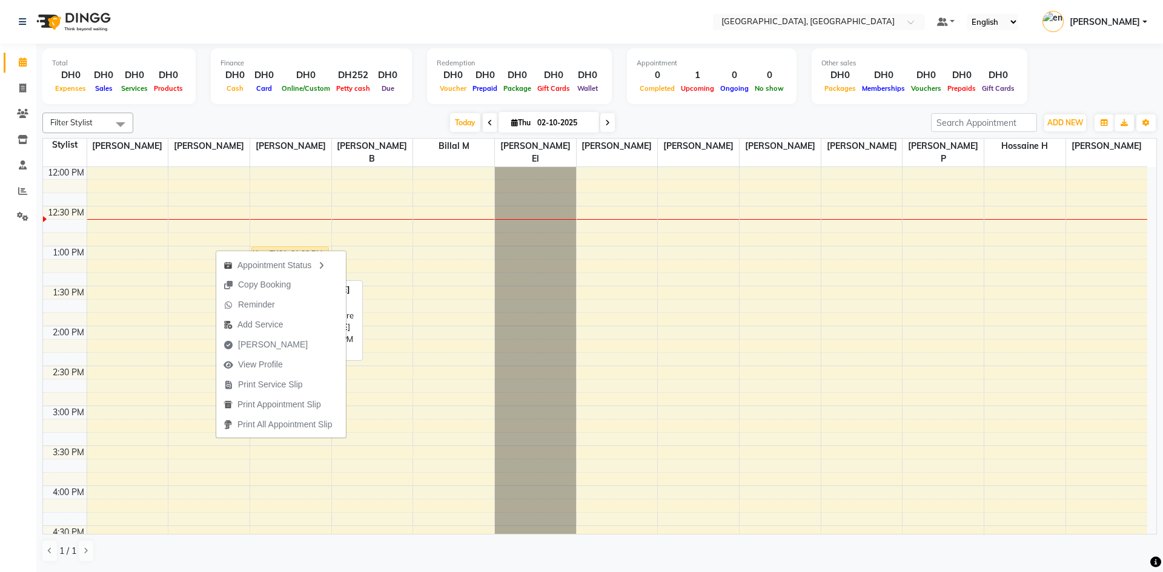
drag, startPoint x: 219, startPoint y: 242, endPoint x: 297, endPoint y: 246, distance: 78.2
click at [297, 246] on tr "Liza, TK01, 01:00 PM-01:40 PM, Classic Manicure Liza, TK01, 01:00 PM-01:40 PM, …" at bounding box center [595, 446] width 1104 height 1198
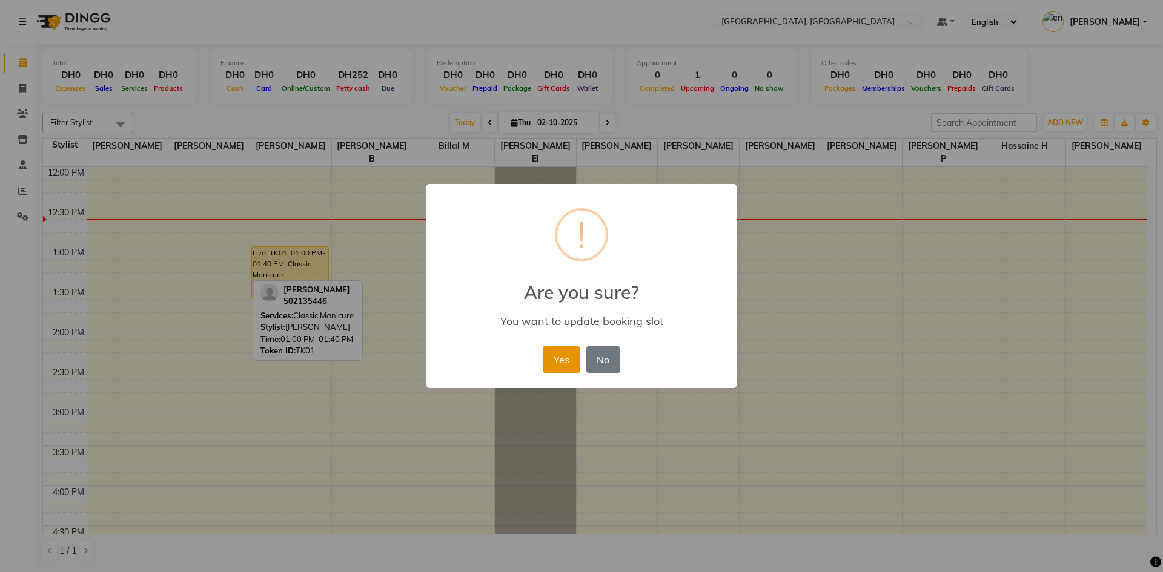
click at [556, 359] on button "Yes" at bounding box center [561, 359] width 37 height 27
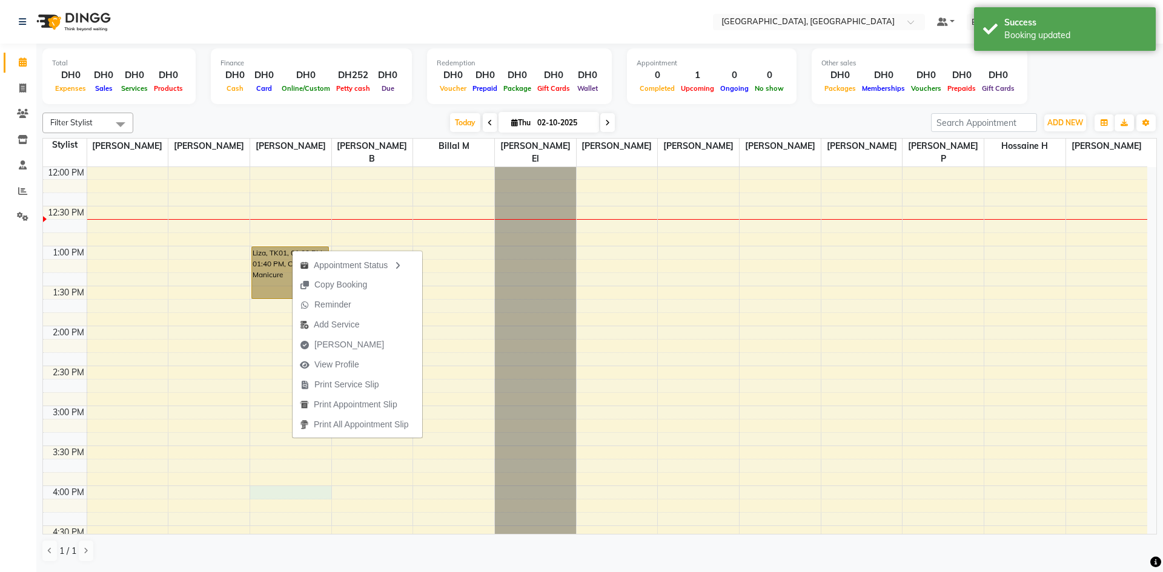
click at [318, 474] on div "8:00 AM 8:30 AM 9:00 AM 9:30 AM 10:00 AM 10:30 AM 11:00 AM 11:30 AM 12:00 PM 12…" at bounding box center [595, 446] width 1104 height 1198
select select "90816"
select select "960"
select select "tentative"
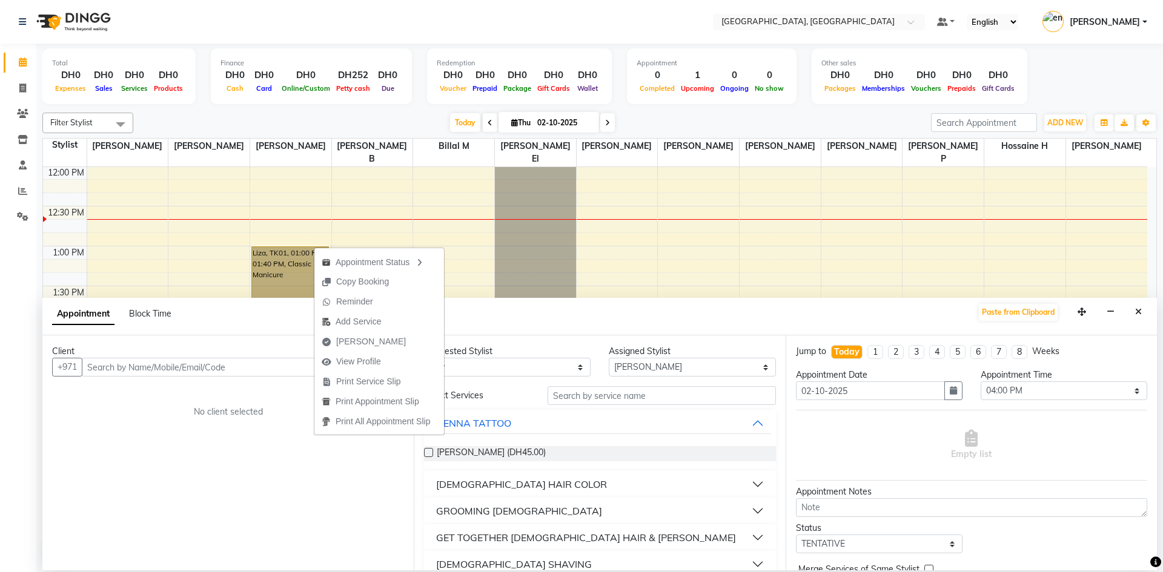
click at [616, 270] on div "8:00 AM 8:30 AM 9:00 AM 9:30 AM 10:00 AM 10:30 AM 11:00 AM 11:30 AM 12:00 PM 12…" at bounding box center [595, 446] width 1104 height 1198
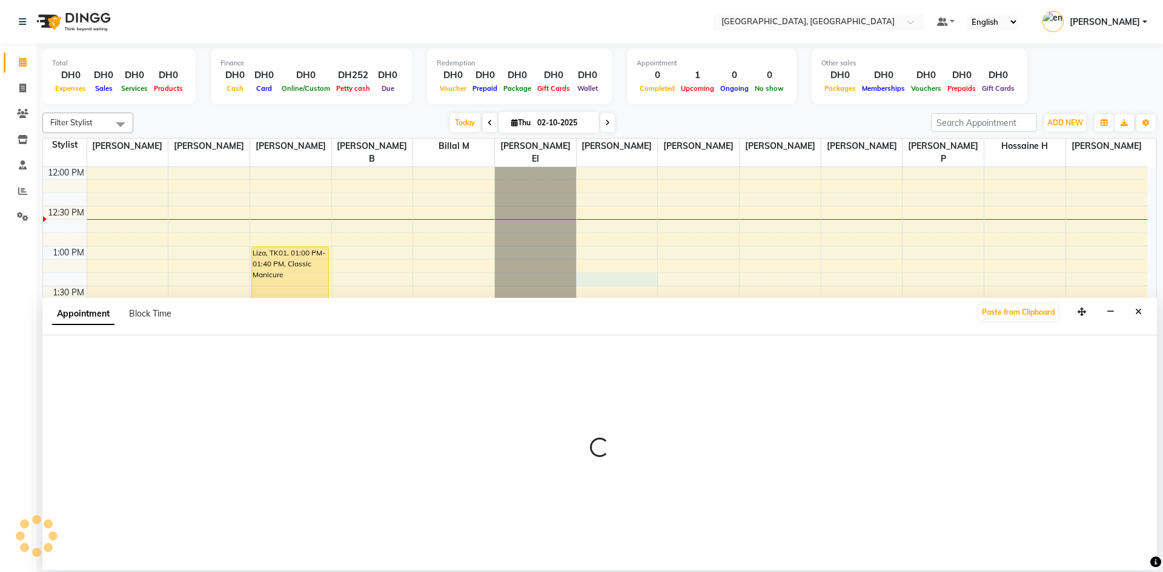
select select "90821"
select select "795"
select select "tentative"
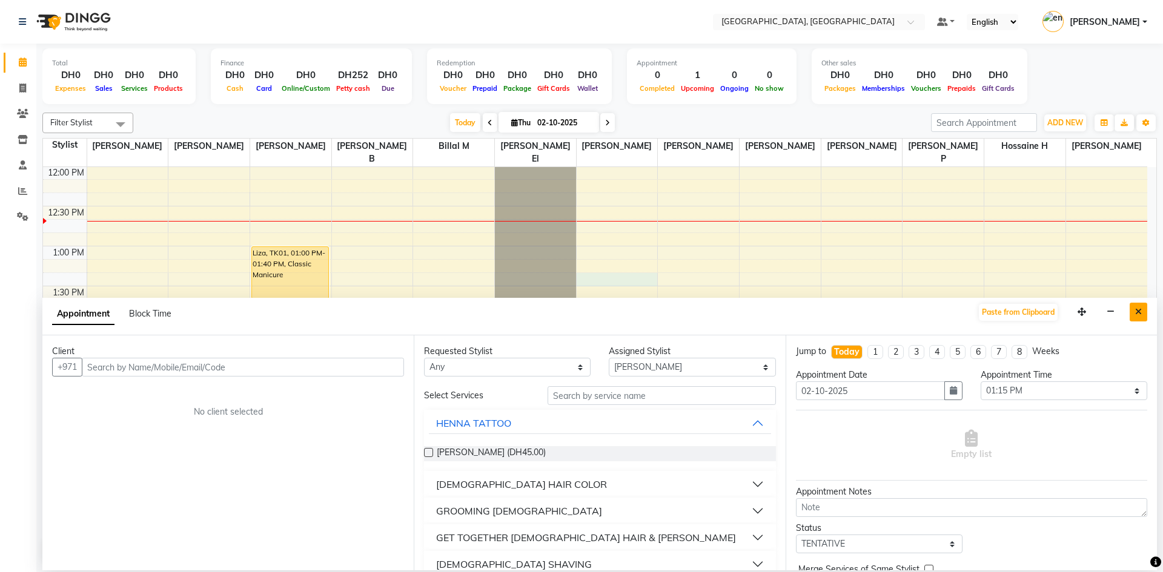
click at [1140, 313] on icon "Close" at bounding box center [1138, 312] width 7 height 8
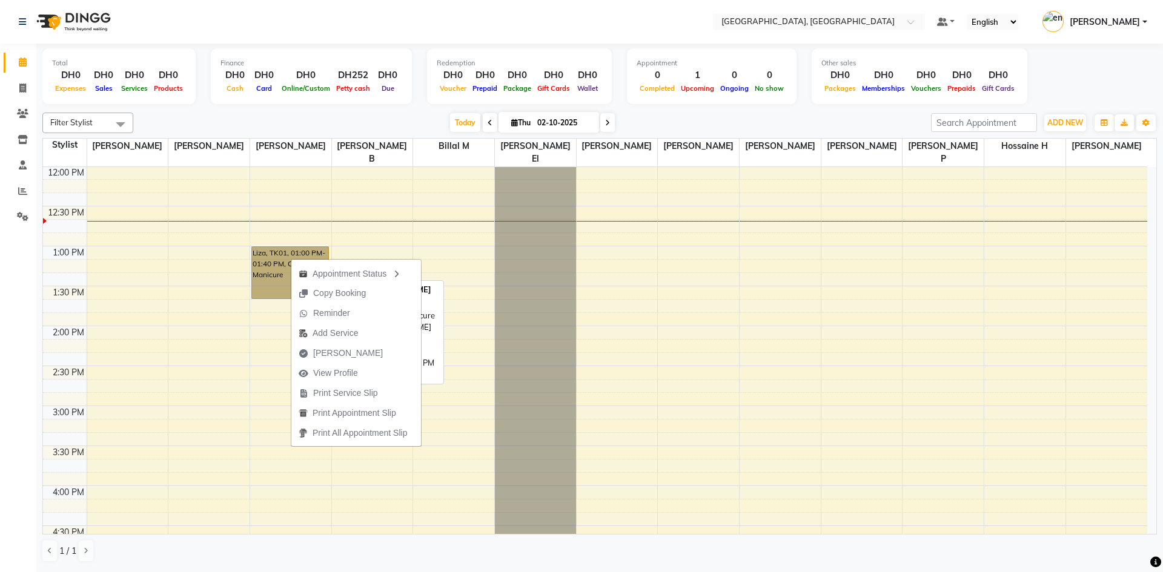
click at [269, 259] on link "Liza, TK01, 01:00 PM-01:40 PM, Classic Manicure" at bounding box center [290, 272] width 78 height 53
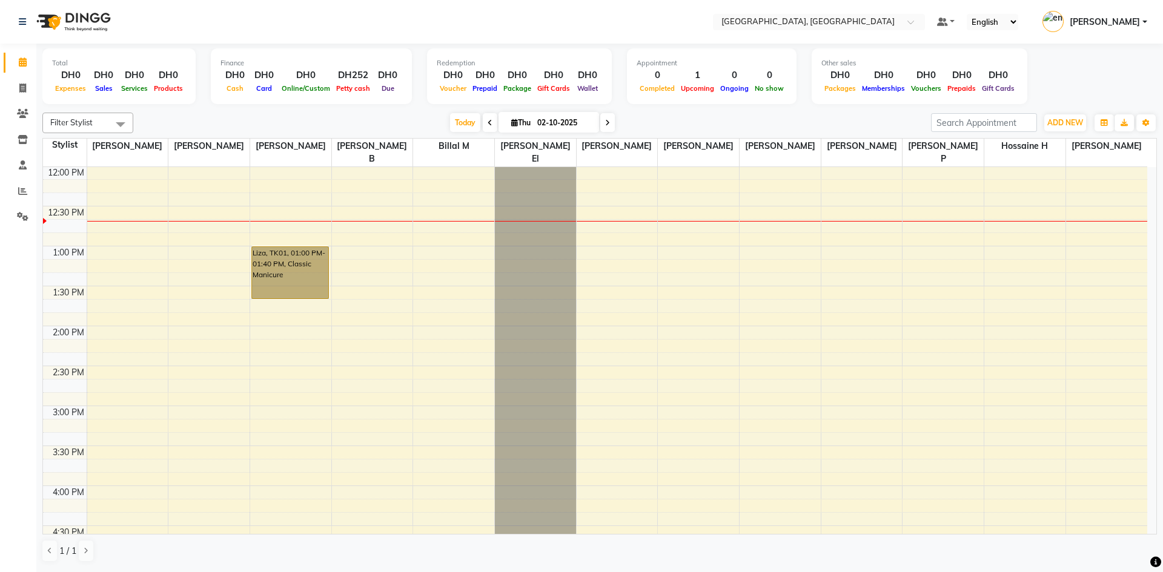
click at [273, 402] on div "8:00 AM 8:30 AM 9:00 AM 9:30 AM 10:00 AM 10:30 AM 11:00 AM 11:30 AM 12:00 PM 12…" at bounding box center [595, 446] width 1104 height 1198
select select "90816"
select select "tentative"
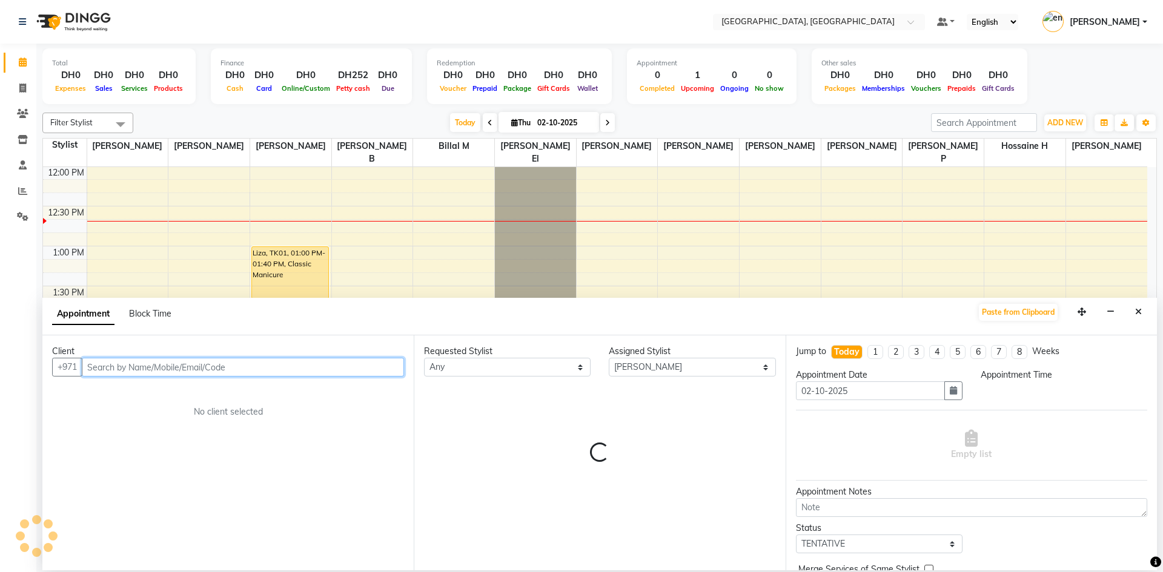
select select "900"
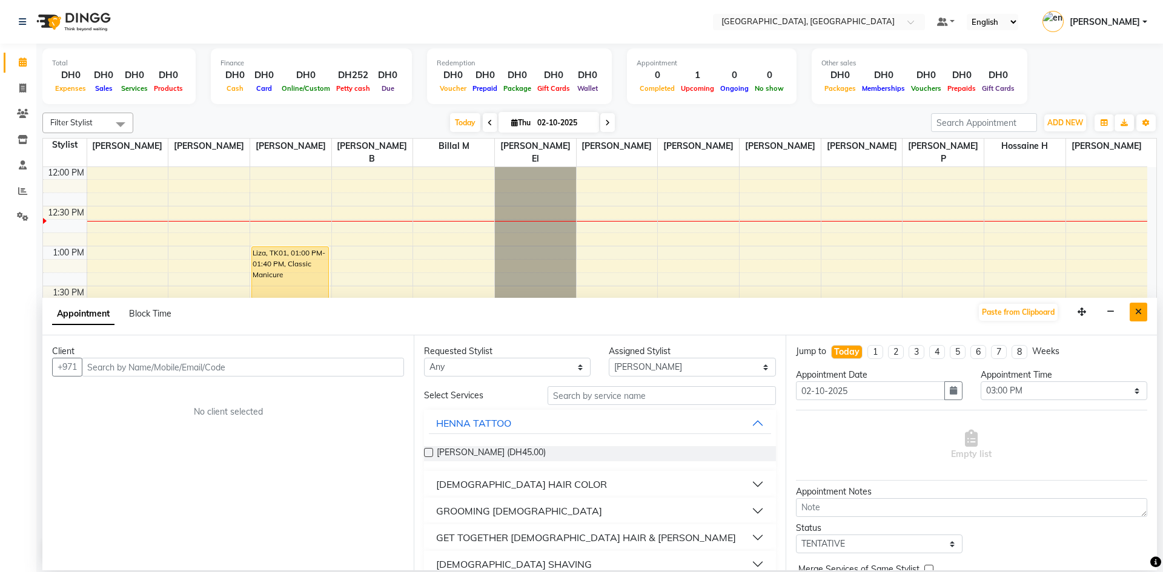
click at [1140, 313] on icon "Close" at bounding box center [1138, 312] width 7 height 8
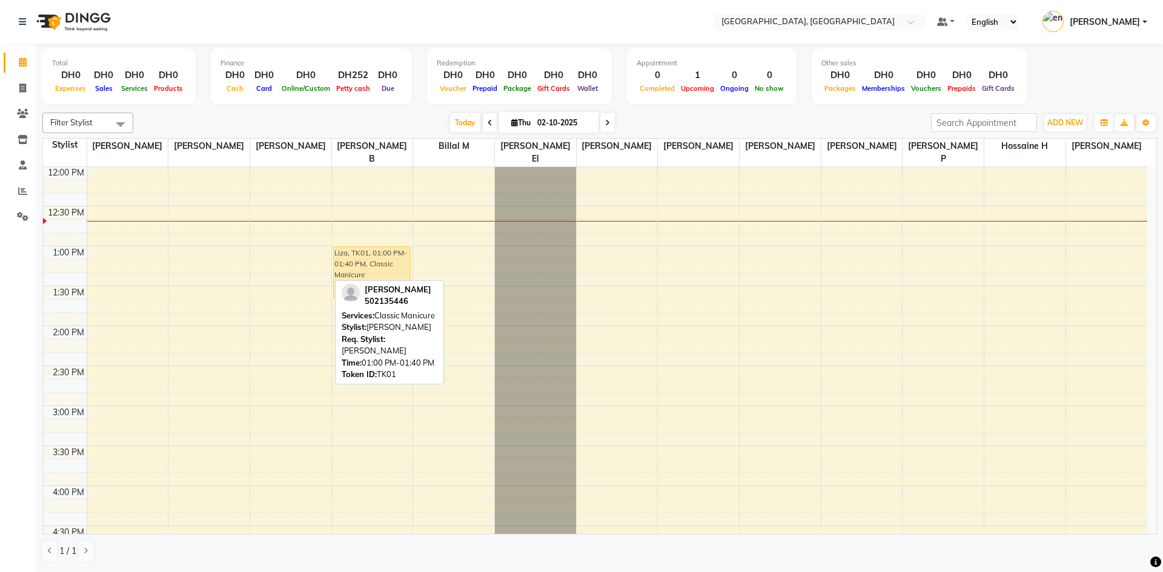
drag, startPoint x: 291, startPoint y: 248, endPoint x: 365, endPoint y: 245, distance: 73.3
click at [365, 245] on tr "Liza, TK01, 01:00 PM-01:40 PM, Classic Manicure Liza, TK01, 01:00 PM-01:40 PM, …" at bounding box center [595, 446] width 1104 height 1198
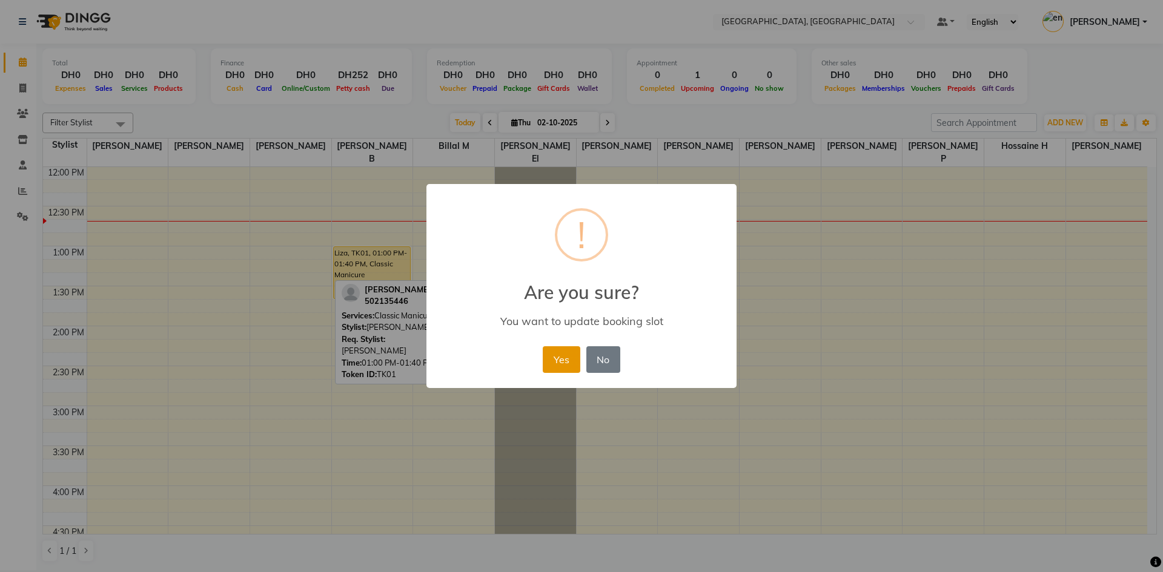
drag, startPoint x: 564, startPoint y: 360, endPoint x: 578, endPoint y: 360, distance: 13.3
click at [578, 360] on button "Yes" at bounding box center [561, 359] width 37 height 27
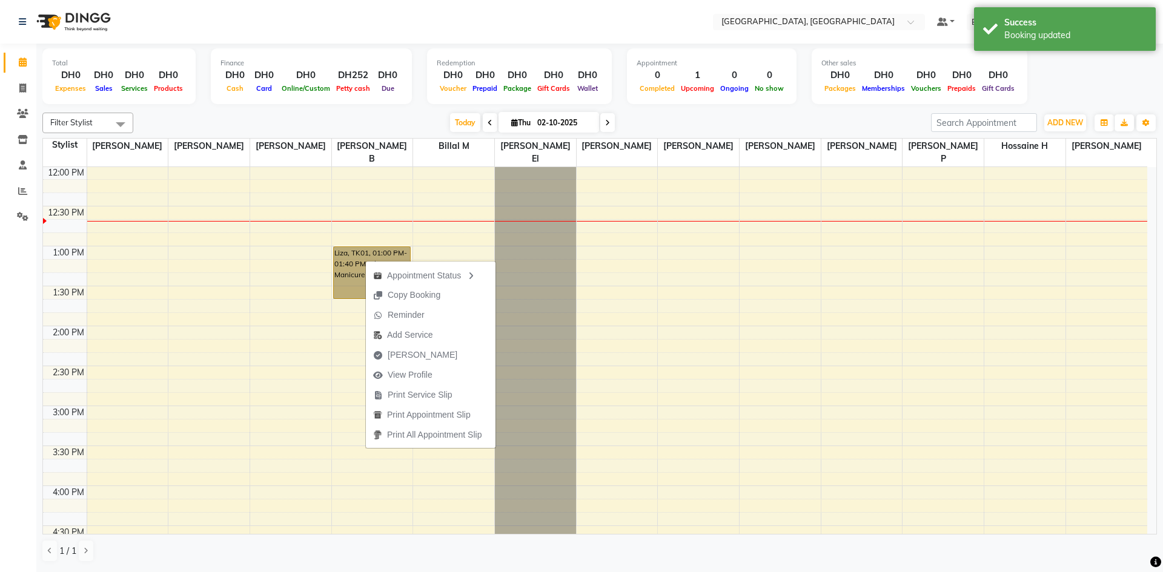
click at [294, 407] on div "8:00 AM 8:30 AM 9:00 AM 9:30 AM 10:00 AM 10:30 AM 11:00 AM 11:30 AM 12:00 PM 12…" at bounding box center [595, 446] width 1104 height 1198
select select "90816"
select select "tentative"
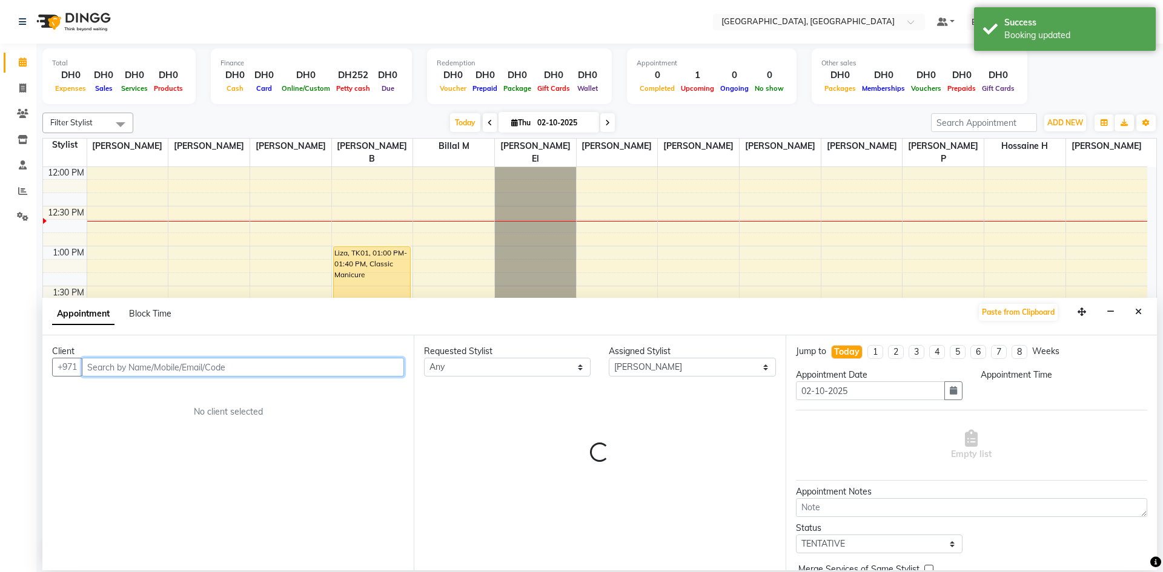
select select "915"
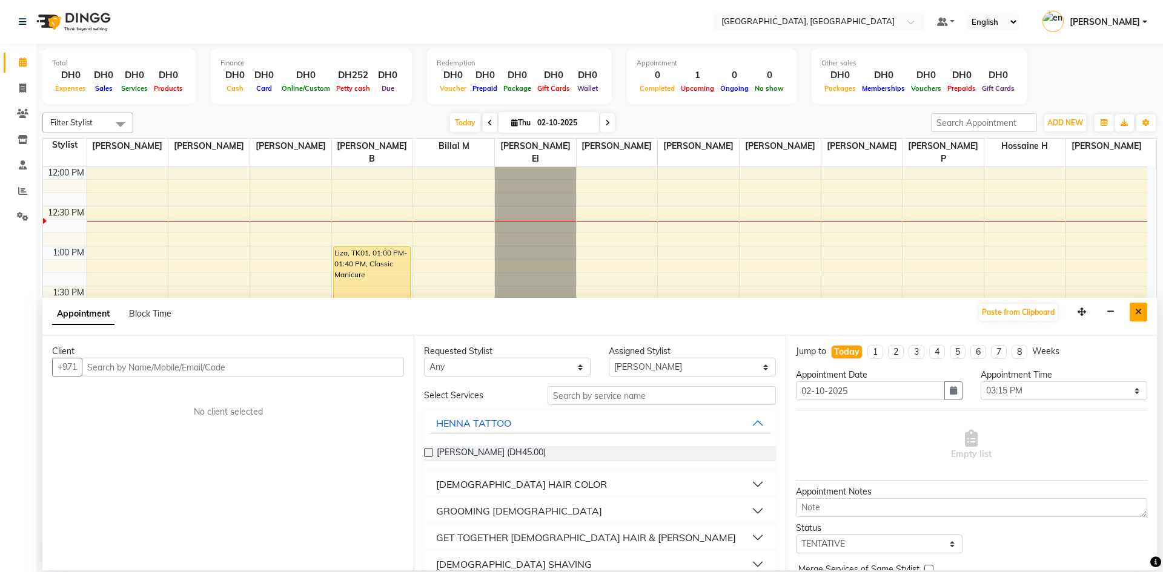
click at [1133, 312] on button "Close" at bounding box center [1138, 312] width 18 height 19
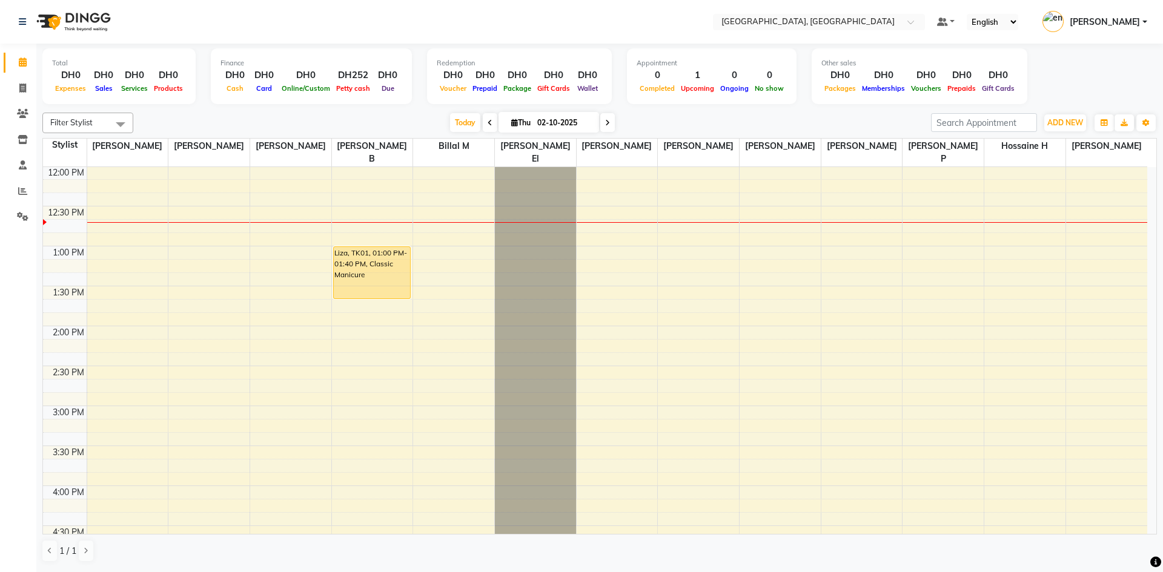
click at [245, 239] on div "8:00 AM 8:30 AM 9:00 AM 9:30 AM 10:00 AM 10:30 AM 11:00 AM 11:30 AM 12:00 PM 12…" at bounding box center [595, 446] width 1104 height 1198
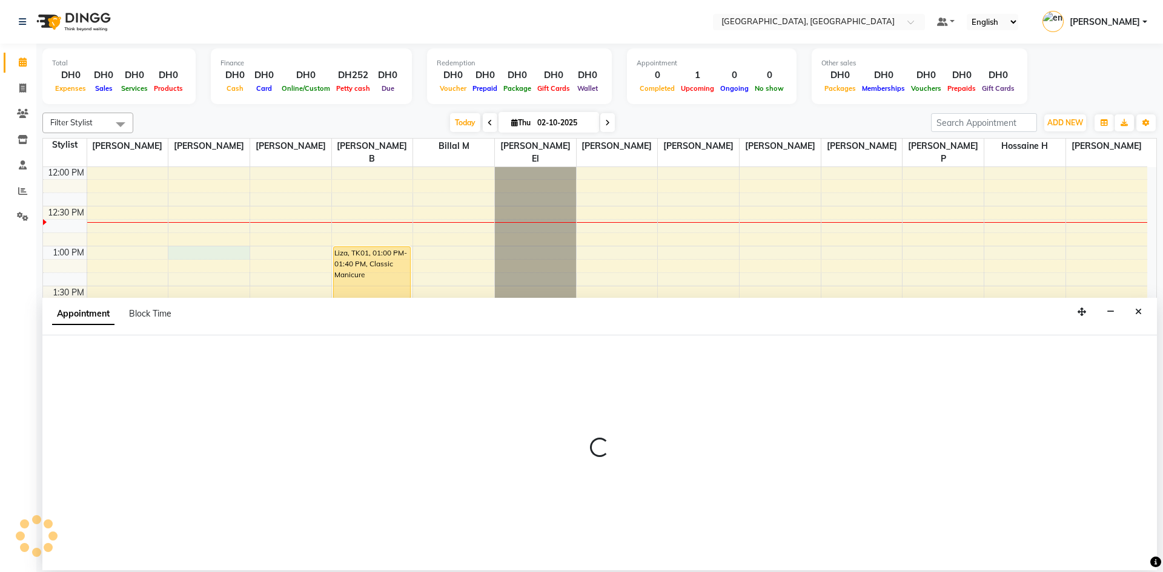
select select "90815"
select select "780"
select select "tentative"
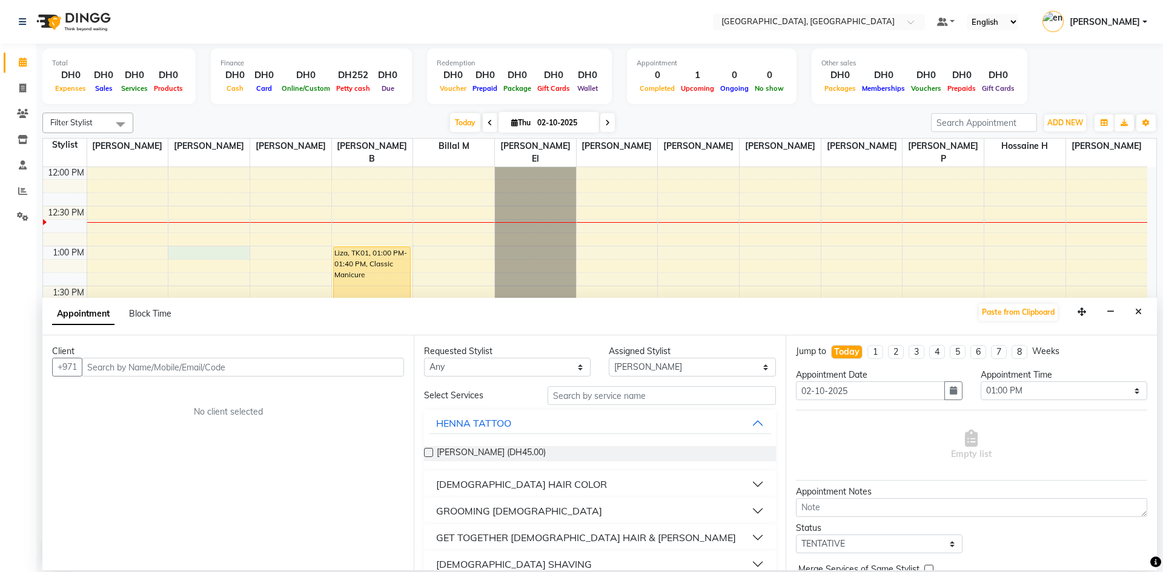
click at [152, 368] on input "text" at bounding box center [243, 367] width 322 height 19
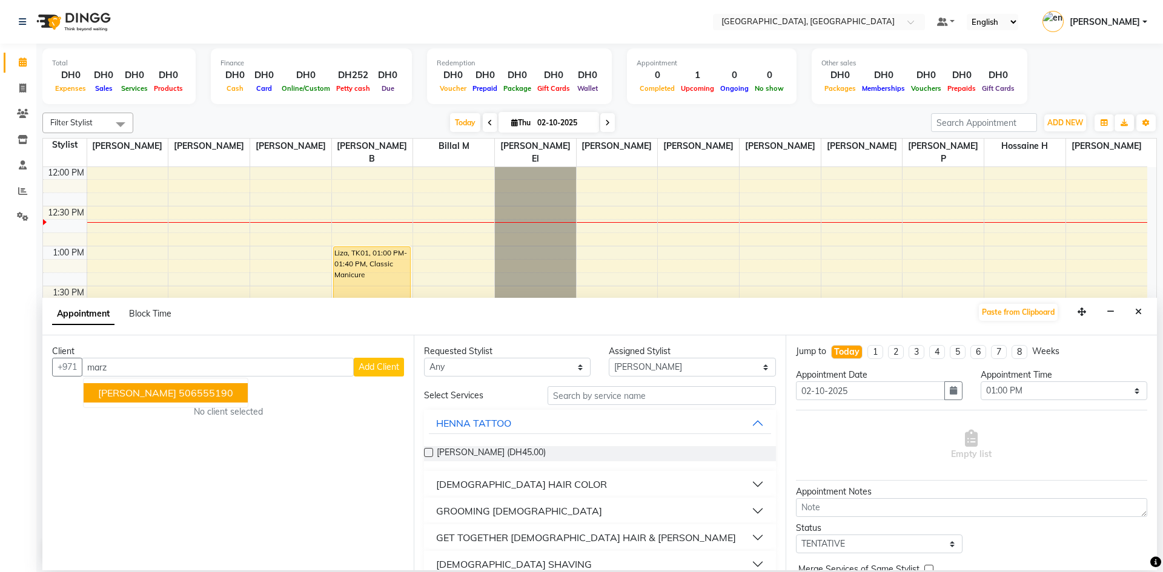
click at [154, 397] on span "[PERSON_NAME]" at bounding box center [137, 393] width 78 height 12
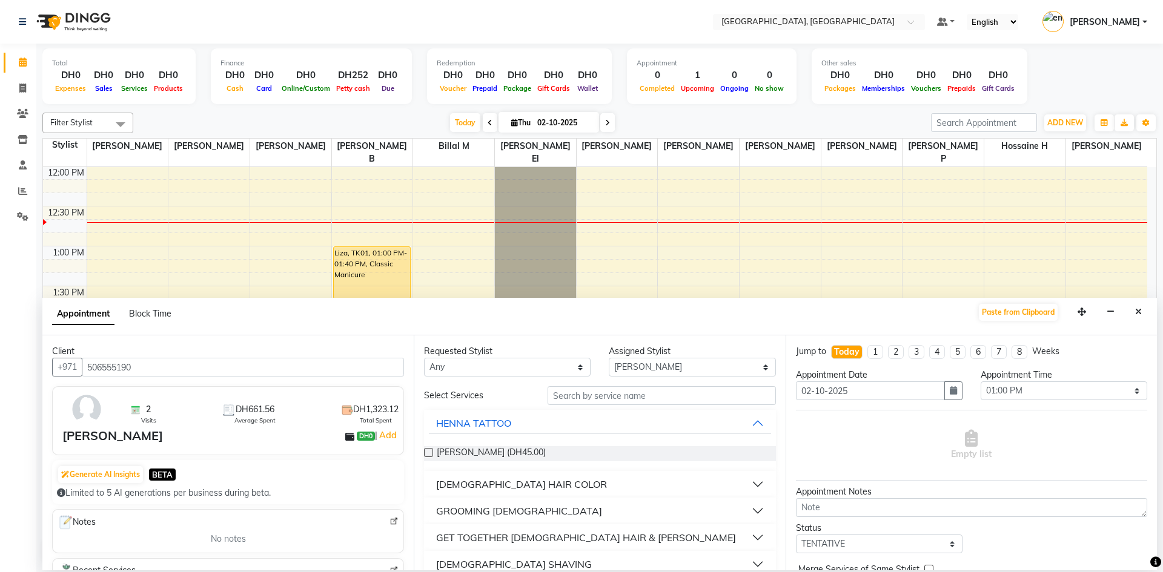
type input "506555190"
click at [513, 513] on div "GROOMING [DEMOGRAPHIC_DATA]" at bounding box center [519, 511] width 166 height 15
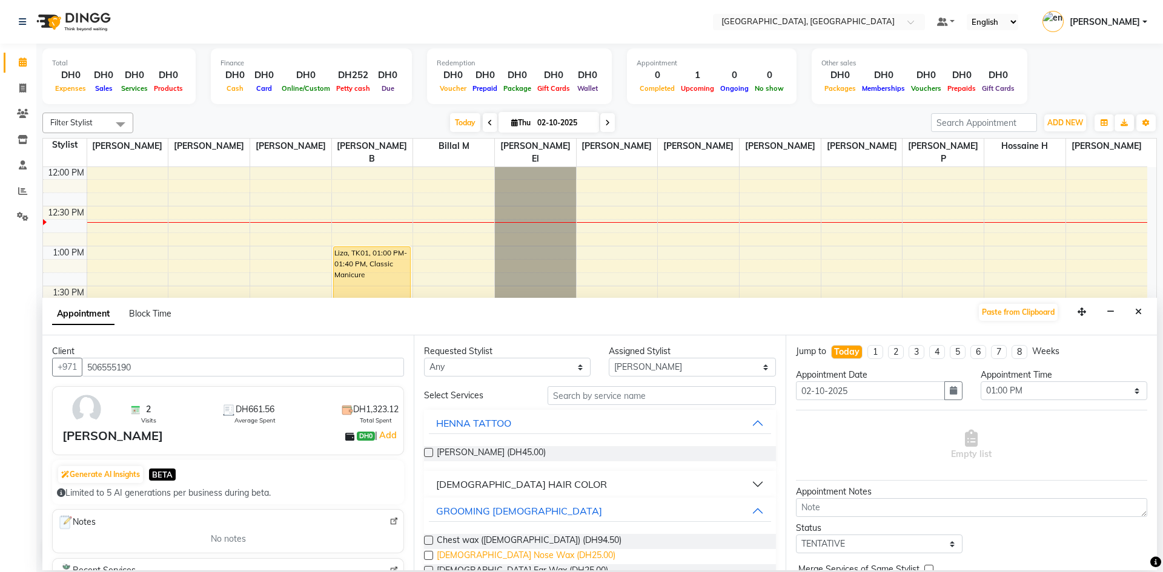
click at [489, 555] on span "[DEMOGRAPHIC_DATA] Nose Wax (DH25.00)" at bounding box center [526, 556] width 179 height 15
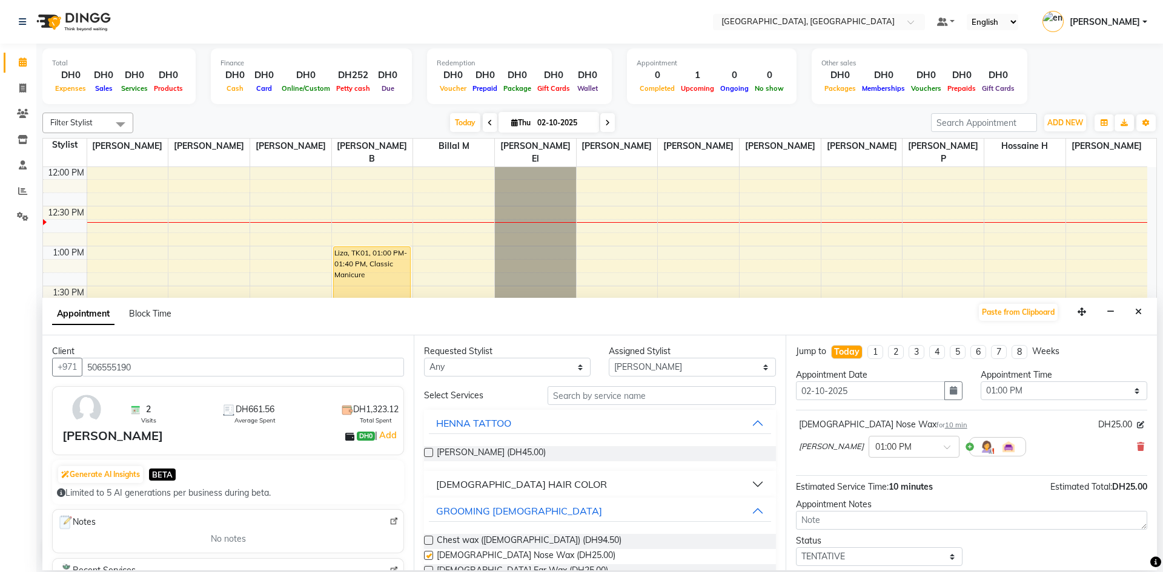
checkbox input "false"
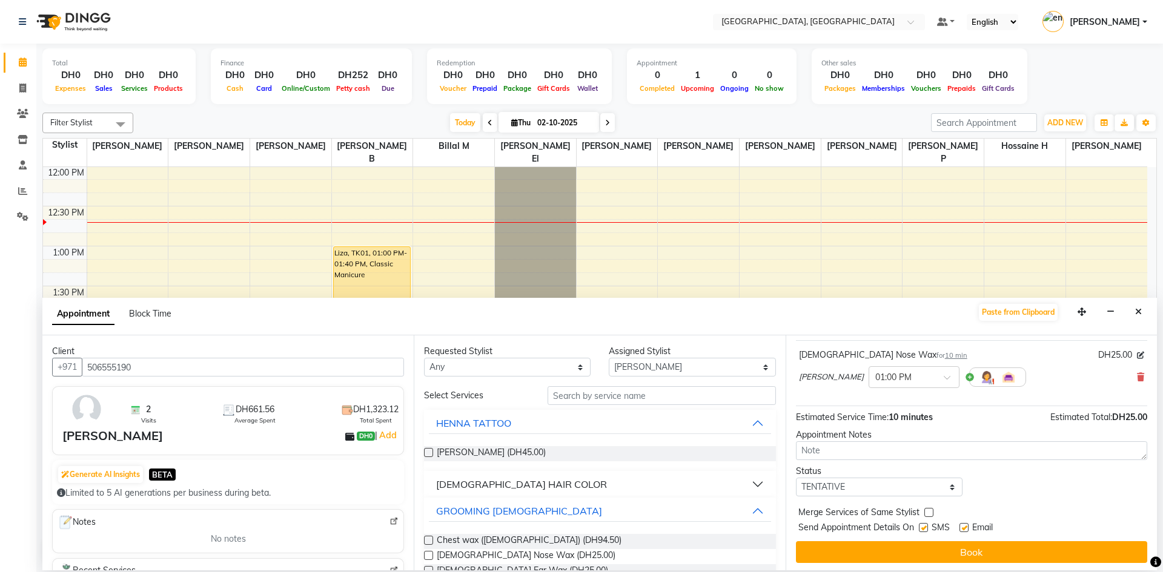
scroll to position [72, 0]
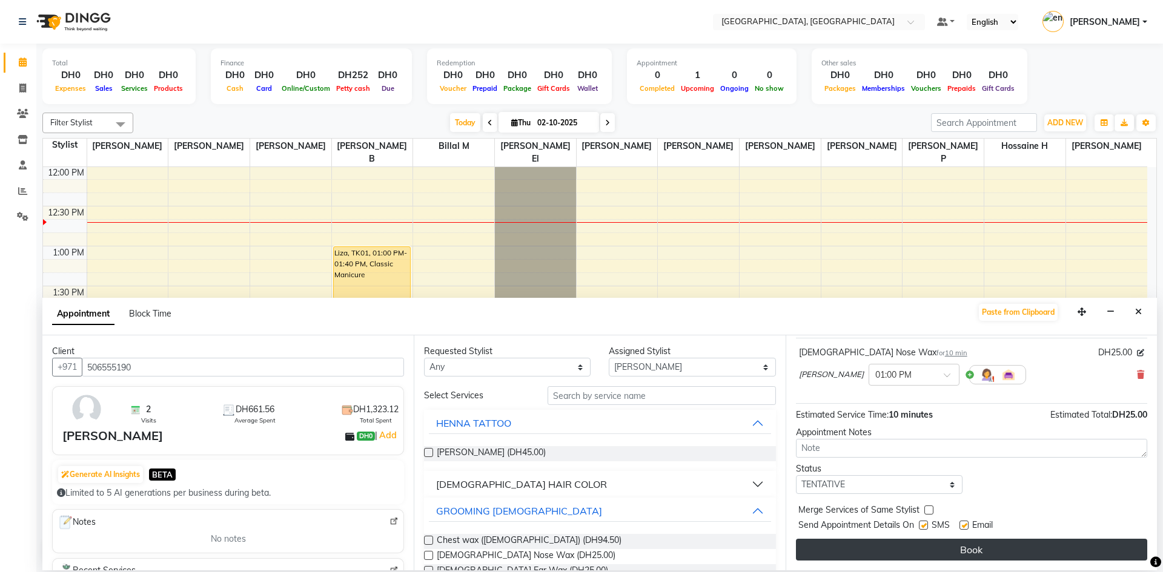
click at [1020, 555] on button "Book" at bounding box center [971, 550] width 351 height 22
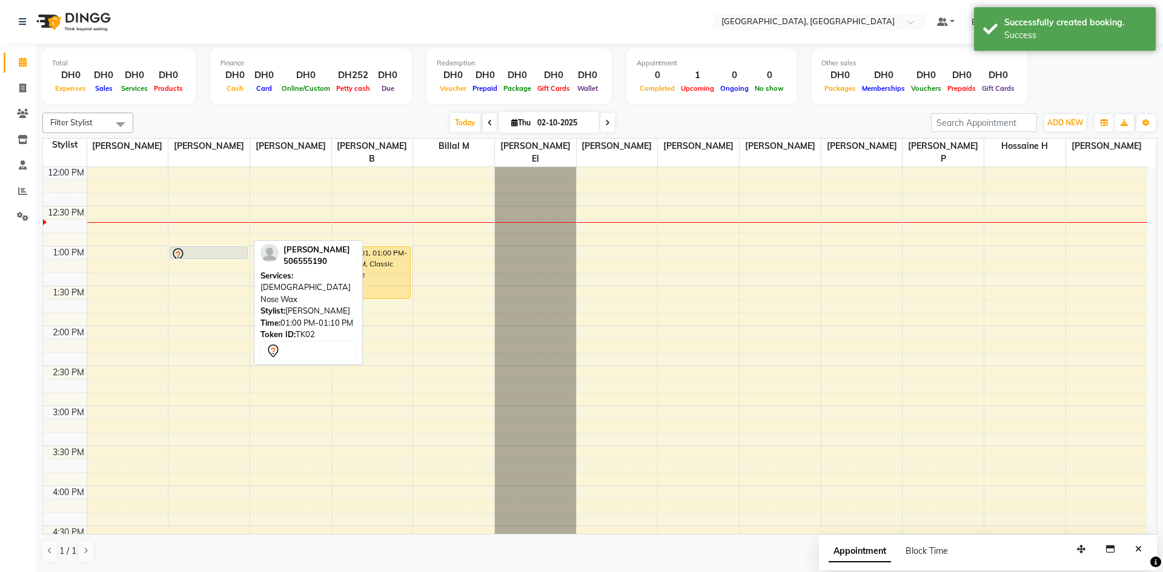
click at [205, 248] on div at bounding box center [208, 255] width 75 height 15
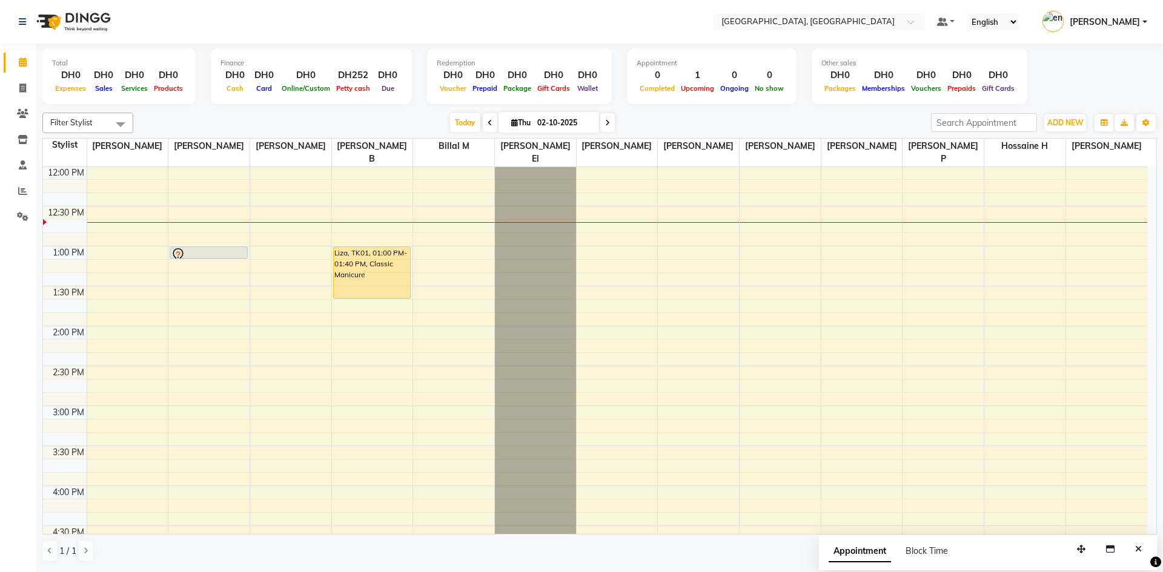
scroll to position [328, 0]
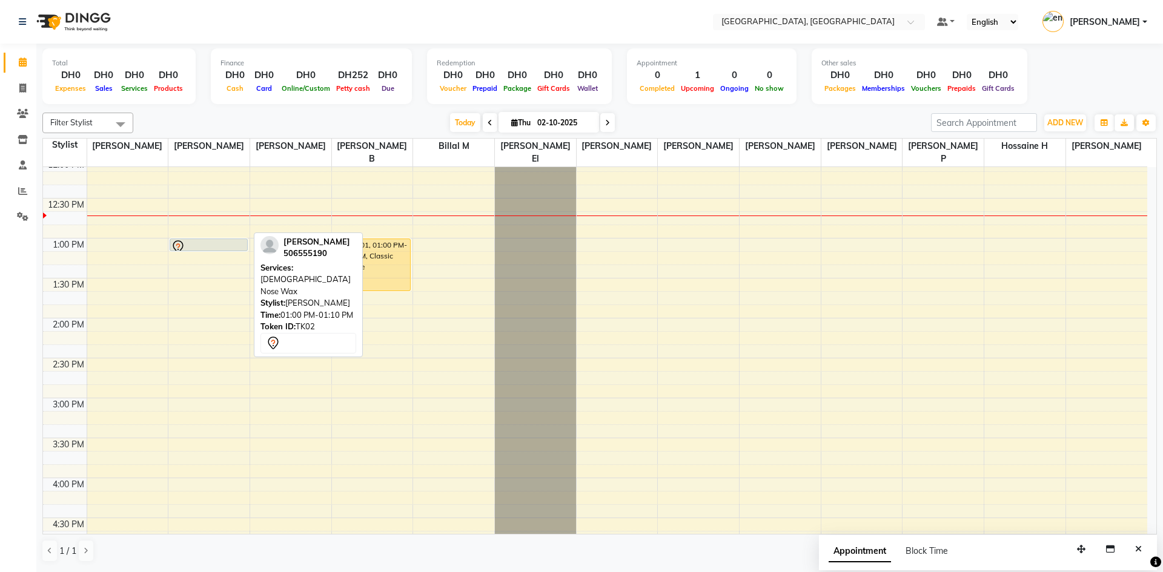
click at [218, 240] on div at bounding box center [208, 247] width 75 height 15
select select "7"
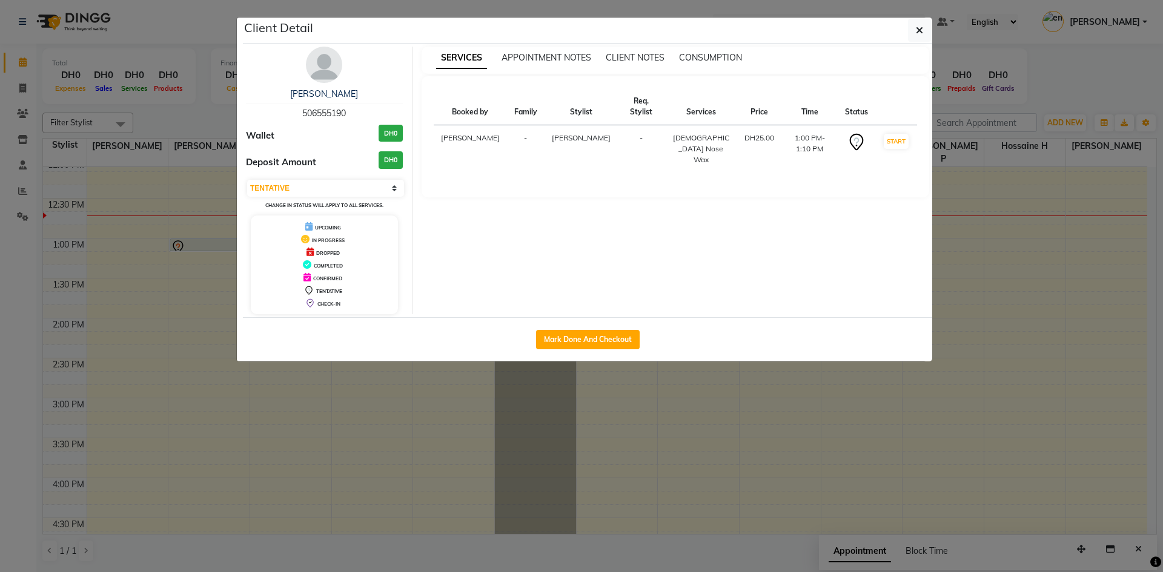
click at [853, 133] on icon at bounding box center [855, 142] width 19 height 19
click at [914, 30] on button "button" at bounding box center [919, 30] width 23 height 23
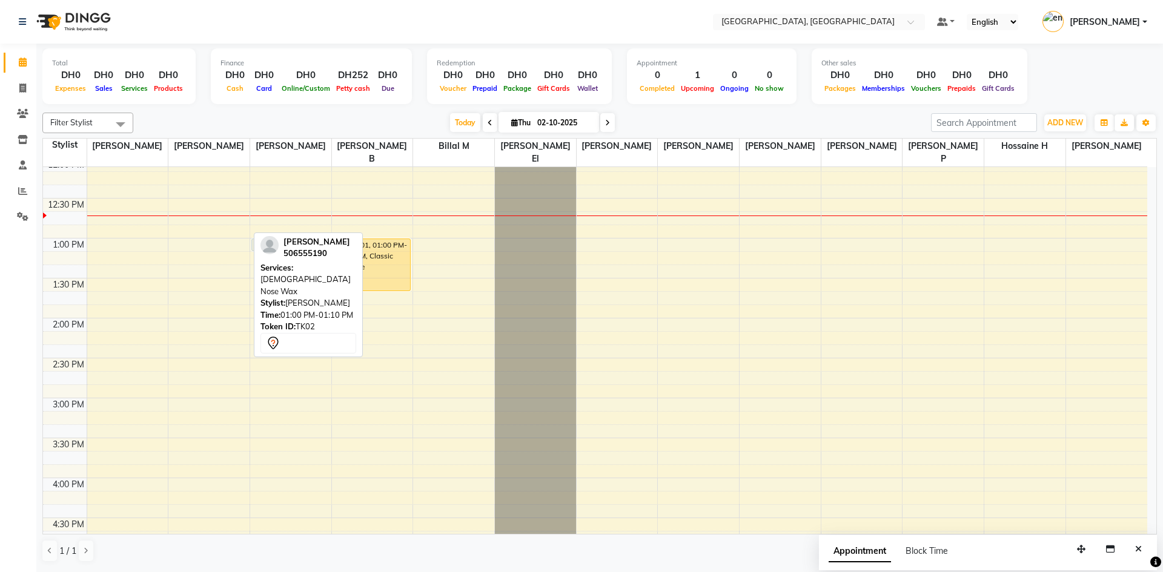
drag, startPoint x: 236, startPoint y: 227, endPoint x: 285, endPoint y: 232, distance: 48.7
click at [285, 231] on tr "[PERSON_NAME], TK02, 01:00 PM-01:10 PM, [DEMOGRAPHIC_DATA] Nose Wax [PERSON_NAM…" at bounding box center [595, 438] width 1104 height 1198
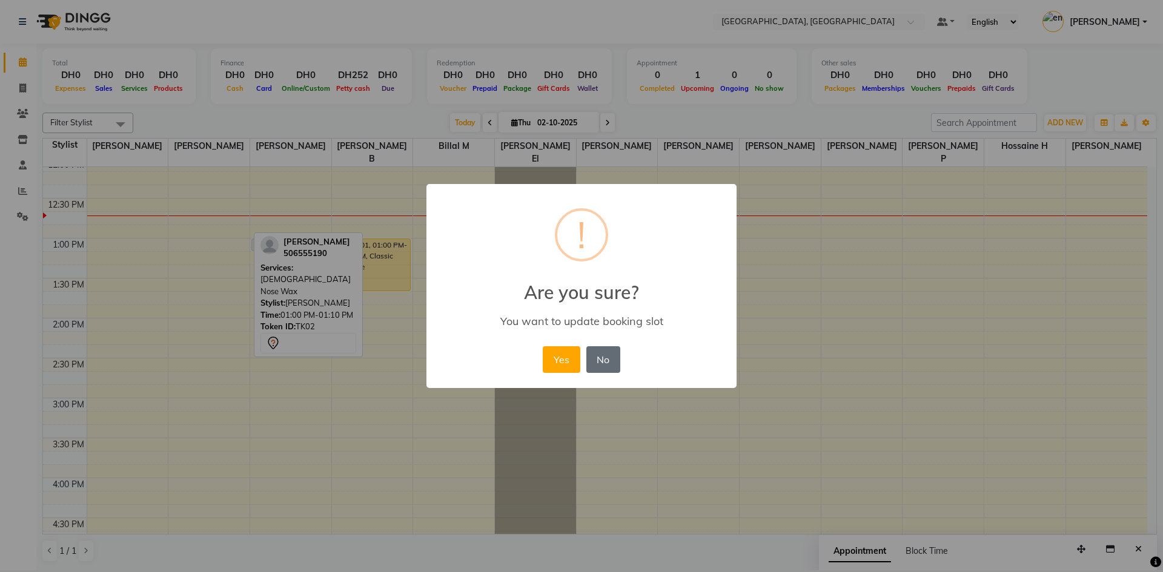
click at [561, 359] on button "Yes" at bounding box center [561, 359] width 37 height 27
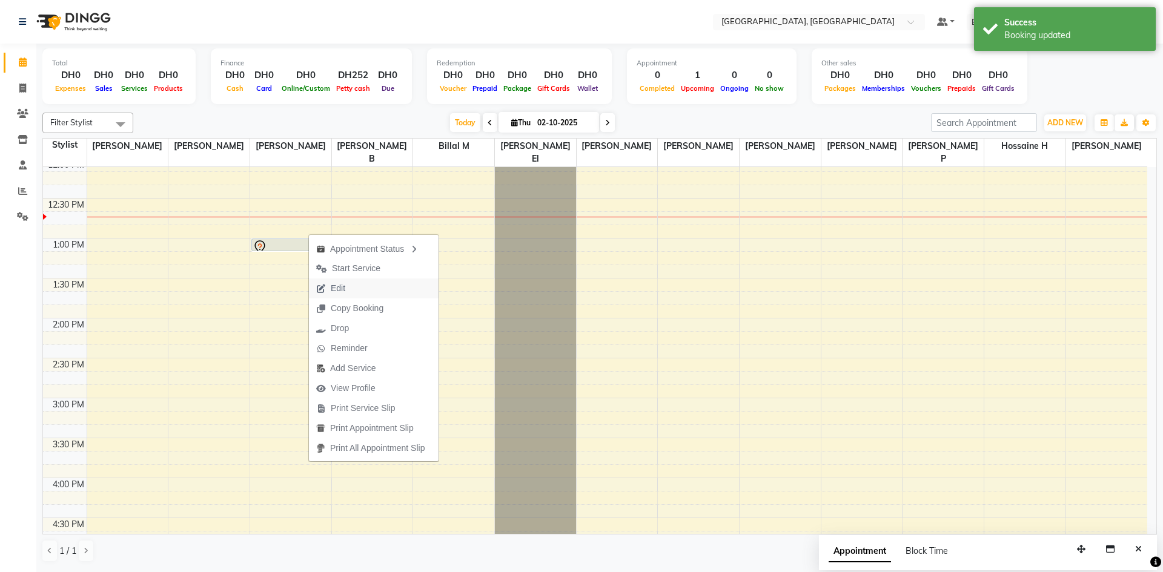
click at [344, 285] on span "Edit" at bounding box center [338, 288] width 15 height 13
select select "tentative"
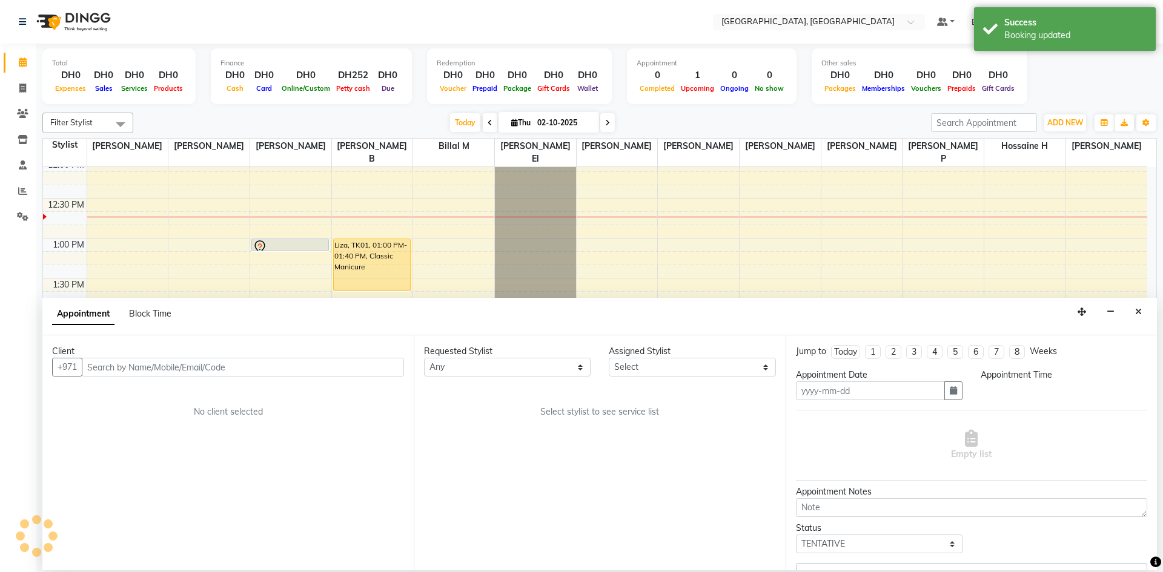
type input "02-10-2025"
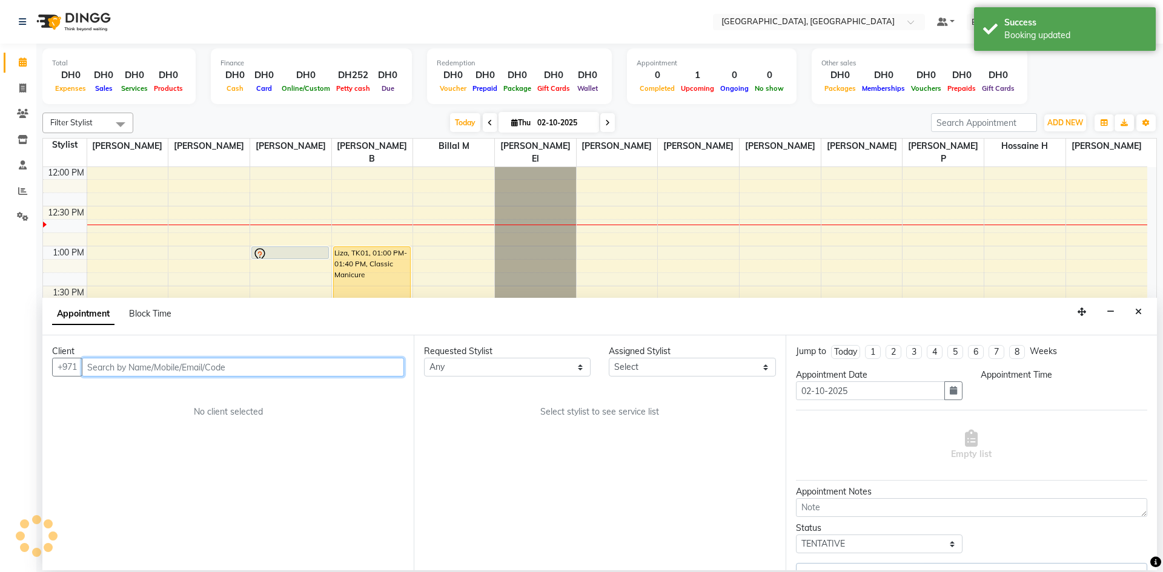
select select "780"
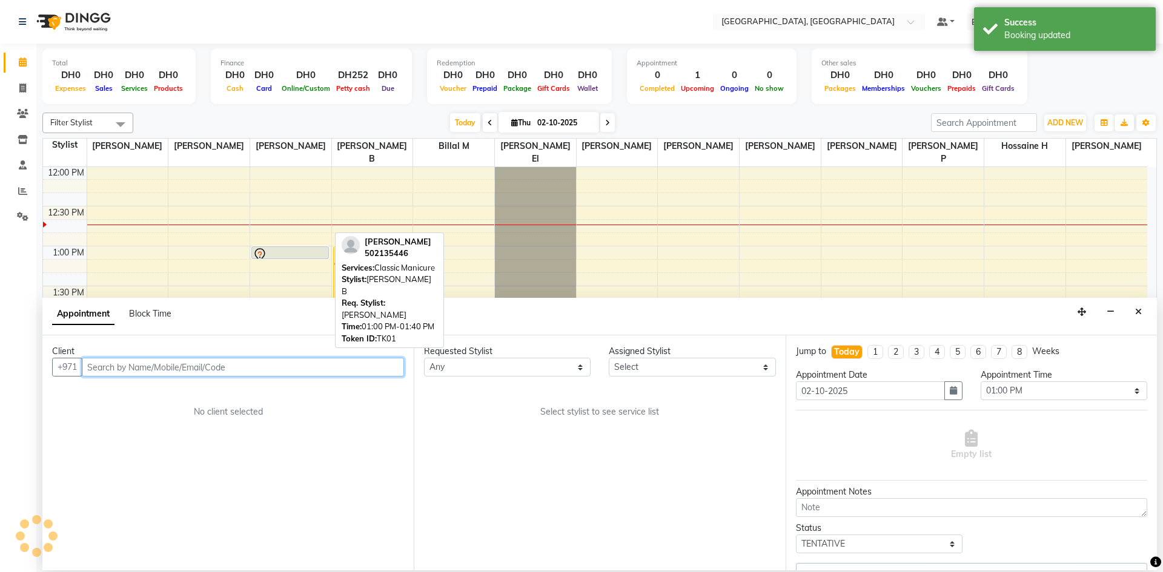
select select "90816"
select select "1655"
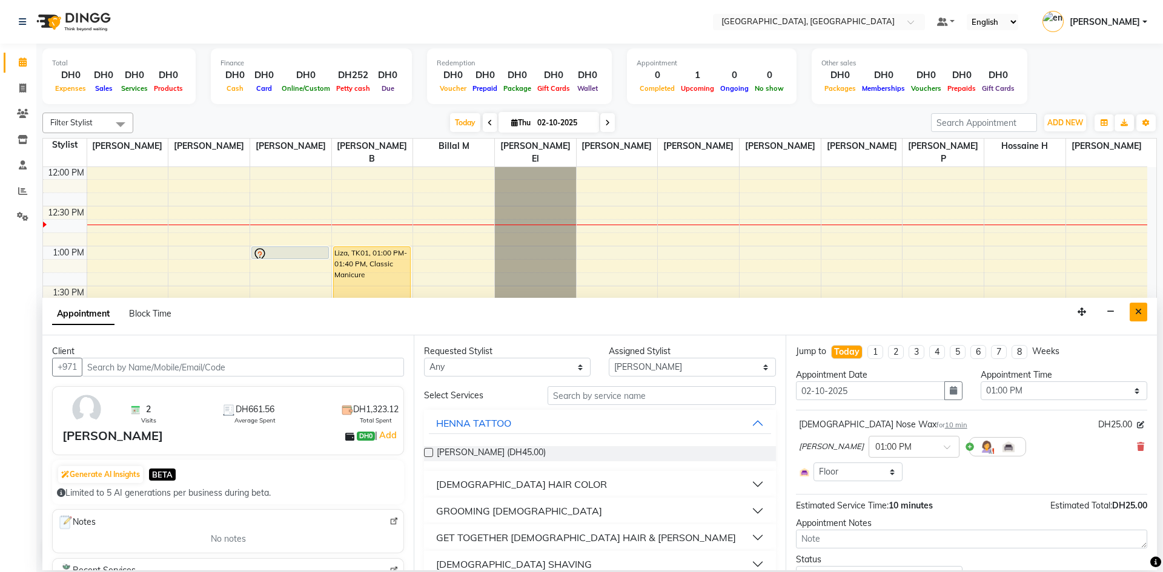
click at [1140, 309] on icon "Close" at bounding box center [1138, 312] width 7 height 8
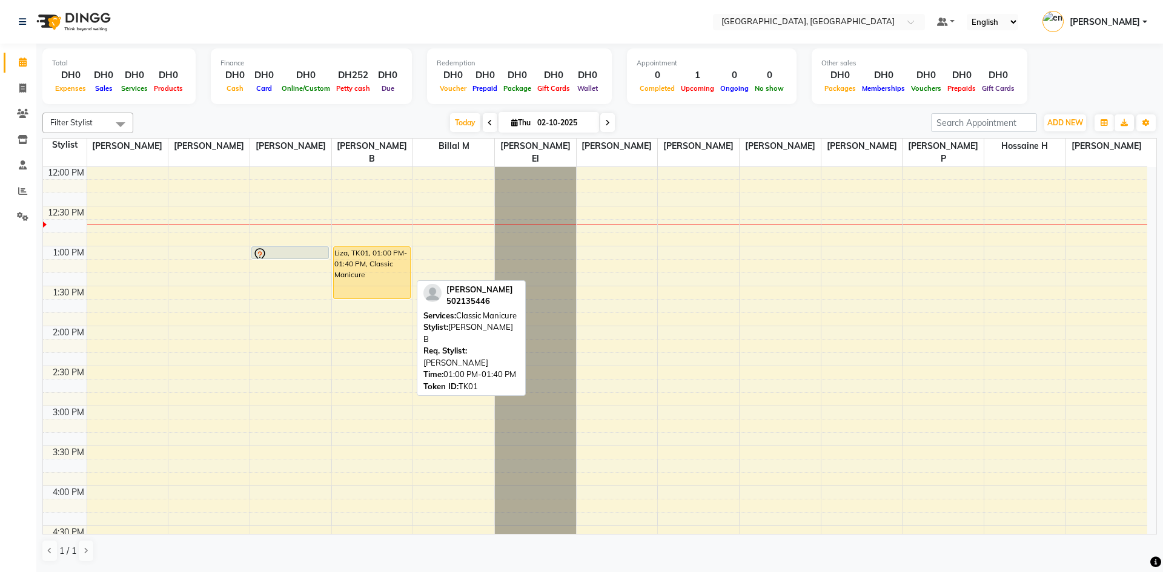
click at [368, 248] on div "Liza, TK01, 01:00 PM-01:40 PM, Classic Manicure" at bounding box center [372, 272] width 76 height 51
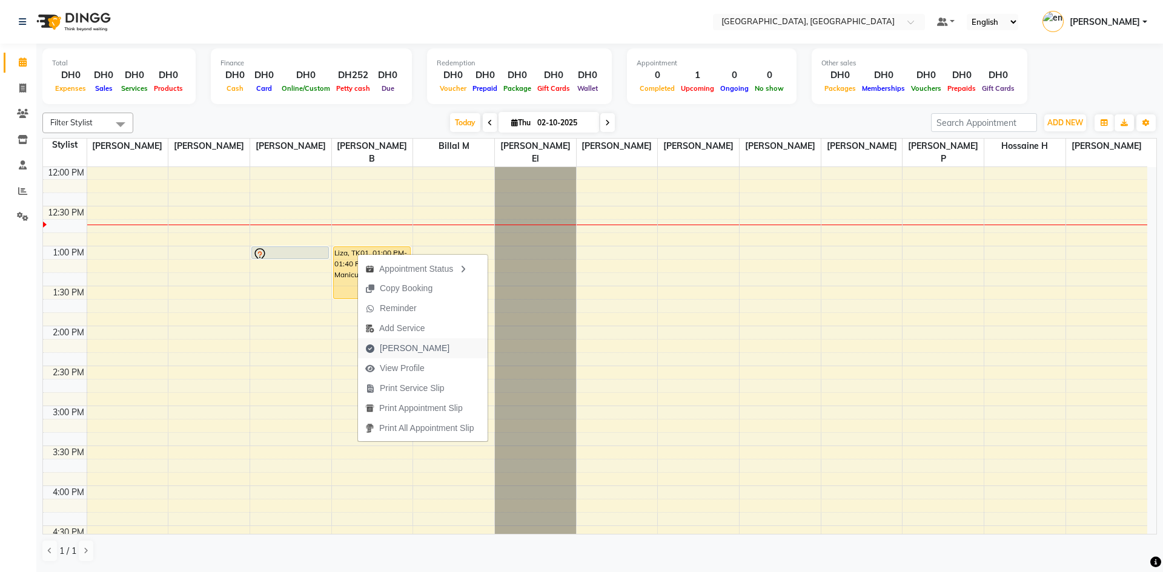
click at [381, 346] on span "[PERSON_NAME]" at bounding box center [415, 348] width 70 height 13
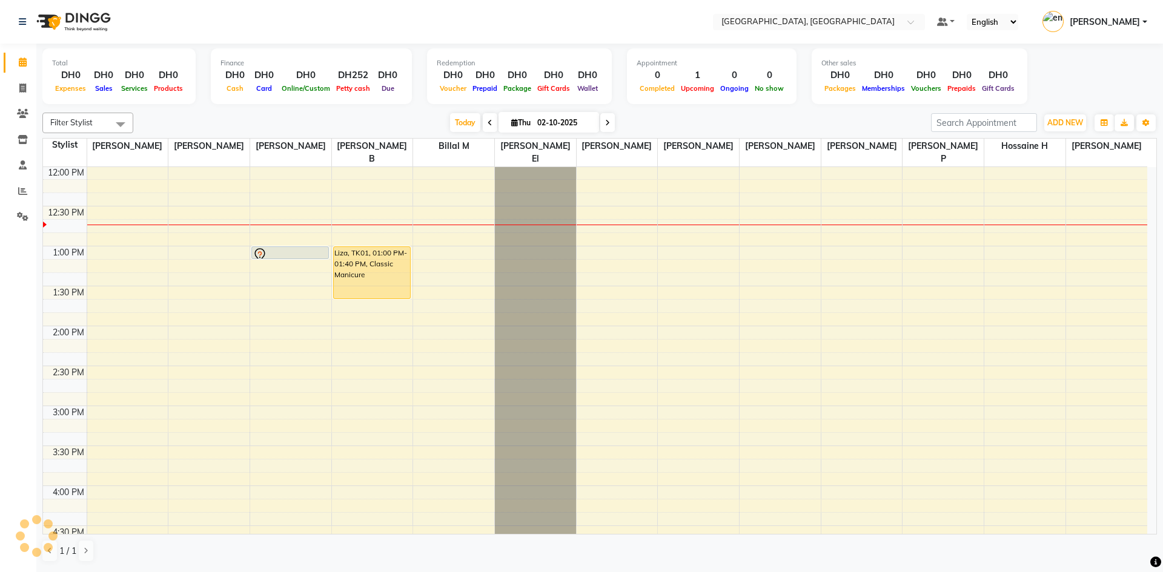
select select "4019"
select select "service"
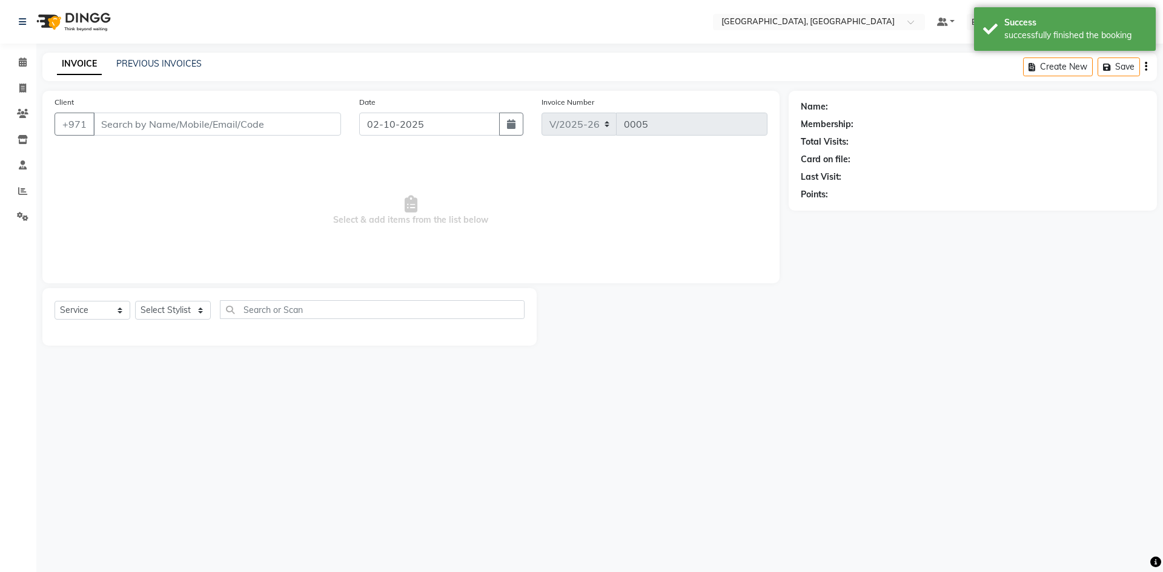
type input "502135446"
select select "90817"
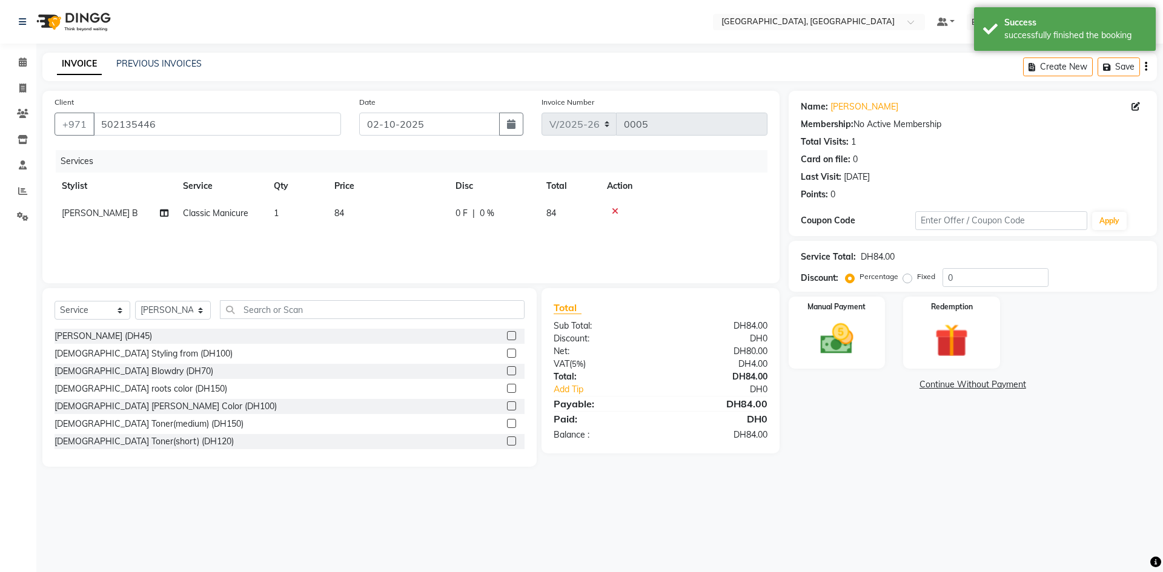
click at [736, 25] on nav "Select Location × [GEOGRAPHIC_DATA], [GEOGRAPHIC_DATA] Marina Default Panel My …" at bounding box center [581, 22] width 1163 height 44
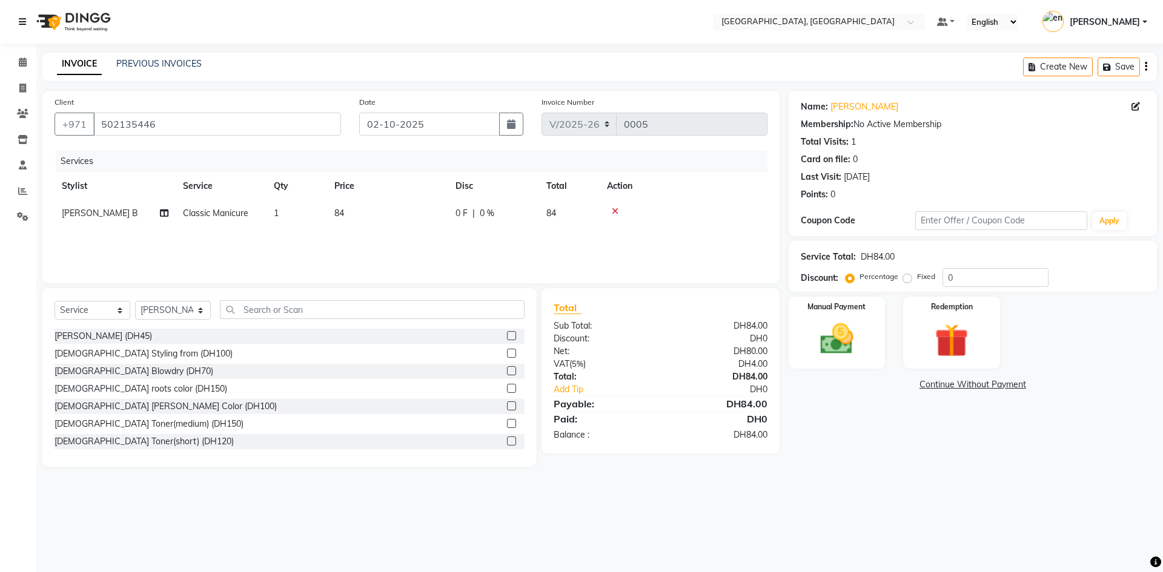
click at [23, 22] on icon at bounding box center [22, 22] width 7 height 8
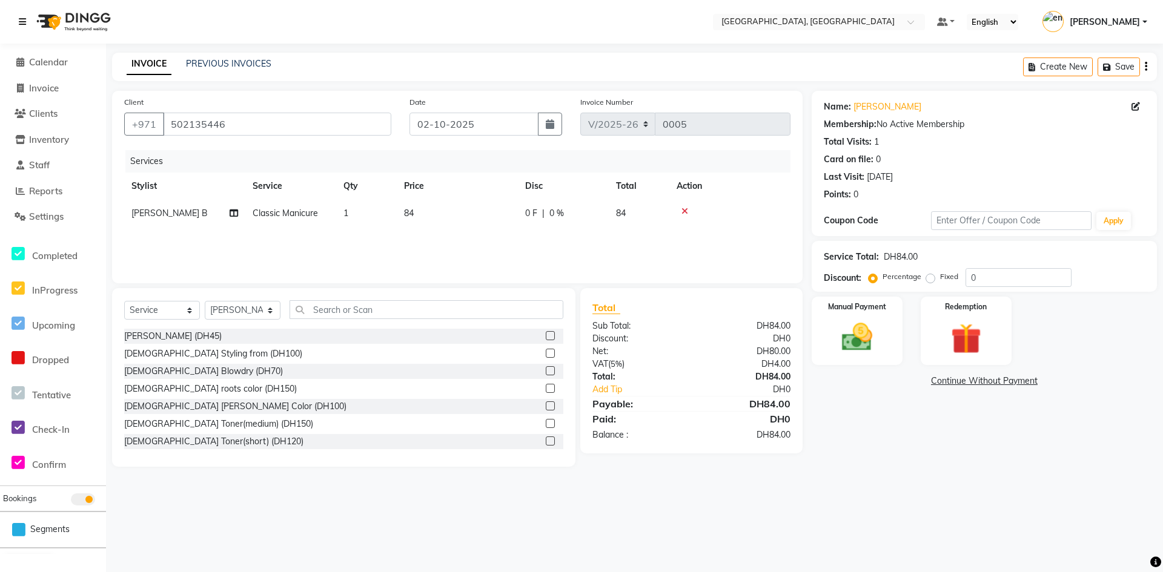
click at [21, 22] on icon at bounding box center [22, 22] width 7 height 8
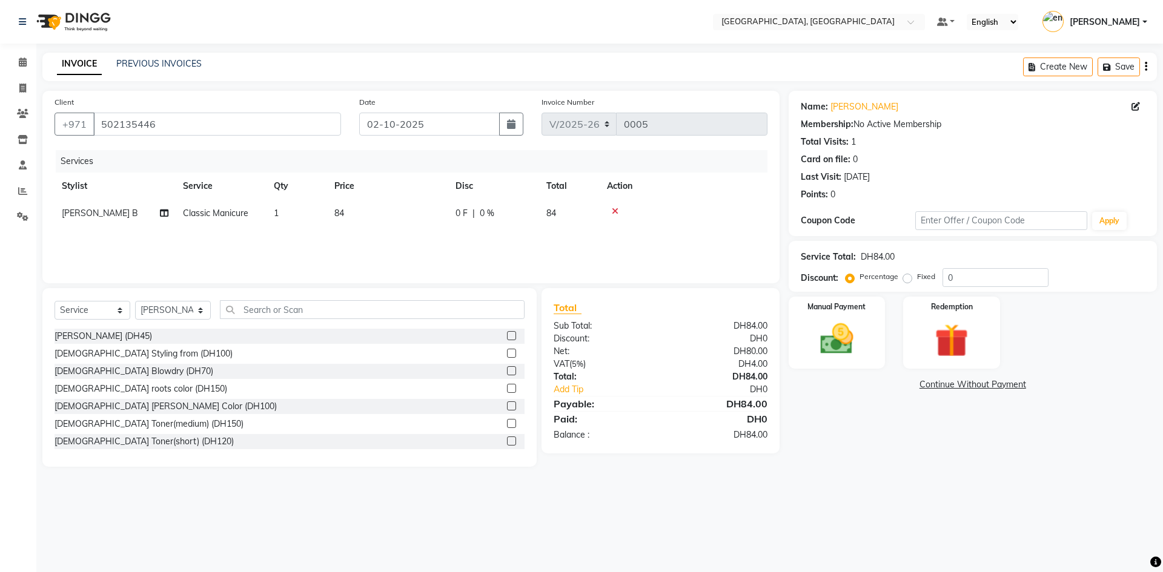
click at [827, 461] on div "Name: [PERSON_NAME] Membership: No Active Membership Total Visits: 1 Card on fi…" at bounding box center [976, 279] width 377 height 376
click at [22, 61] on icon at bounding box center [23, 62] width 8 height 9
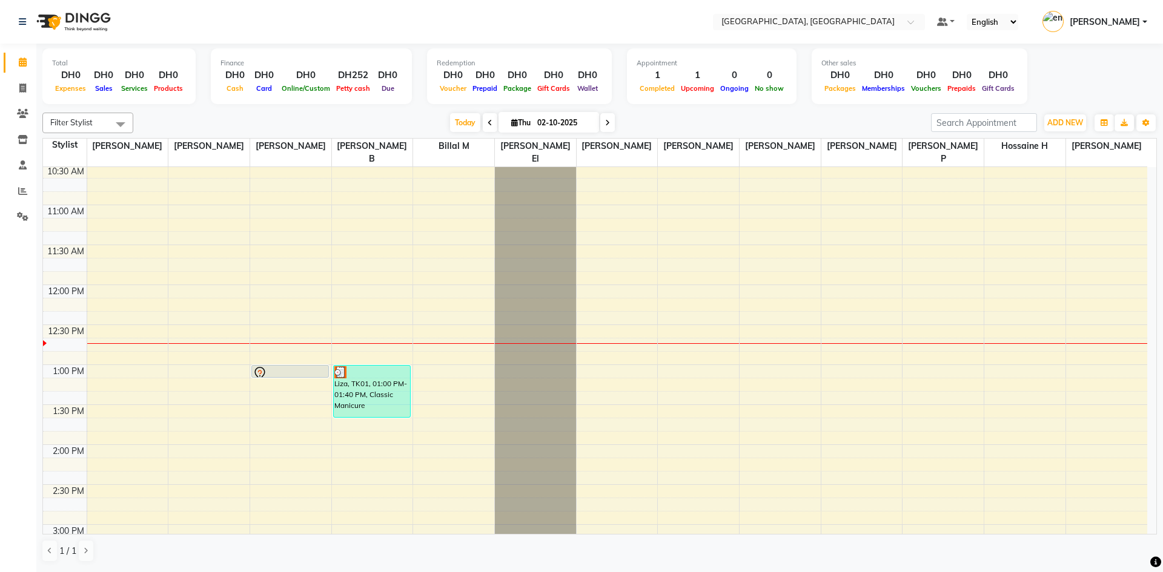
scroll to position [242, 0]
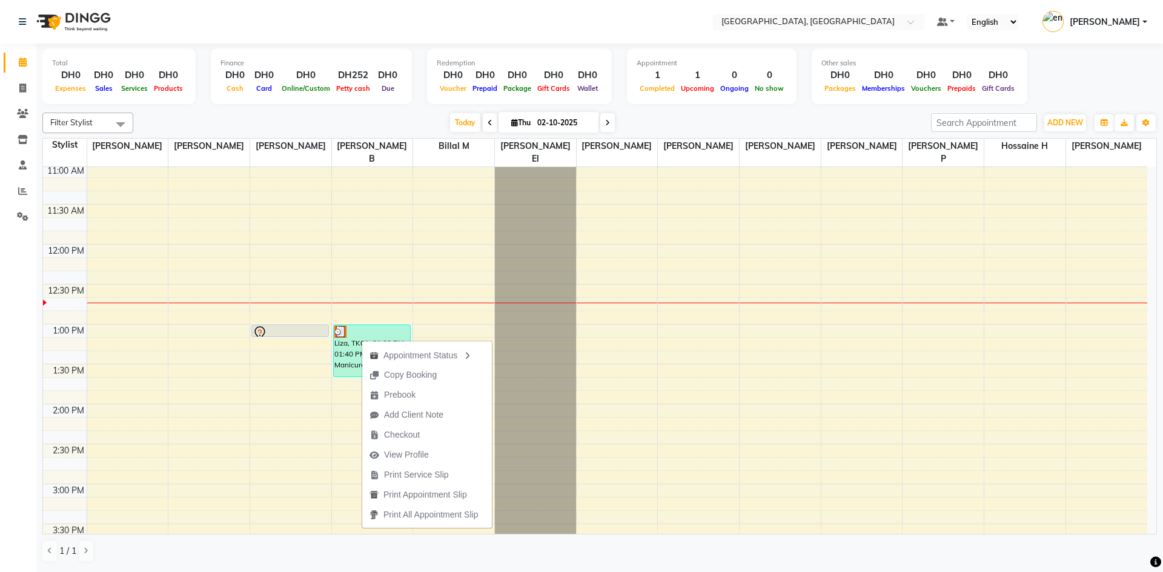
click at [361, 340] on div "Appointment Status Copy Booking Prebook Add Client Note Checkout View Profile P…" at bounding box center [426, 434] width 131 height 189
click at [21, 20] on icon at bounding box center [22, 22] width 7 height 8
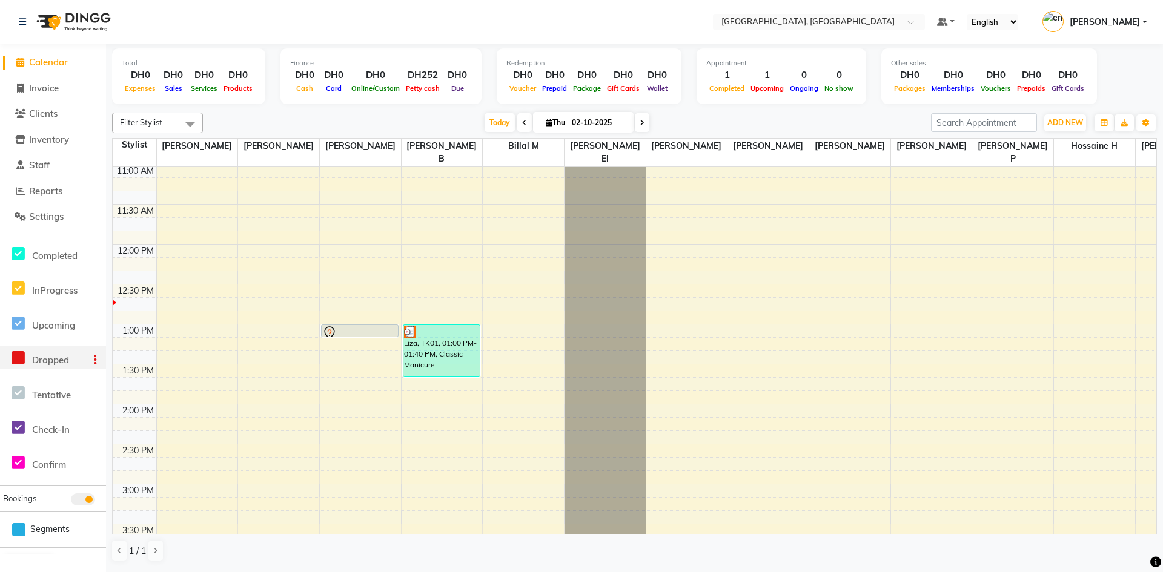
click at [37, 364] on span "Dropped" at bounding box center [50, 360] width 37 height 12
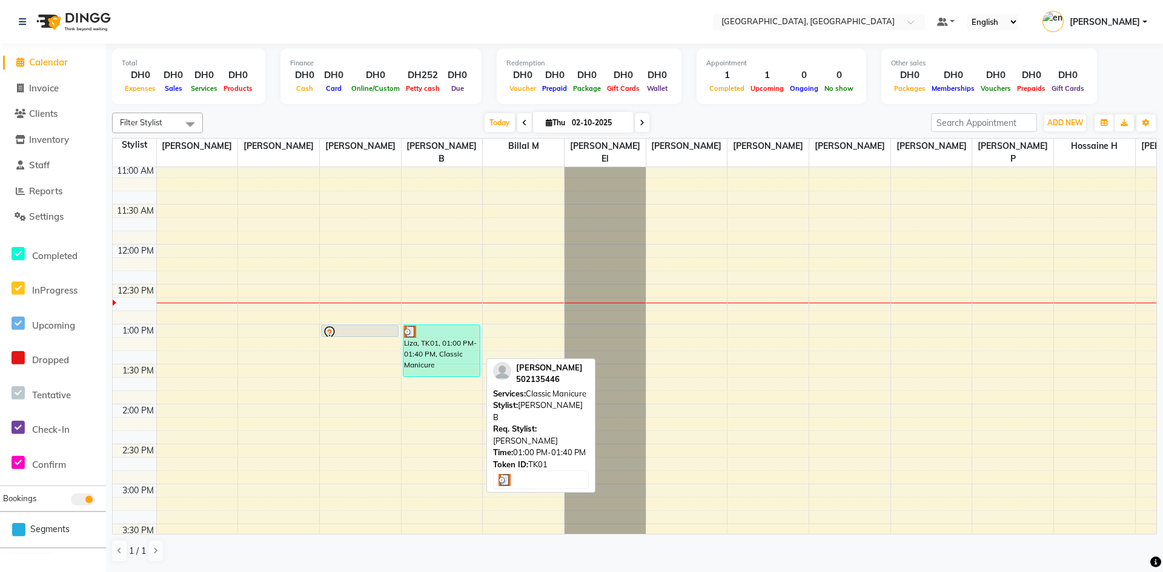
click at [447, 335] on div "Liza, TK01, 01:00 PM-01:40 PM, Classic Manicure" at bounding box center [441, 350] width 76 height 51
select select "3"
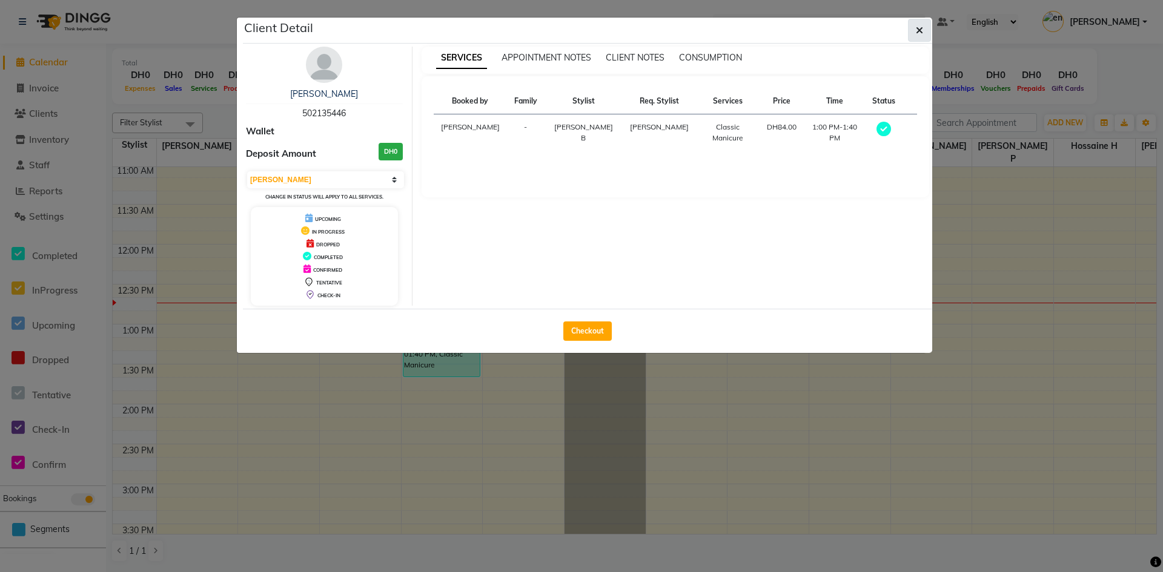
click at [927, 38] on button "button" at bounding box center [919, 30] width 23 height 23
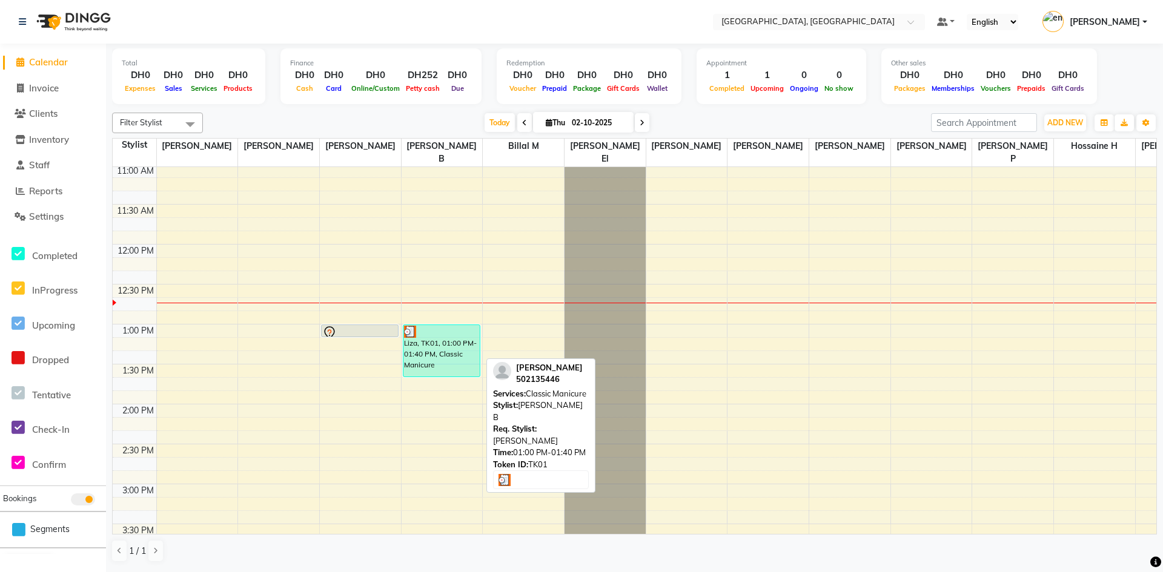
click at [435, 332] on div "Liza, TK01, 01:00 PM-01:40 PM, Classic Manicure" at bounding box center [441, 350] width 76 height 51
select select "3"
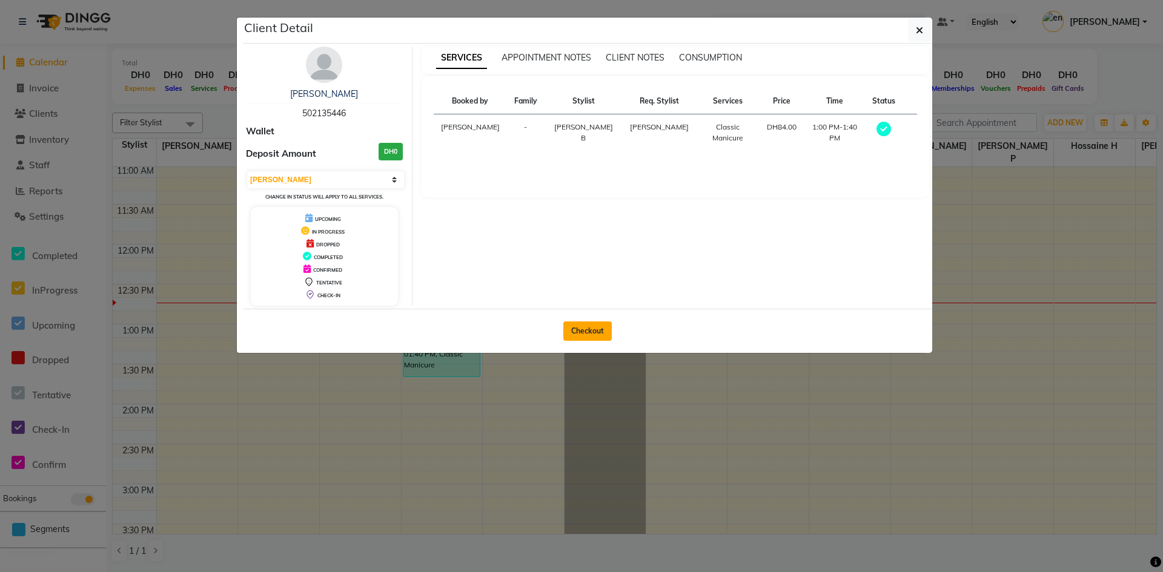
click at [584, 330] on button "Checkout" at bounding box center [587, 331] width 48 height 19
select select "service"
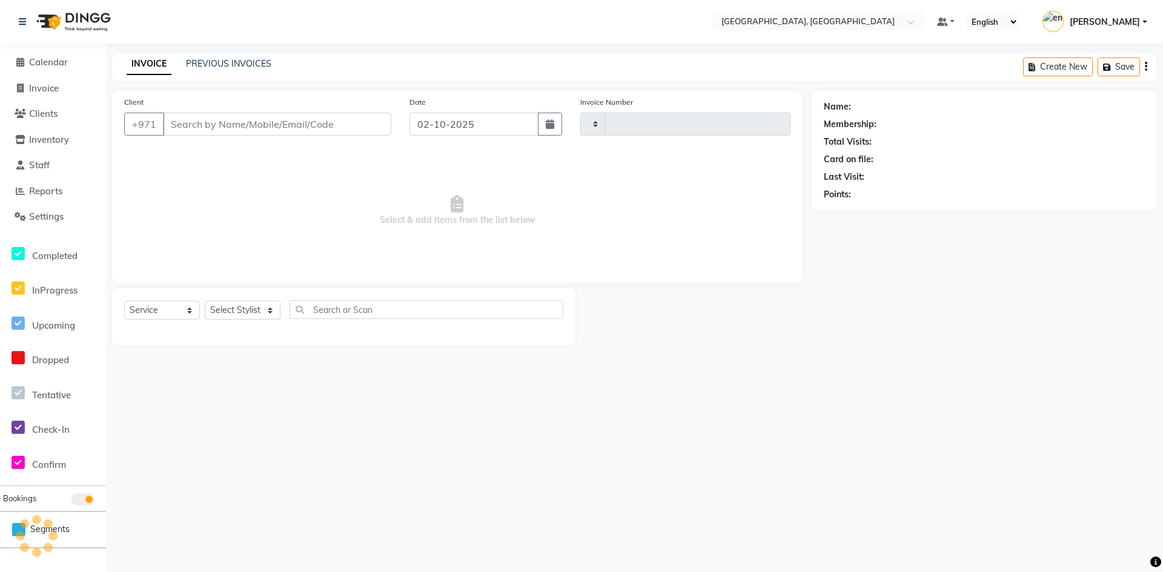
type input "0005"
select select "4019"
type input "502135446"
select select "90817"
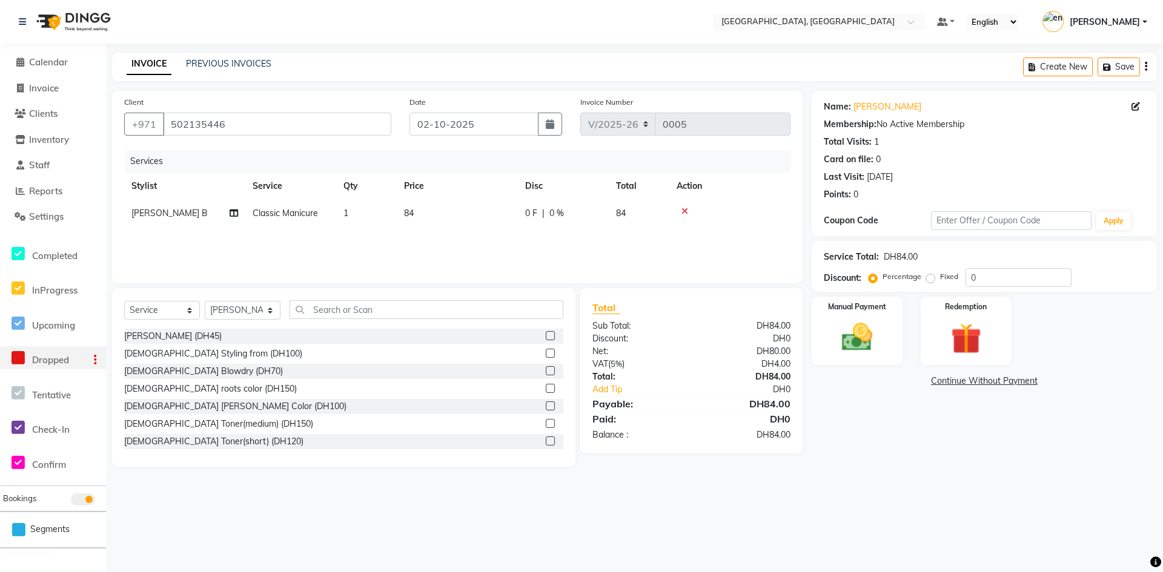
click at [19, 361] on icon at bounding box center [18, 358] width 13 height 15
click at [45, 62] on span "Calendar" at bounding box center [48, 62] width 39 height 12
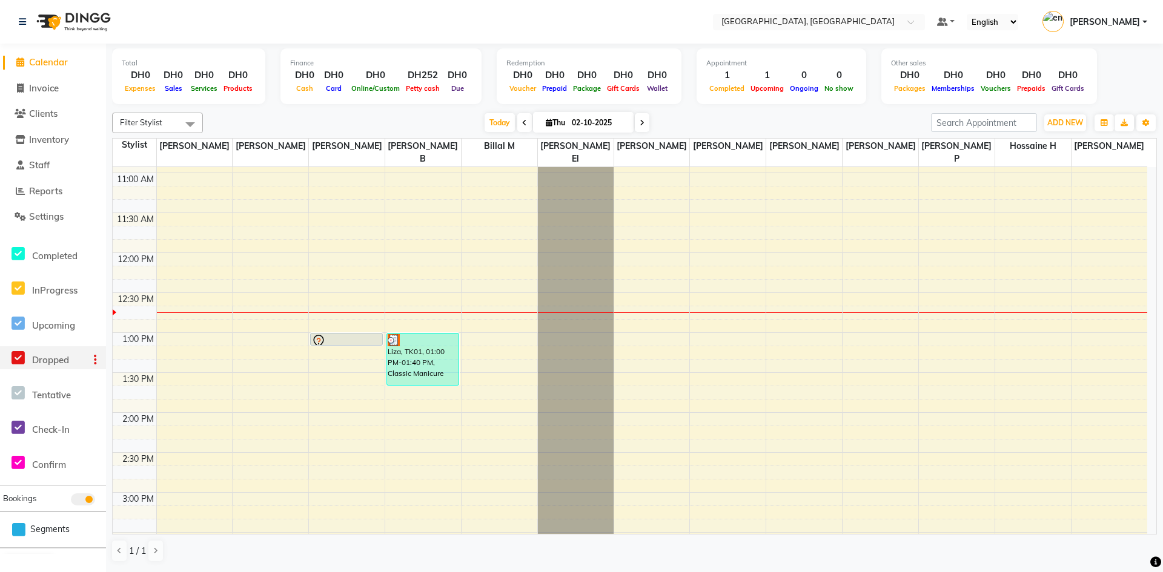
scroll to position [242, 0]
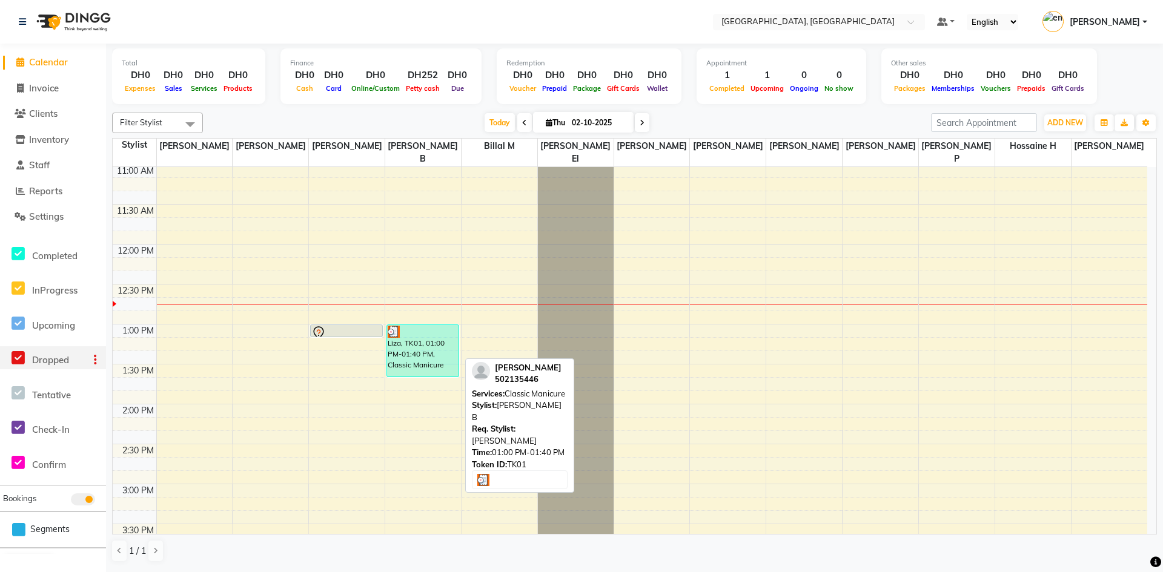
click at [429, 339] on div "Liza, TK01, 01:00 PM-01:40 PM, Classic Manicure" at bounding box center [422, 350] width 71 height 51
select select "3"
